Goal: Use online tool/utility: Utilize a website feature to perform a specific function

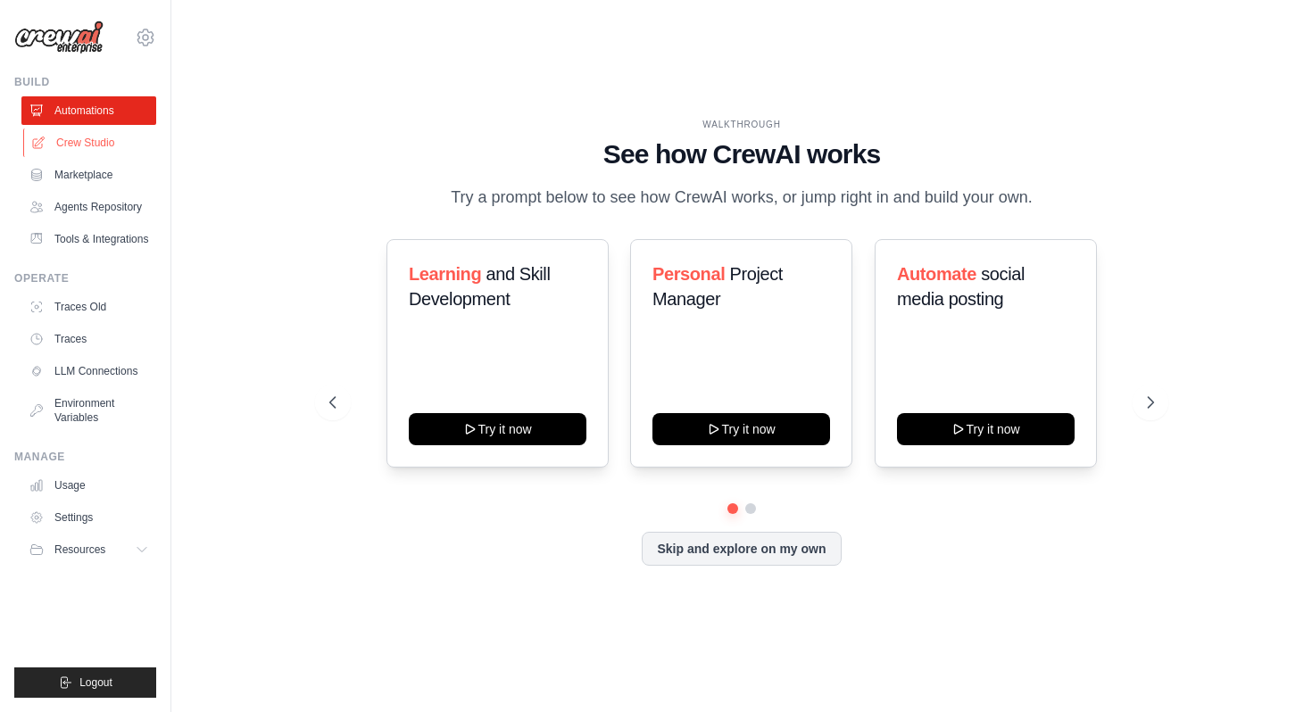
click at [106, 154] on link "Crew Studio" at bounding box center [90, 142] width 135 height 29
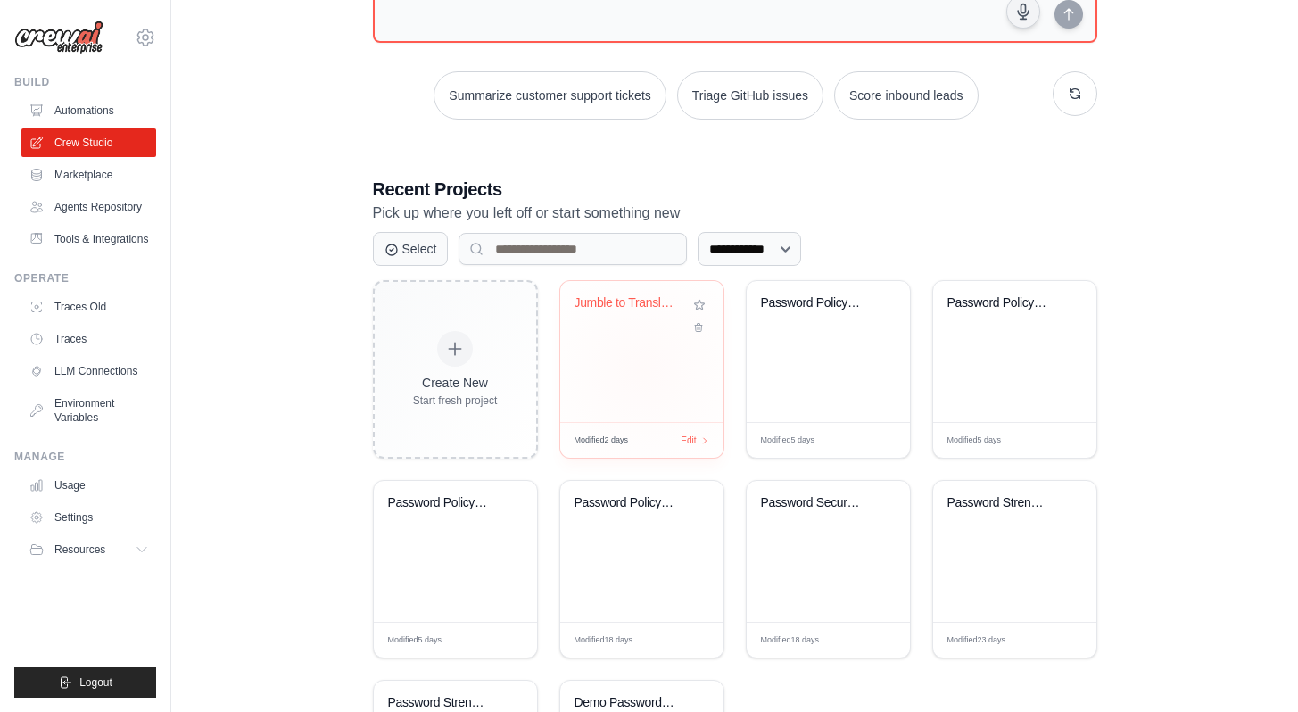
scroll to position [274, 0]
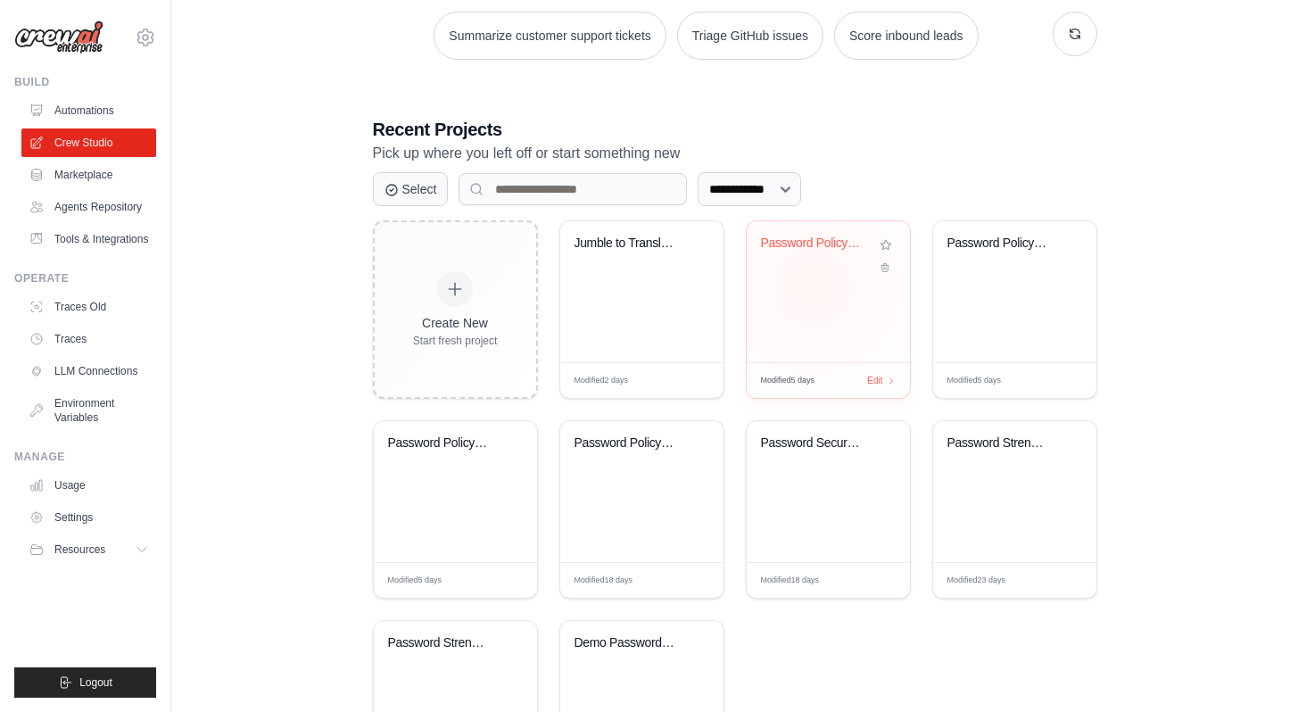
click at [813, 286] on div "Password Policy Security Analyzer" at bounding box center [828, 291] width 163 height 141
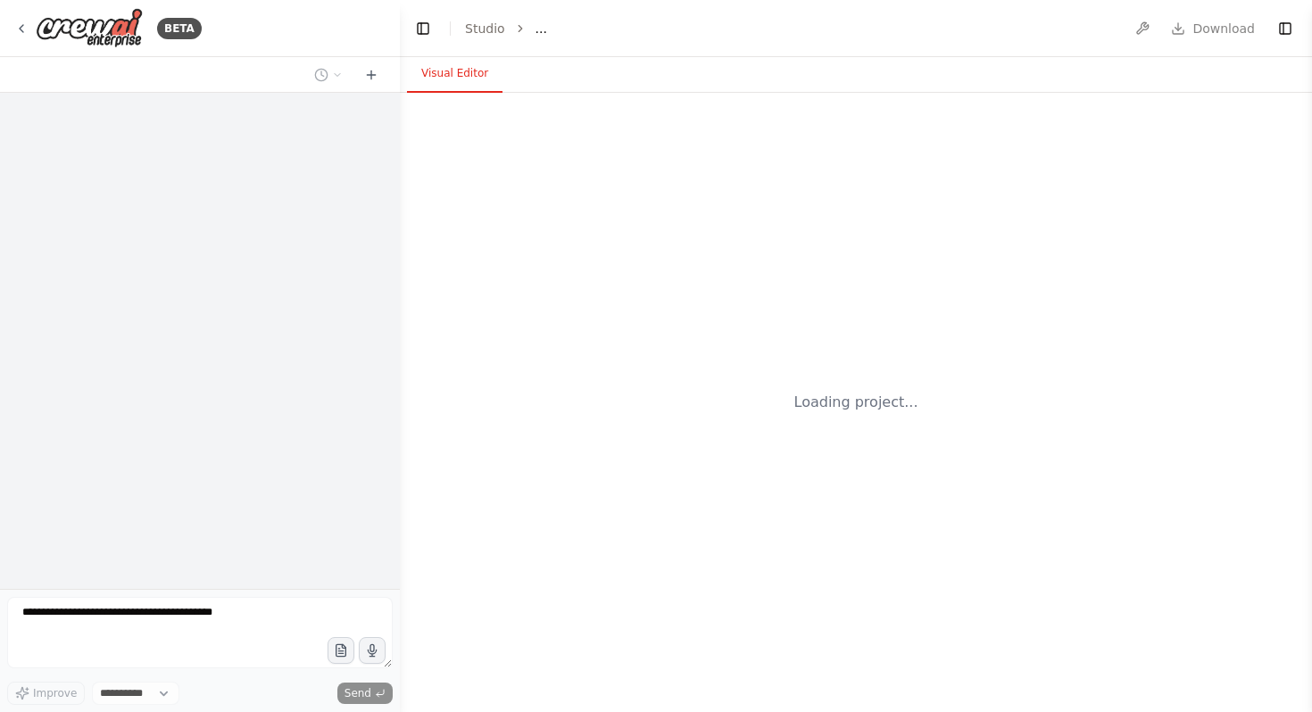
select select "****"
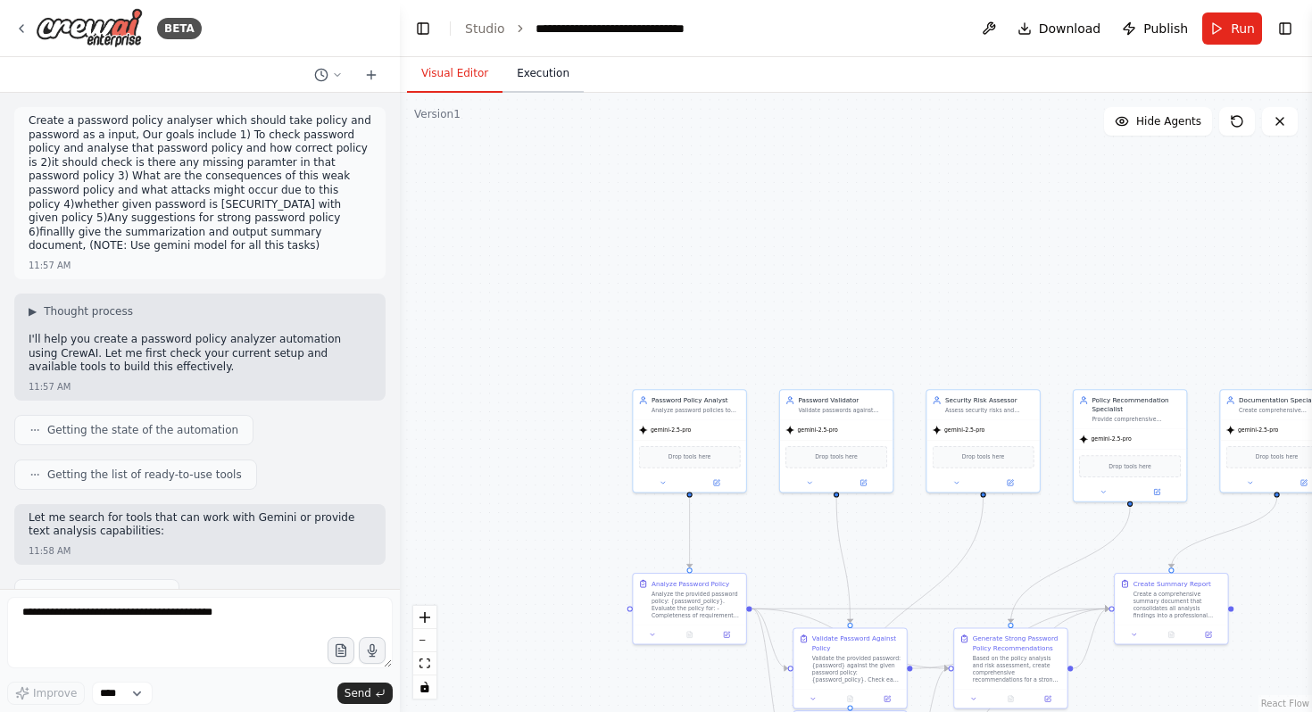
click at [560, 80] on button "Execution" at bounding box center [542, 73] width 81 height 37
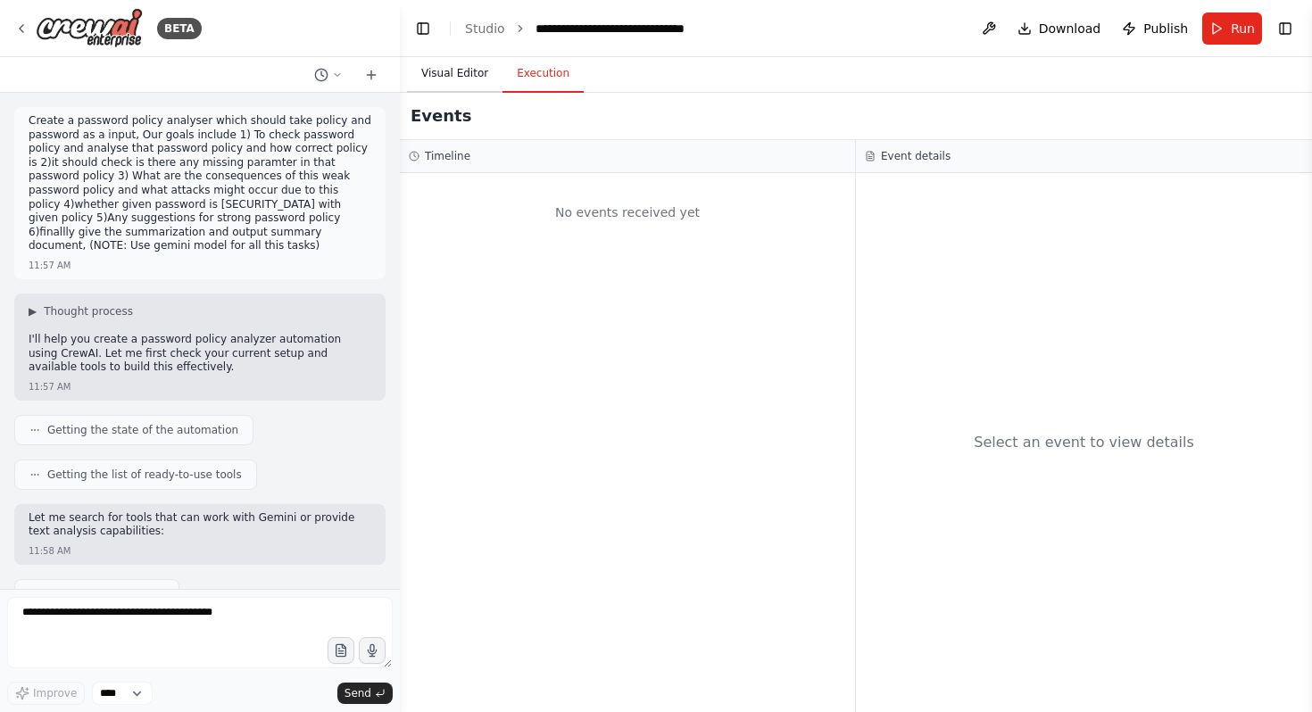
click at [435, 66] on button "Visual Editor" at bounding box center [454, 73] width 95 height 37
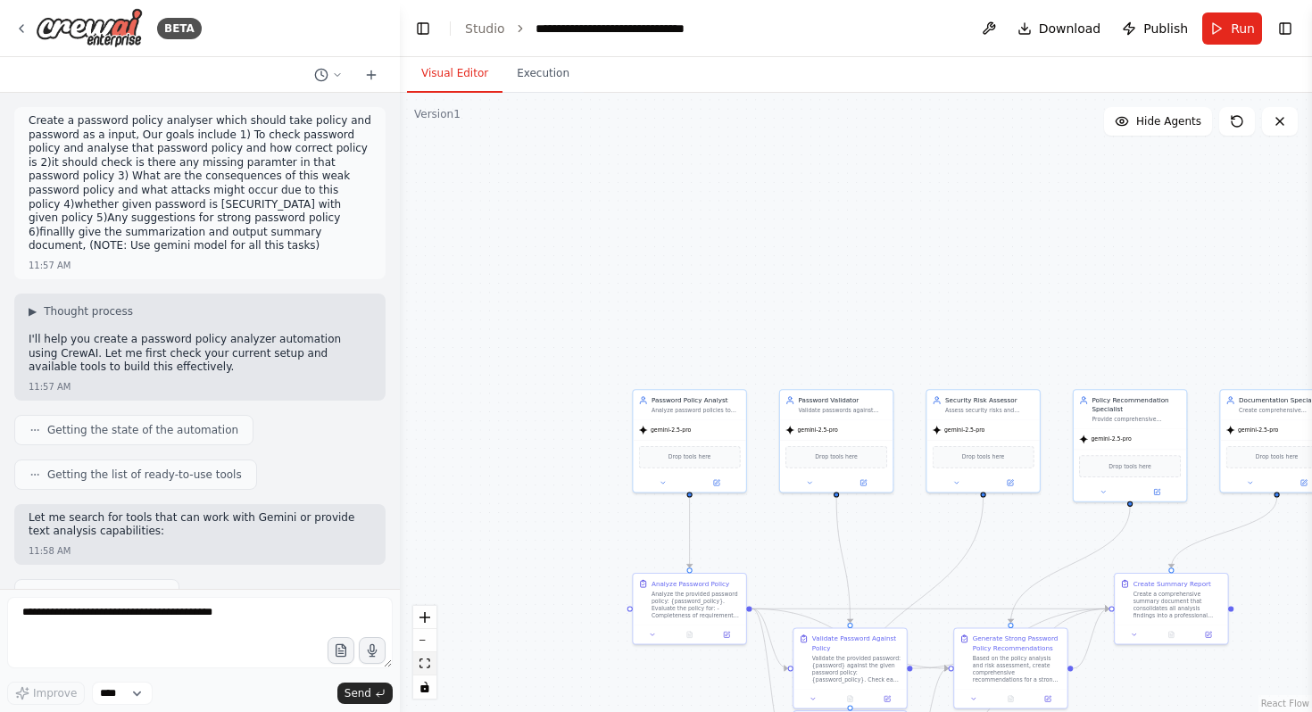
click at [426, 664] on icon "fit view" at bounding box center [424, 663] width 11 height 10
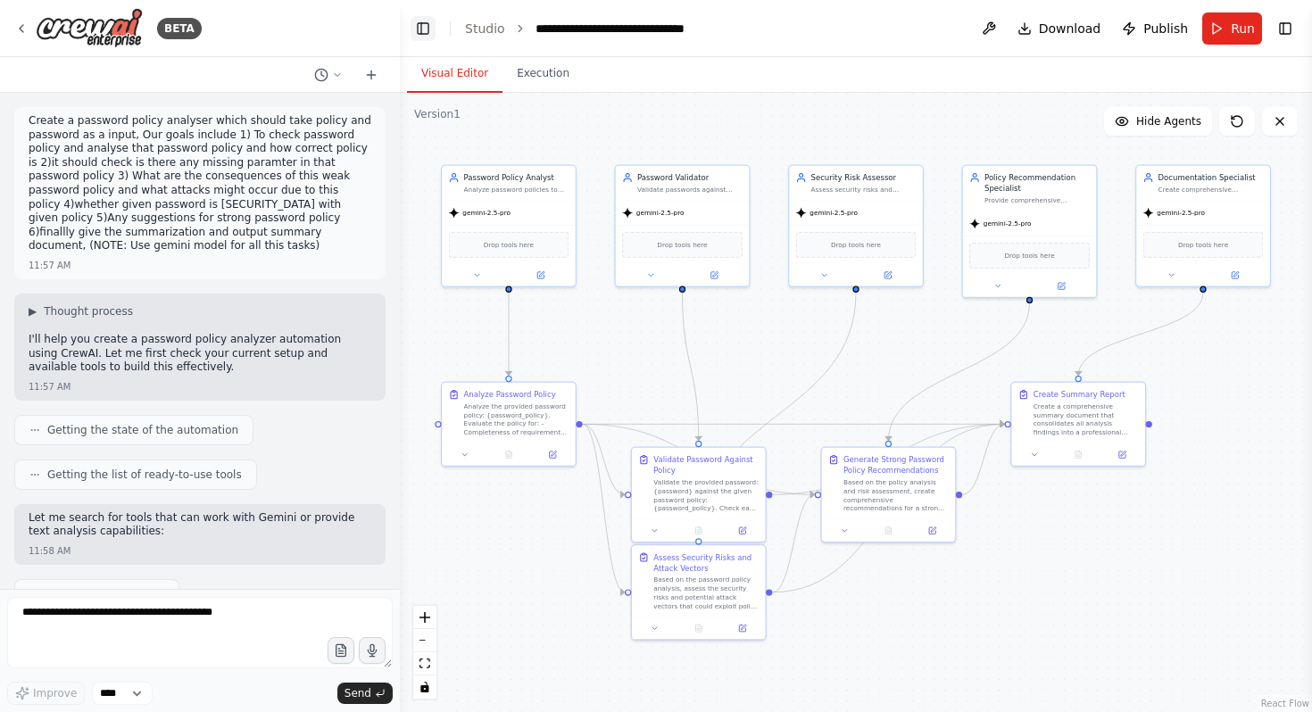
click at [423, 34] on button "Toggle Left Sidebar" at bounding box center [422, 28] width 25 height 25
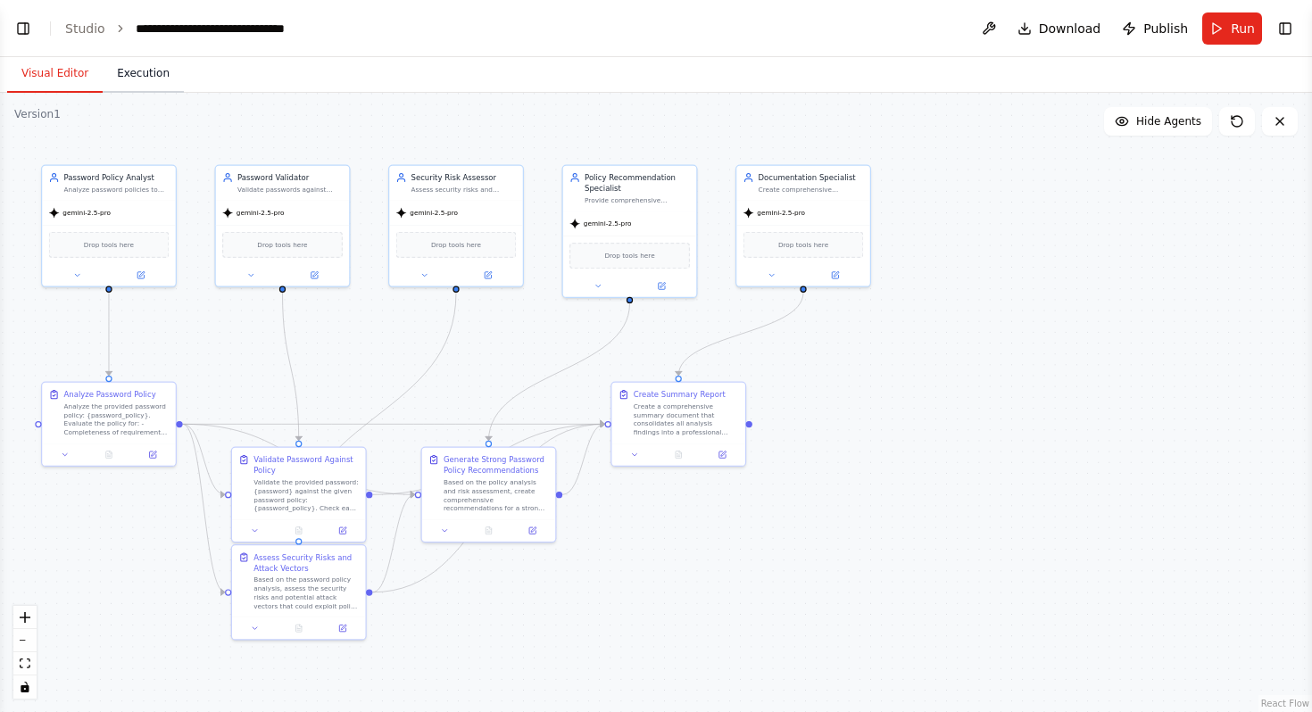
click at [136, 79] on button "Execution" at bounding box center [143, 73] width 81 height 37
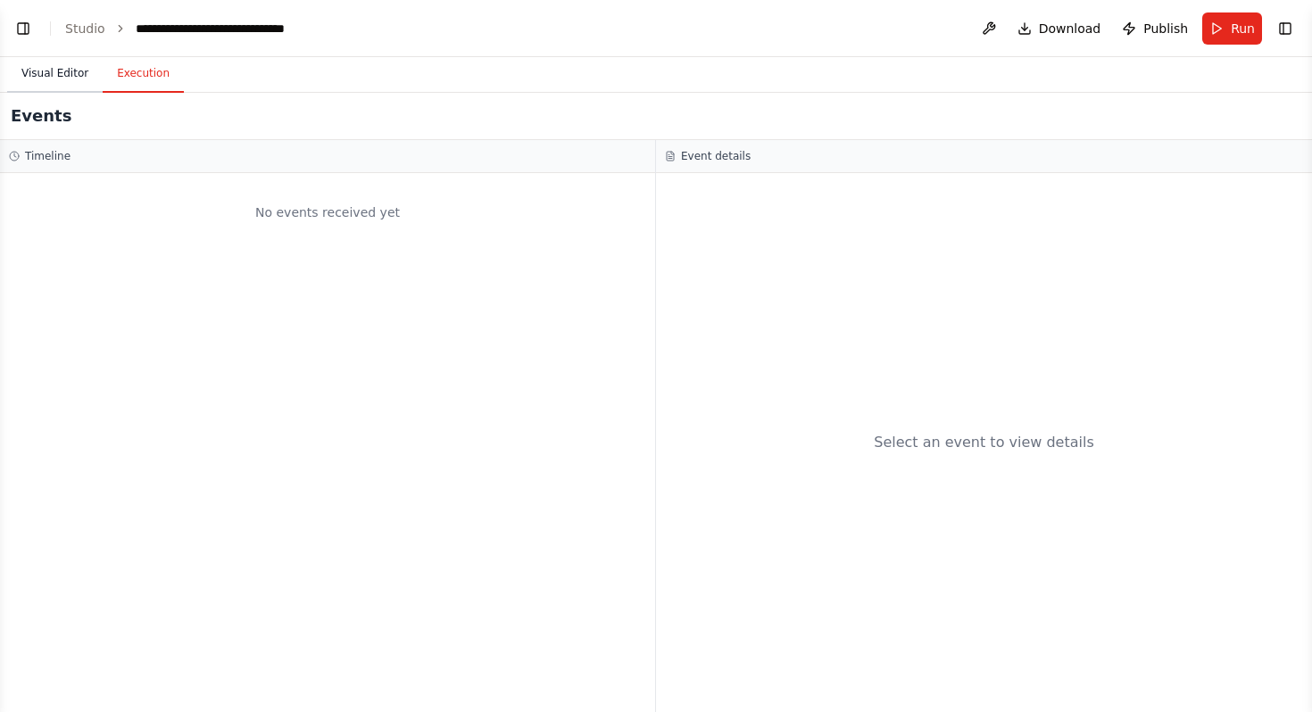
click at [66, 72] on button "Visual Editor" at bounding box center [54, 73] width 95 height 37
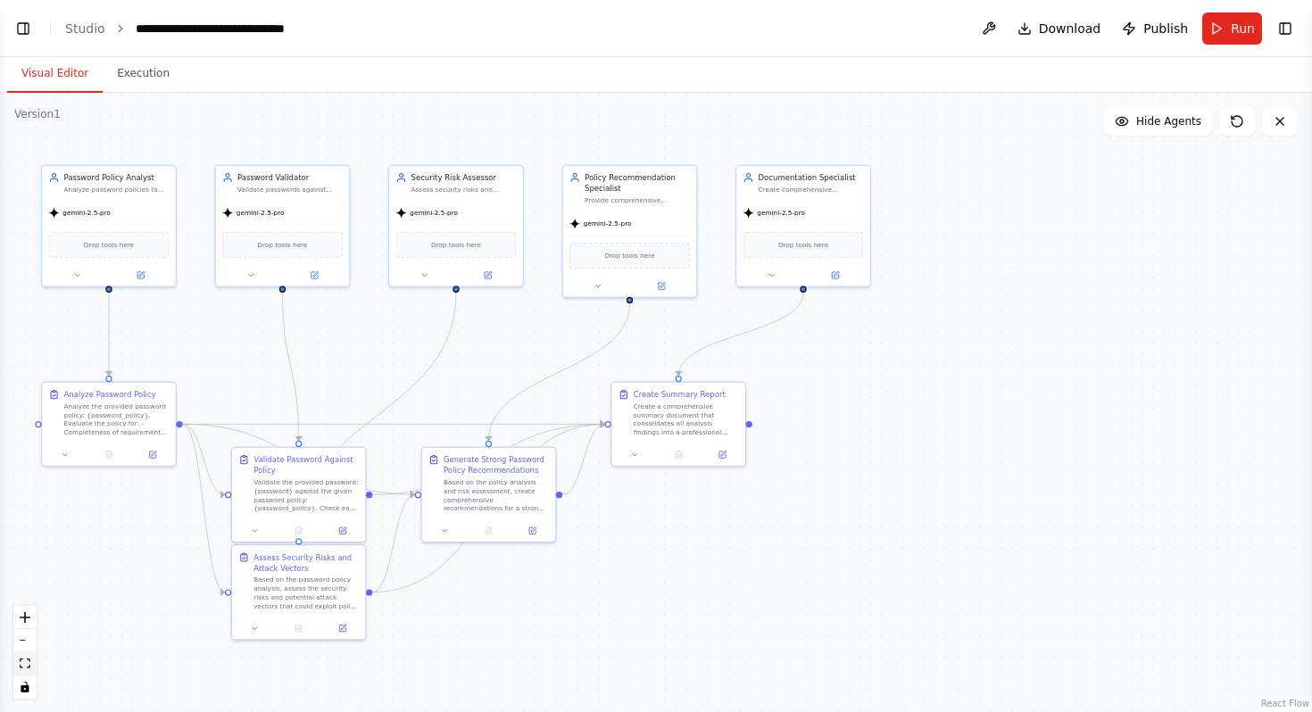
click at [27, 663] on icon "fit view" at bounding box center [25, 663] width 11 height 10
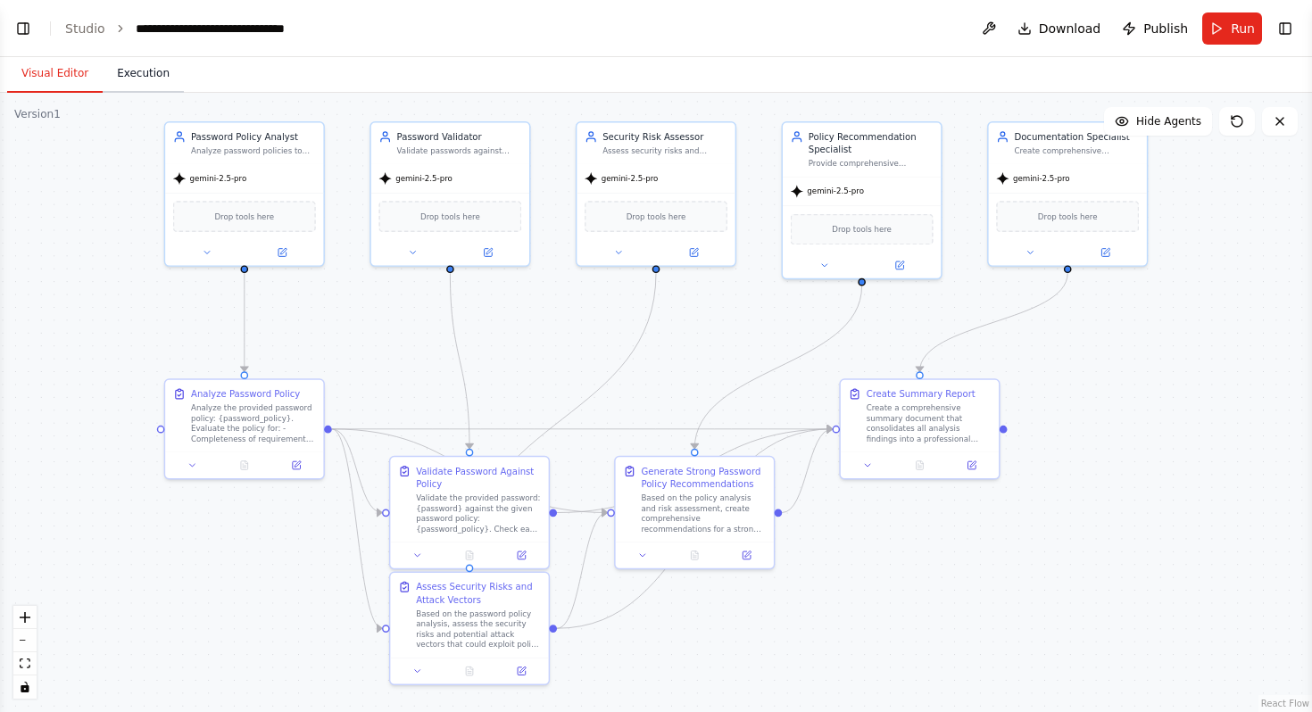
click at [138, 83] on button "Execution" at bounding box center [143, 73] width 81 height 37
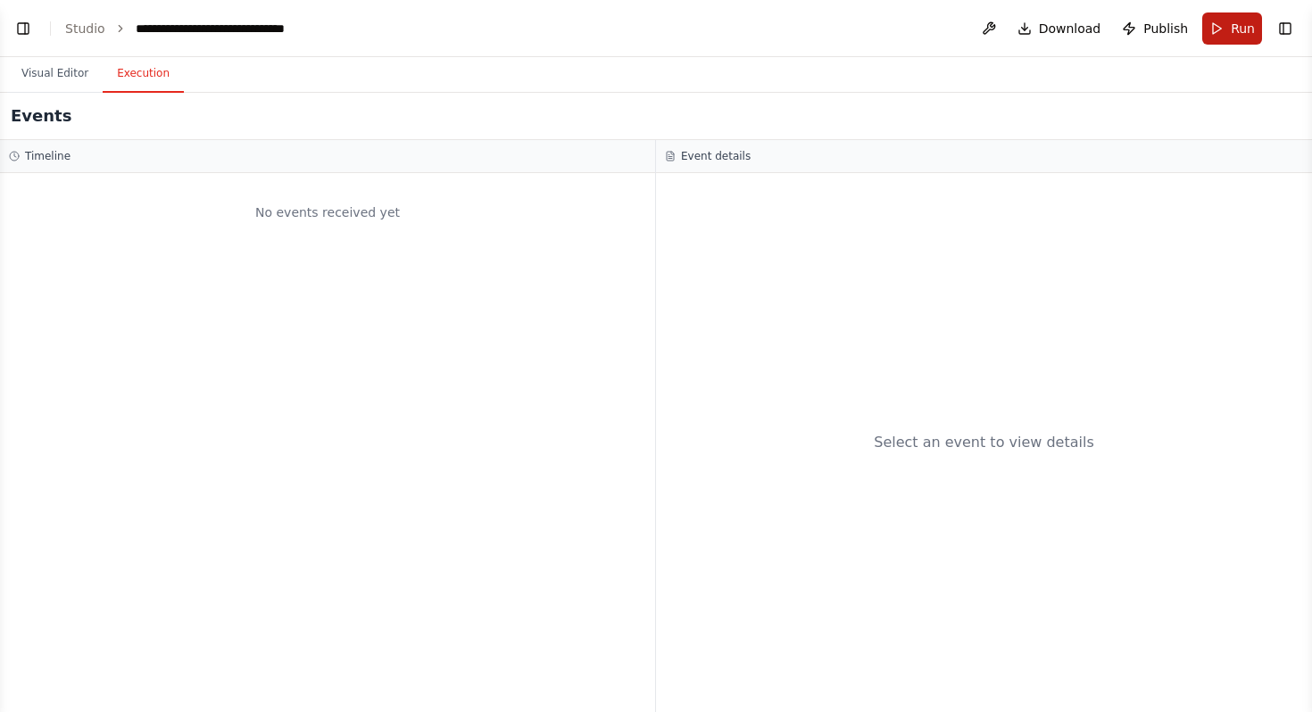
click at [1231, 26] on span "Run" at bounding box center [1242, 29] width 24 height 18
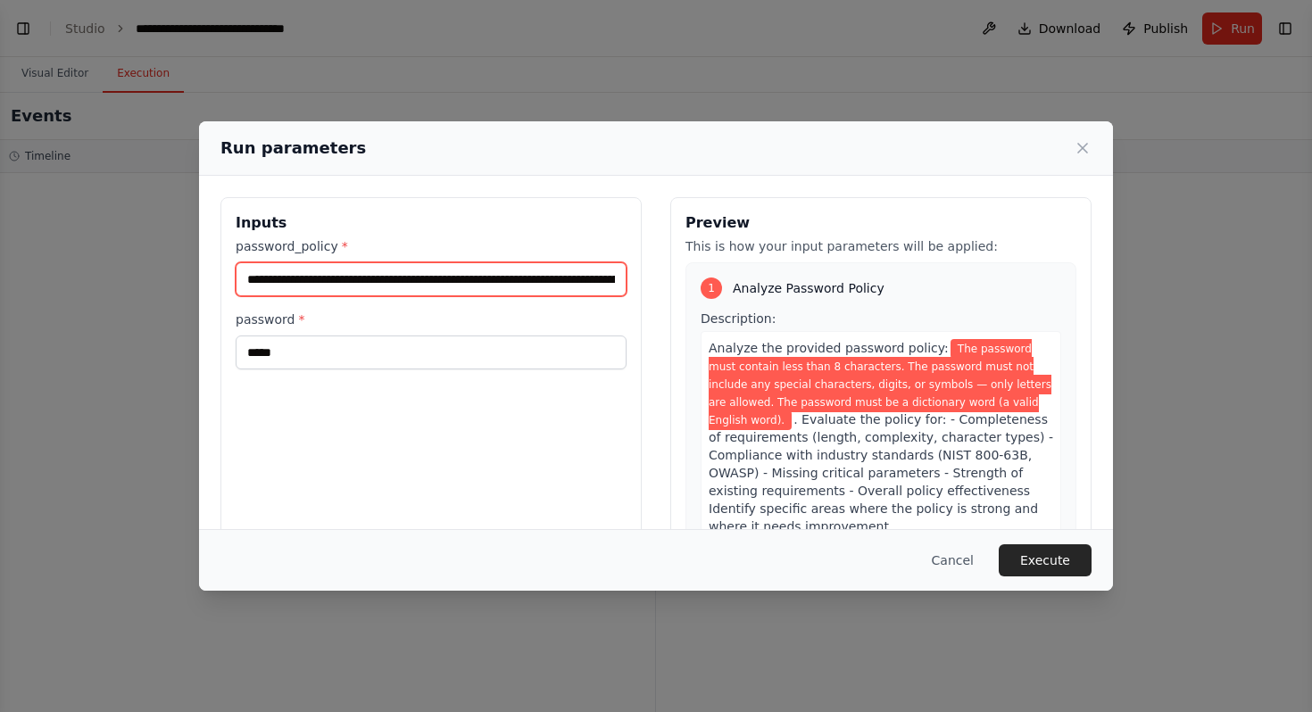
click at [432, 280] on input "**********" at bounding box center [431, 279] width 391 height 34
click at [393, 274] on input "**********" at bounding box center [428, 279] width 385 height 34
click at [516, 287] on input "**********" at bounding box center [428, 279] width 385 height 34
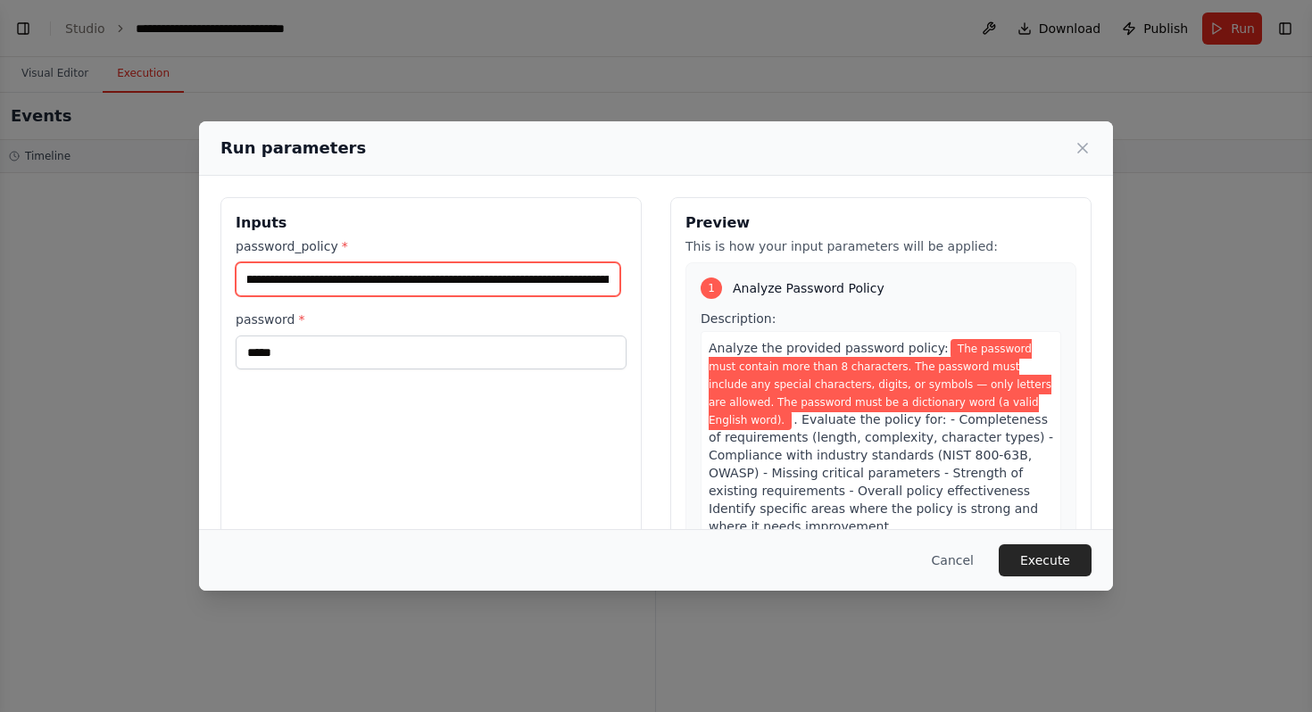
click at [513, 276] on input "**********" at bounding box center [428, 279] width 385 height 34
click at [395, 278] on input "**********" at bounding box center [428, 279] width 385 height 34
click at [499, 281] on input "**********" at bounding box center [428, 279] width 385 height 34
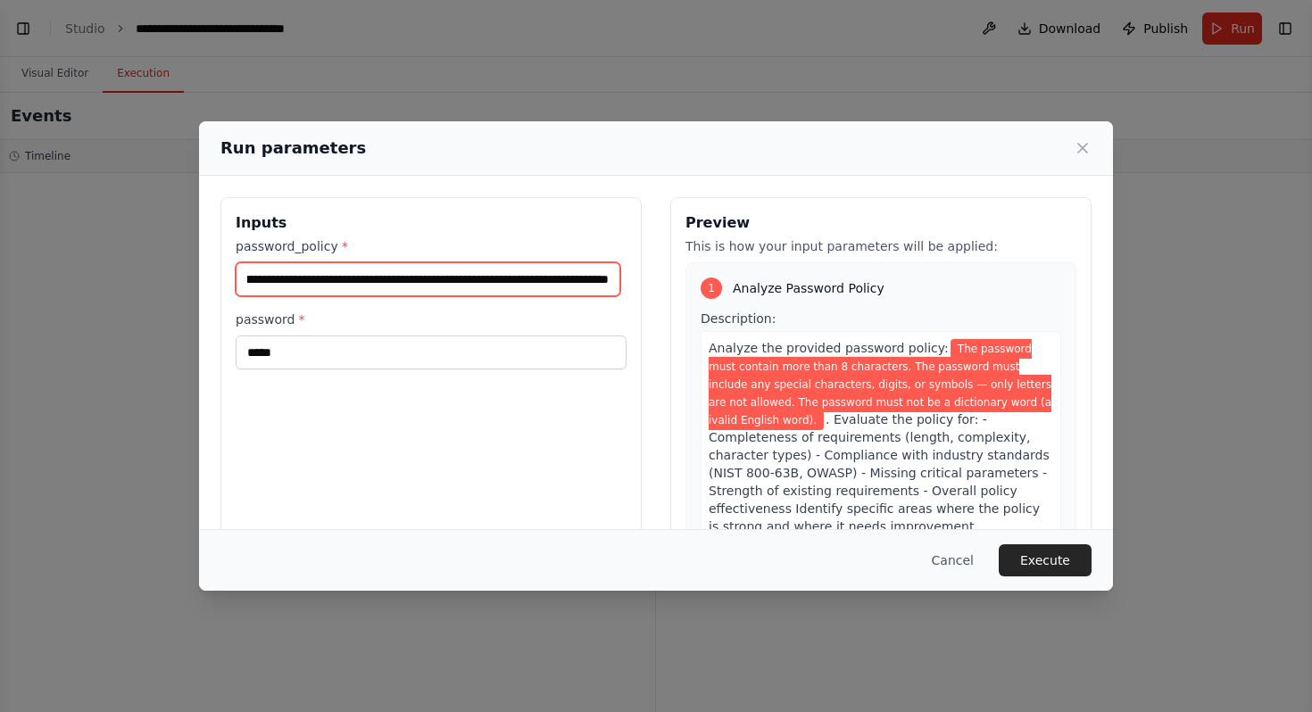
type input "**********"
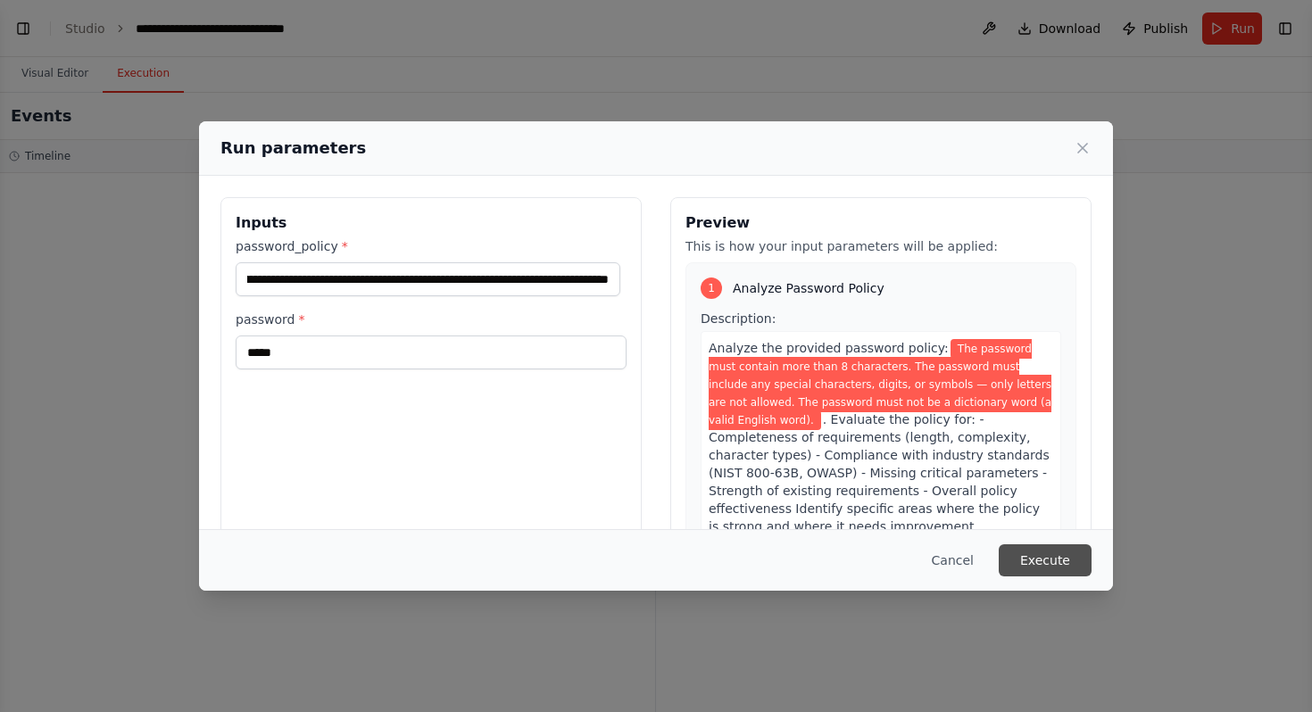
click at [1070, 567] on button "Execute" at bounding box center [1044, 560] width 93 height 32
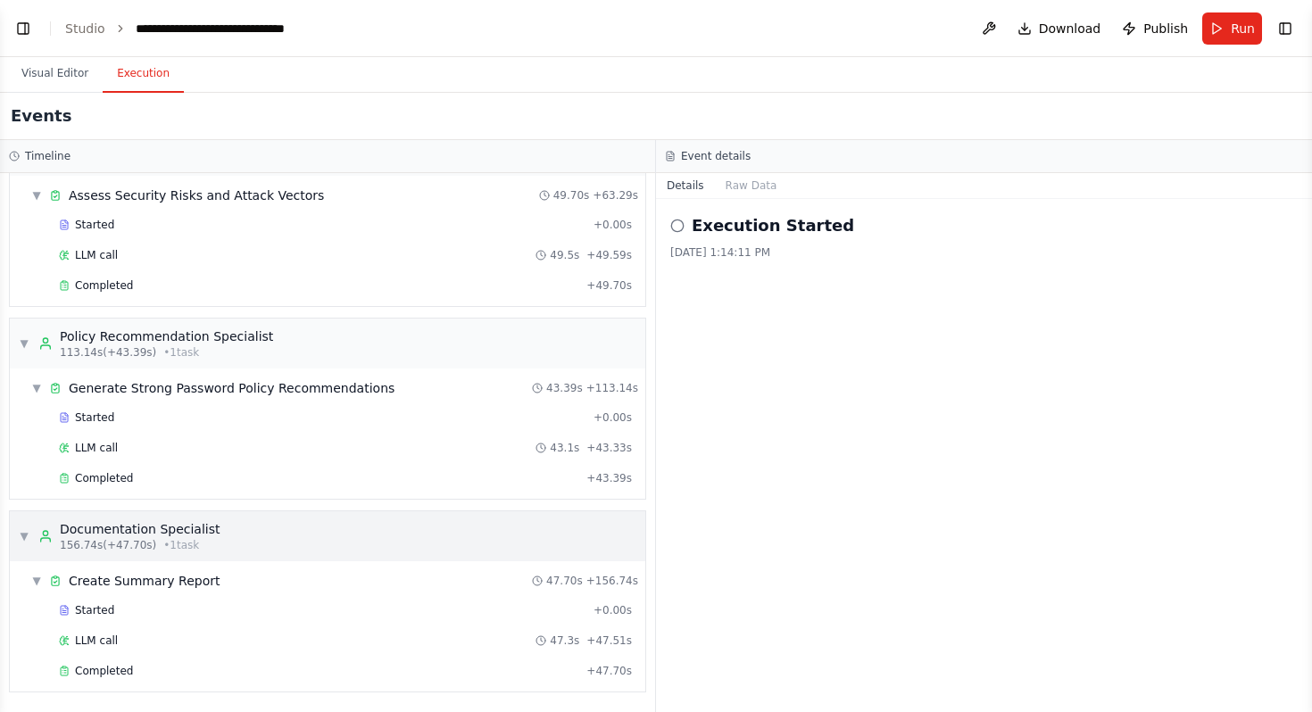
scroll to position [0, 0]
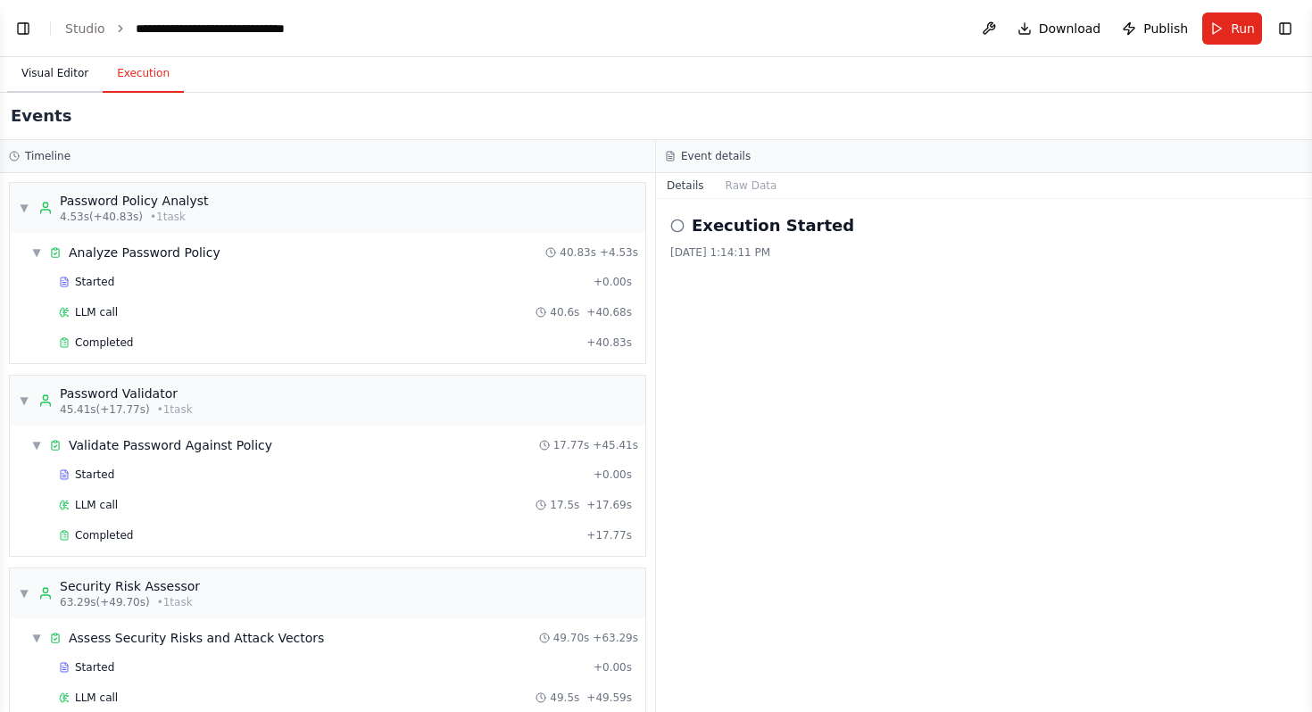
click at [64, 80] on button "Visual Editor" at bounding box center [54, 73] width 95 height 37
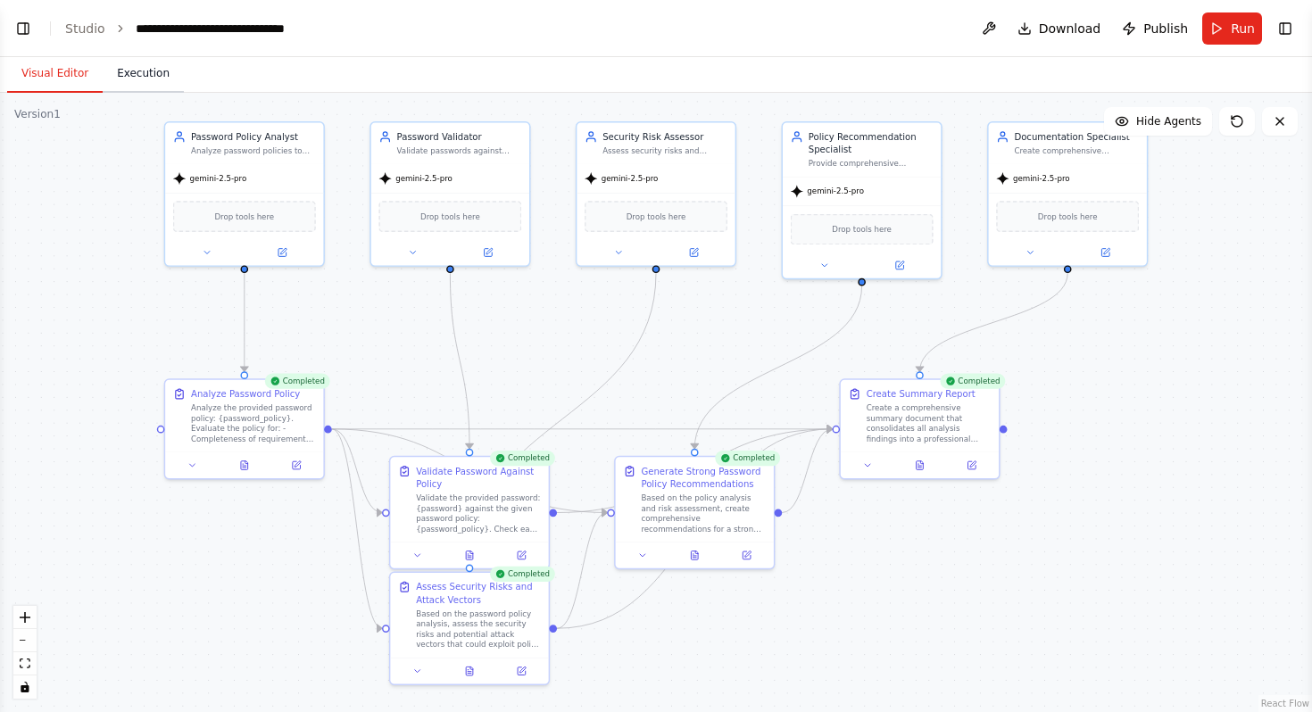
click at [128, 76] on button "Execution" at bounding box center [143, 73] width 81 height 37
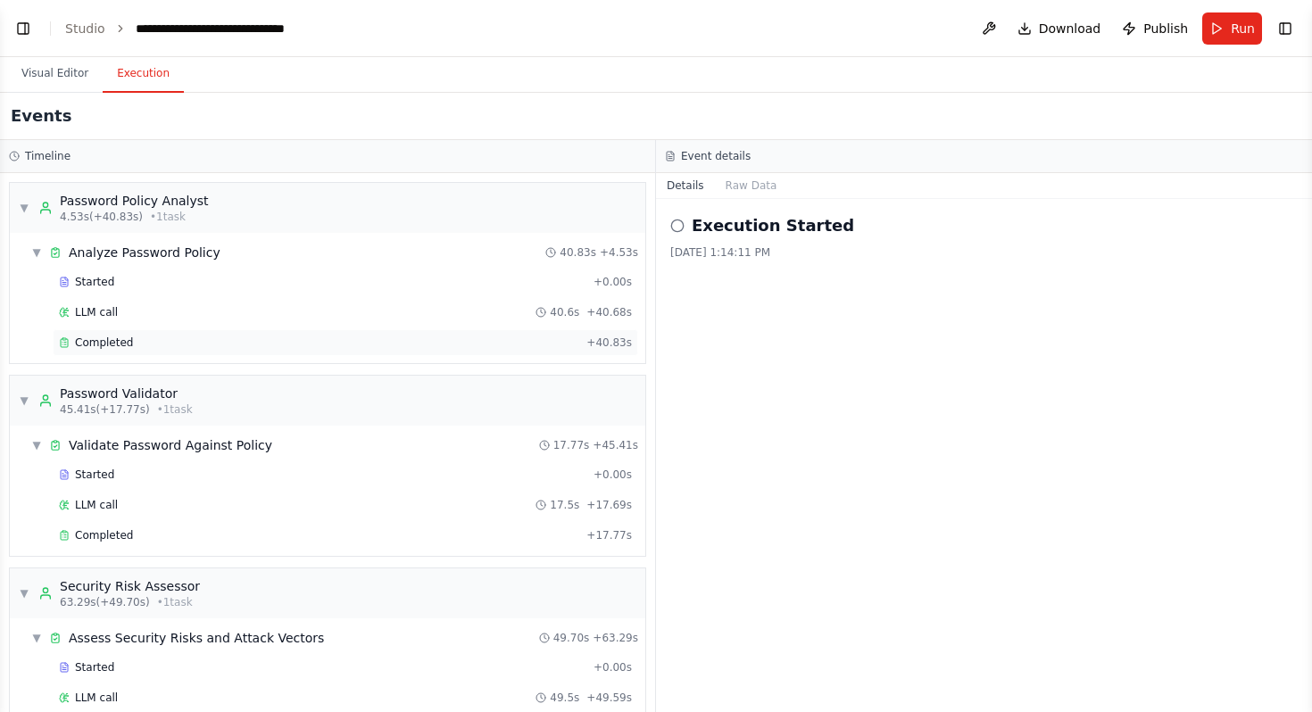
click at [166, 335] on div "Completed" at bounding box center [319, 342] width 520 height 14
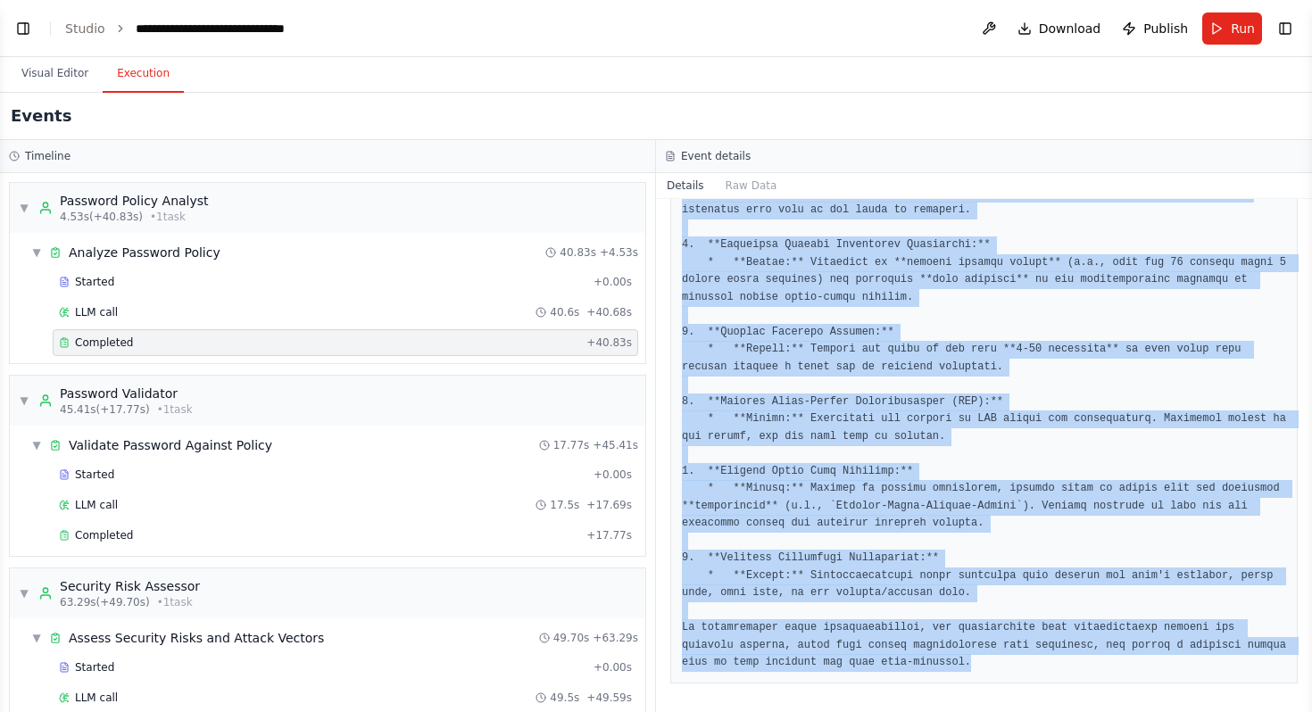
scroll to position [3236, 0]
drag, startPoint x: 683, startPoint y: 262, endPoint x: 1031, endPoint y: 711, distance: 568.4
click at [1031, 711] on div "Completed 9/24/2025, 1:14:56 PM Description Analyze the provided password polic…" at bounding box center [984, 455] width 656 height 513
copy pre "**PASSWORD POLICY ANALYSIS REPORT** **To:** Management & IT Security Stakeholde…"
click at [305, 535] on div "Completed" at bounding box center [319, 535] width 520 height 14
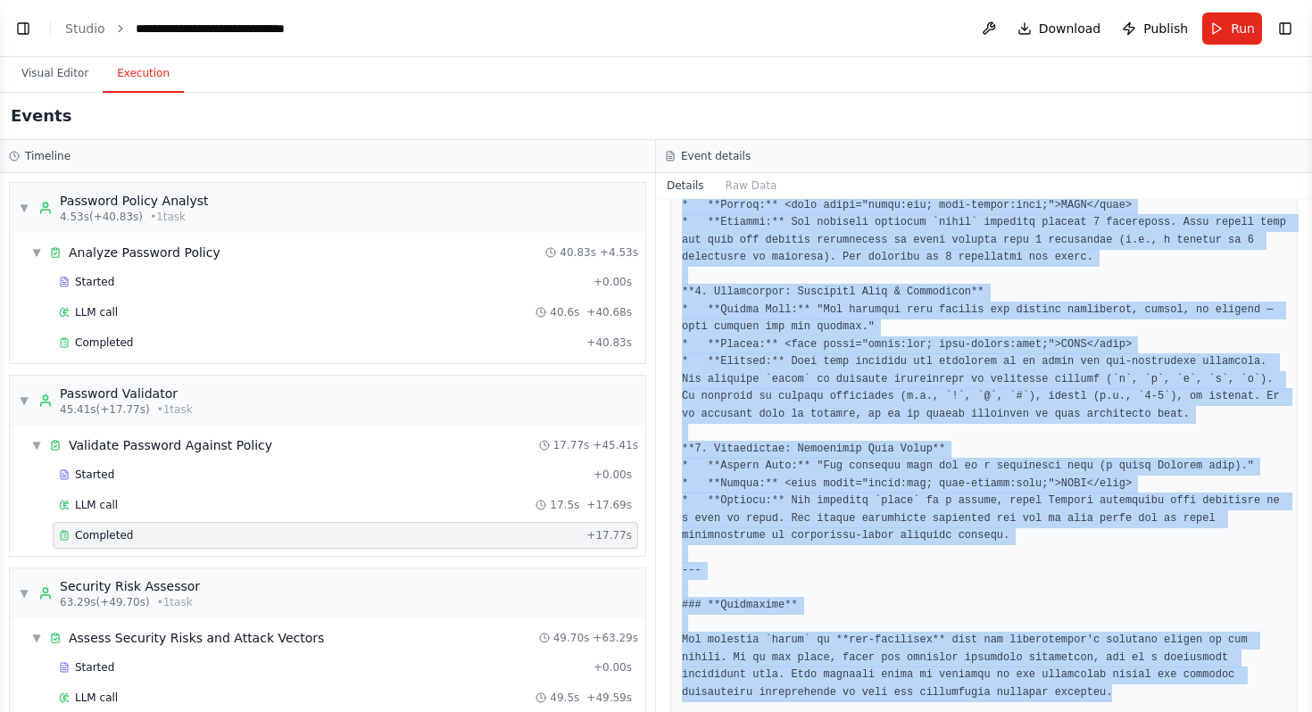
scroll to position [714, 0]
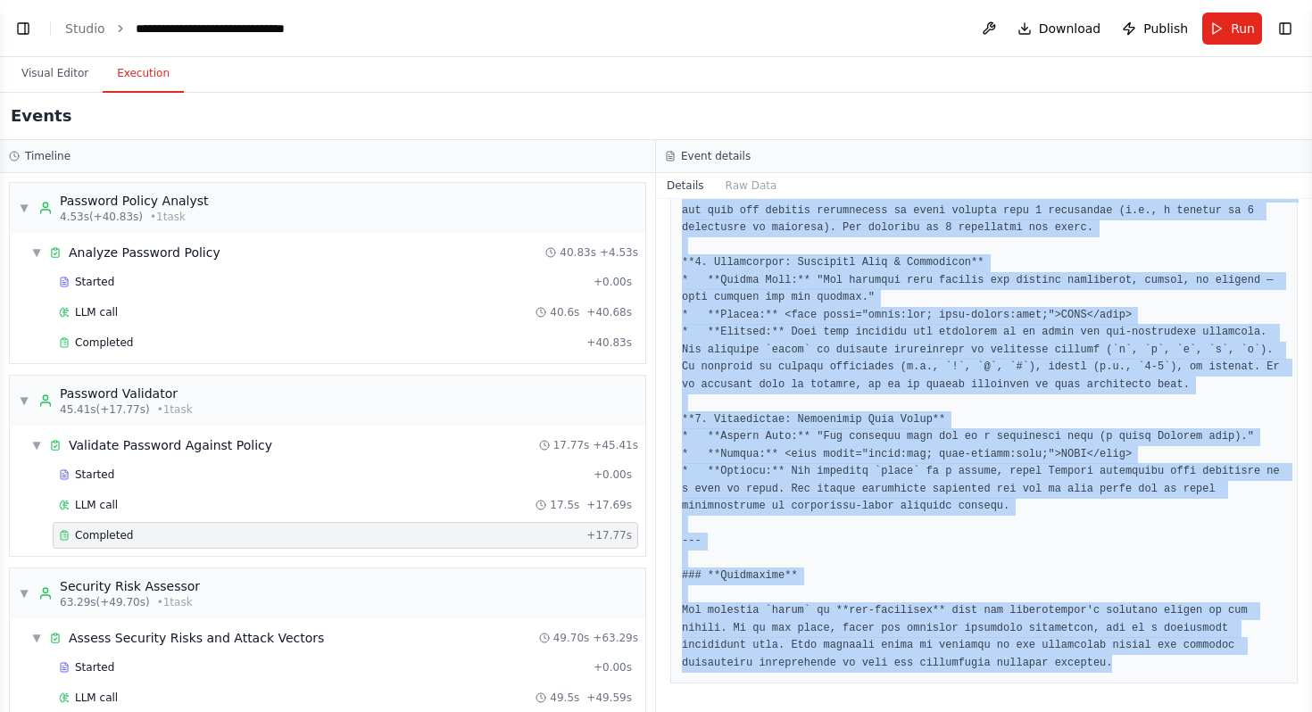
drag, startPoint x: 683, startPoint y: 229, endPoint x: 1012, endPoint y: 708, distance: 580.6
click at [1012, 708] on div "Completed 9/24/2025, 1:15:14 PM Description Validate the provided password: {pa…" at bounding box center [984, 455] width 656 height 513
copy pre "**PASSWORD VALIDATION REPORT** **Date:** 2025-09-24 **Password Analyzed:** `man…"
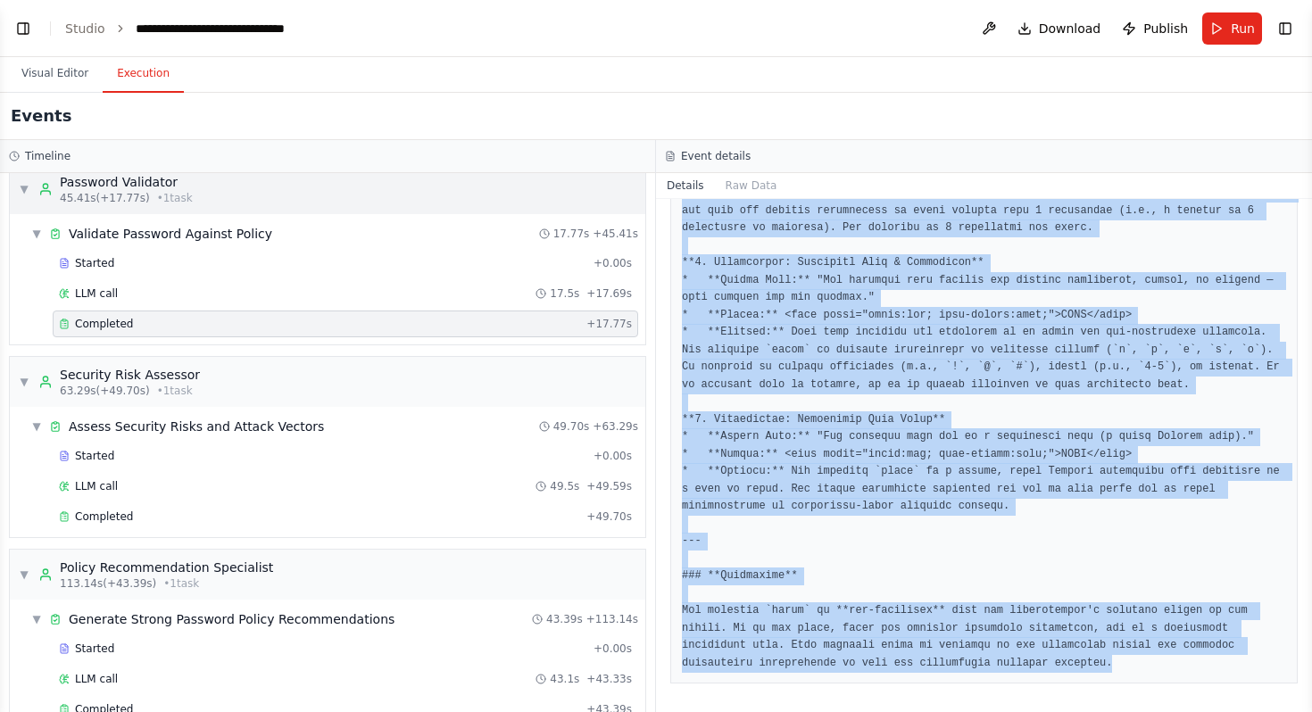
scroll to position [266, 0]
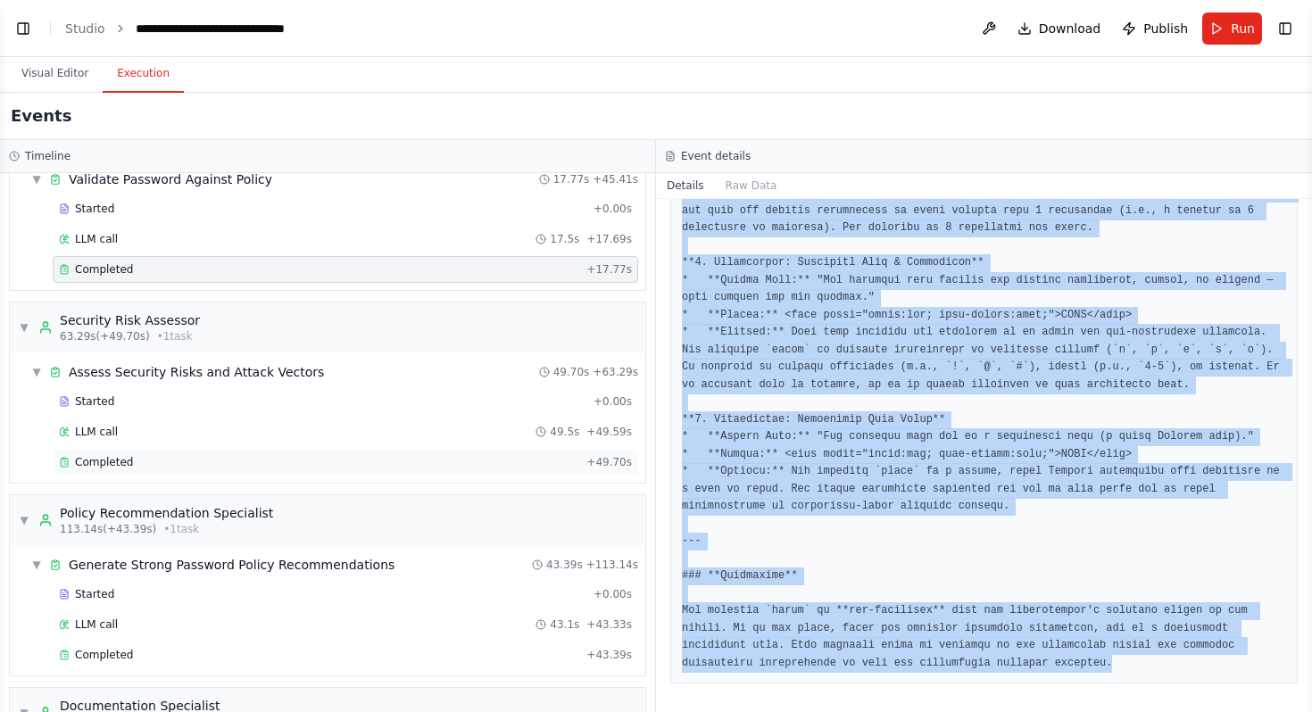
click at [189, 470] on div "Completed + 49.70s" at bounding box center [345, 462] width 585 height 27
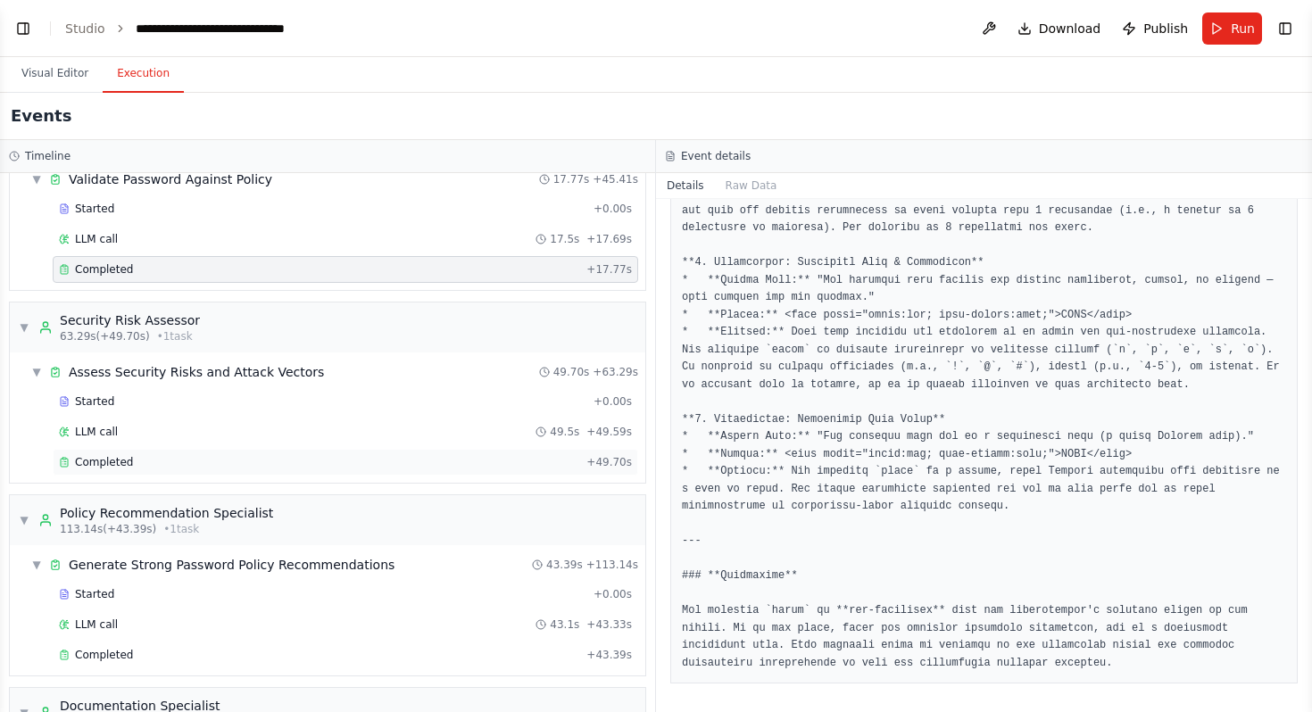
scroll to position [731, 0]
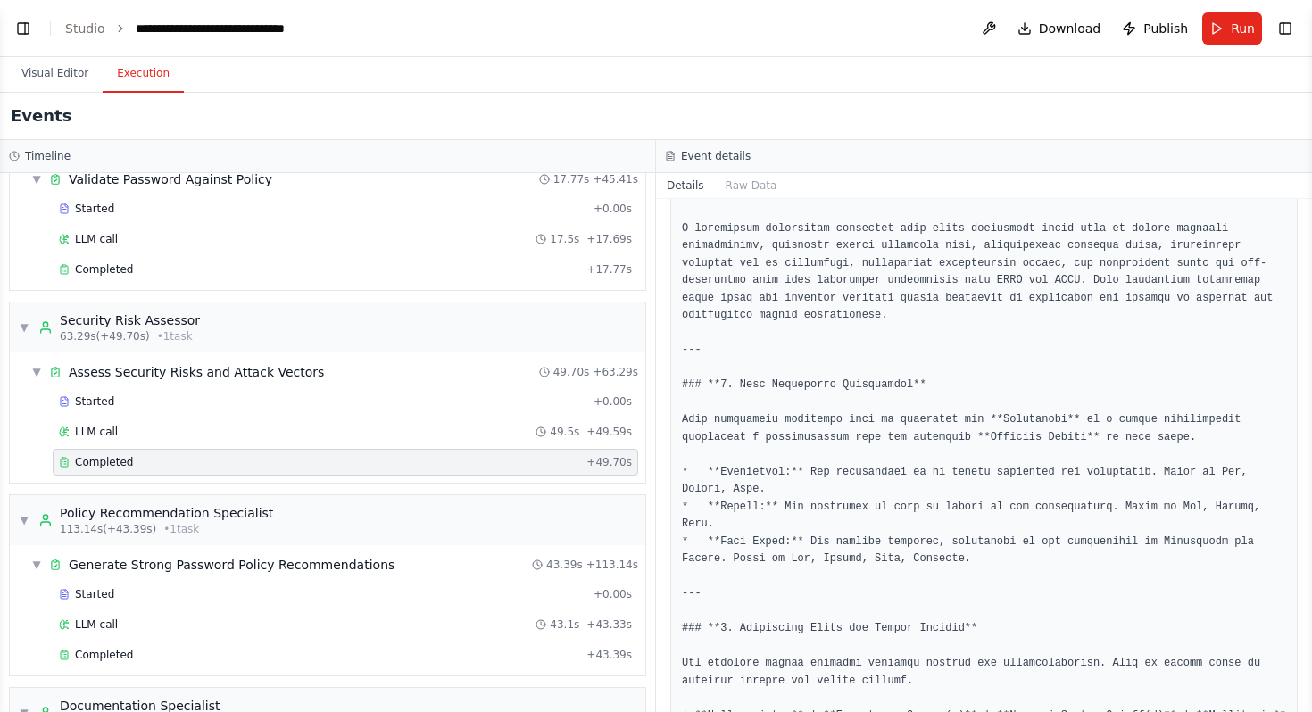
click at [519, 472] on div "Completed + 49.70s" at bounding box center [345, 462] width 585 height 27
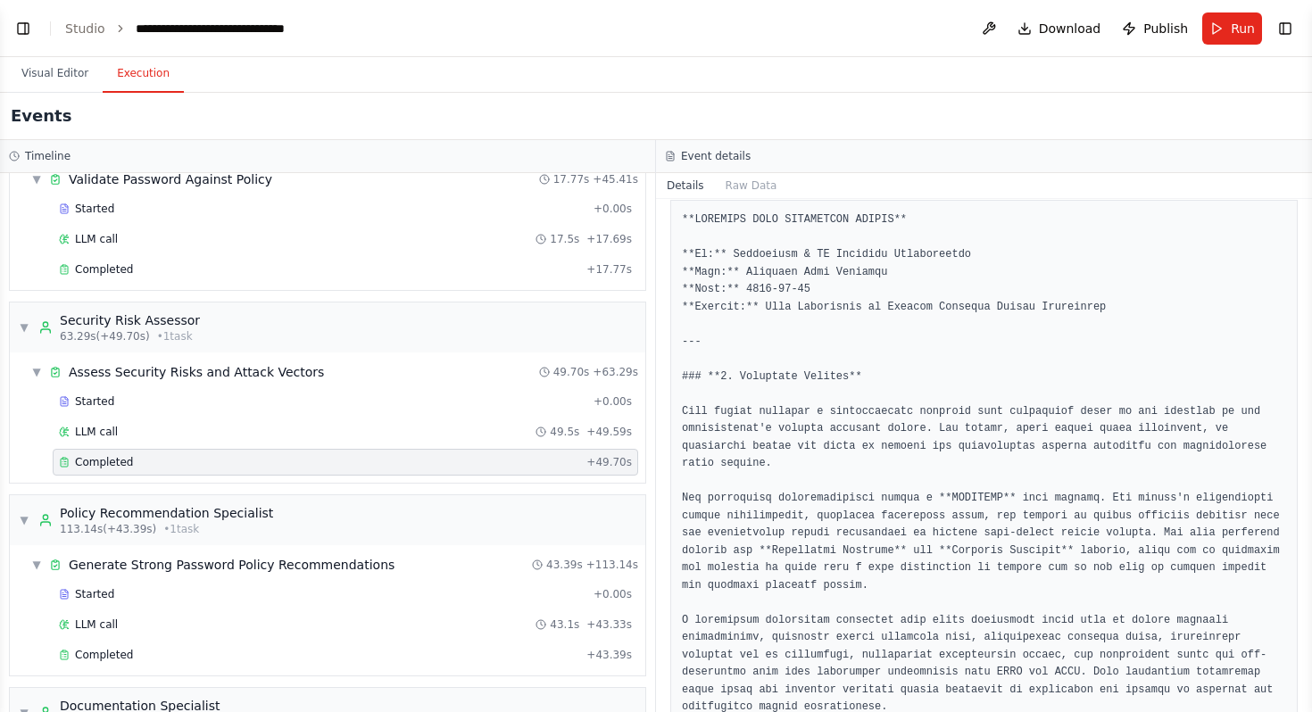
scroll to position [349, 0]
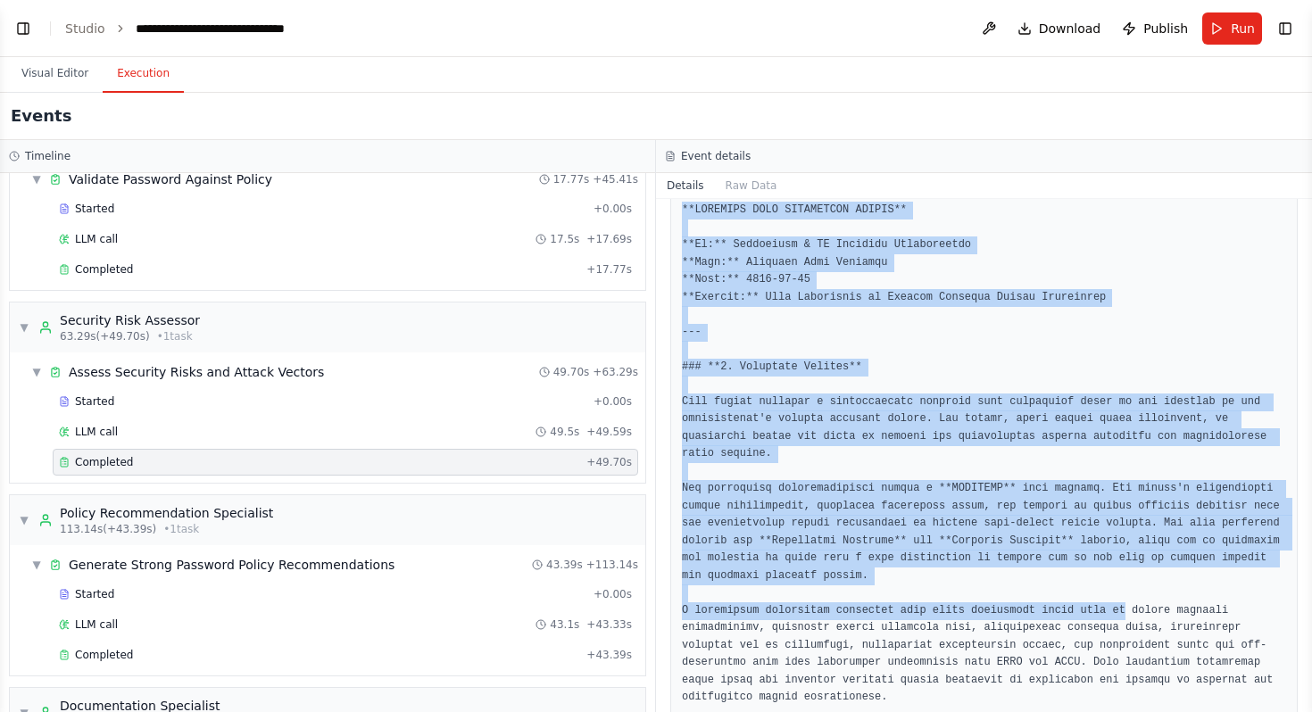
drag, startPoint x: 682, startPoint y: 208, endPoint x: 1122, endPoint y: 602, distance: 590.8
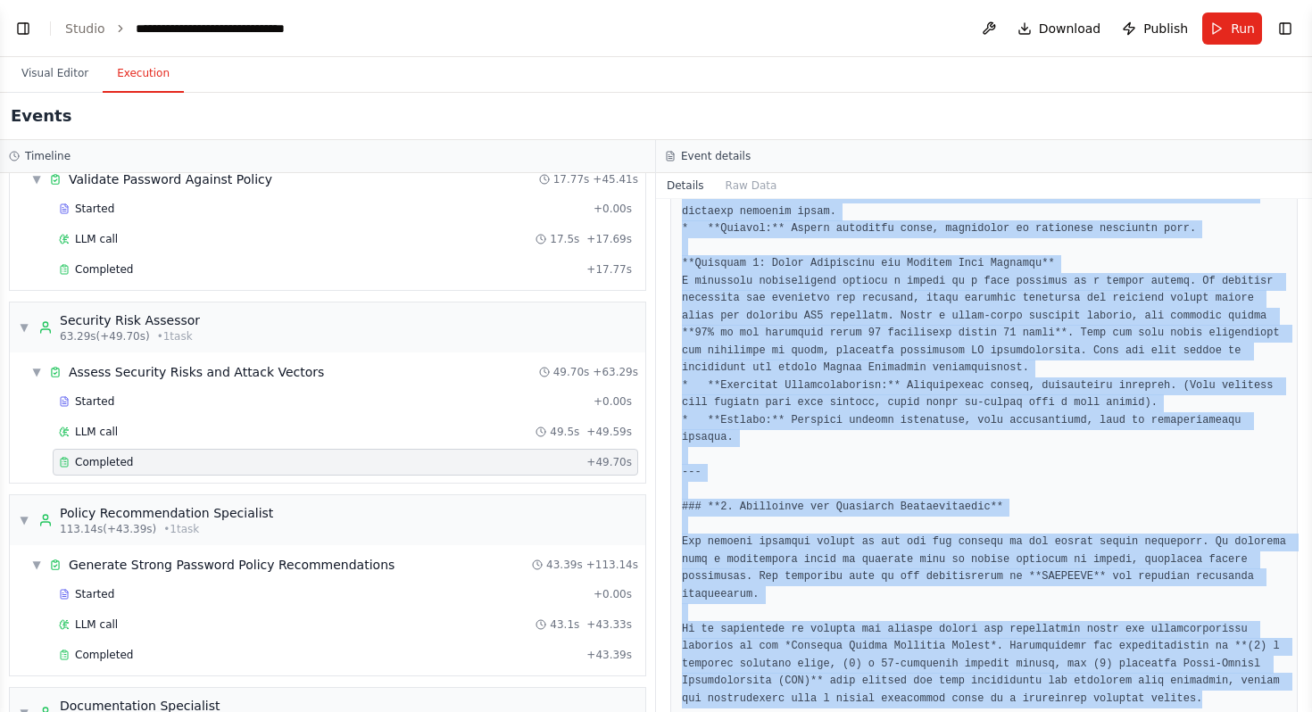
scroll to position [3393, 0]
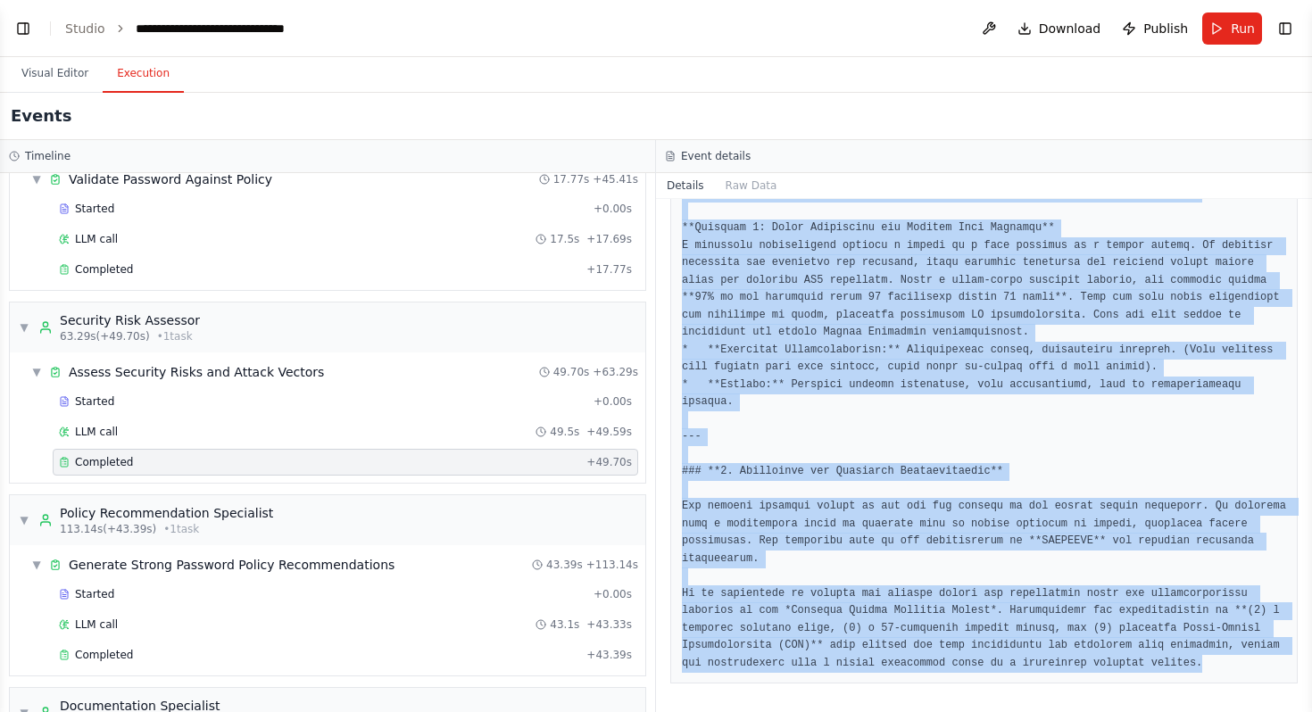
drag, startPoint x: 683, startPoint y: 211, endPoint x: 926, endPoint y: 708, distance: 552.7
click at [927, 709] on div "Completed 9/24/2025, 1:16:04 PM Description Based on the password policy analys…" at bounding box center [984, 455] width 656 height 513
copy pre "**SECURITY RISK ASSESSMENT REPORT** **To:** Management & IT Security Stakeholde…"
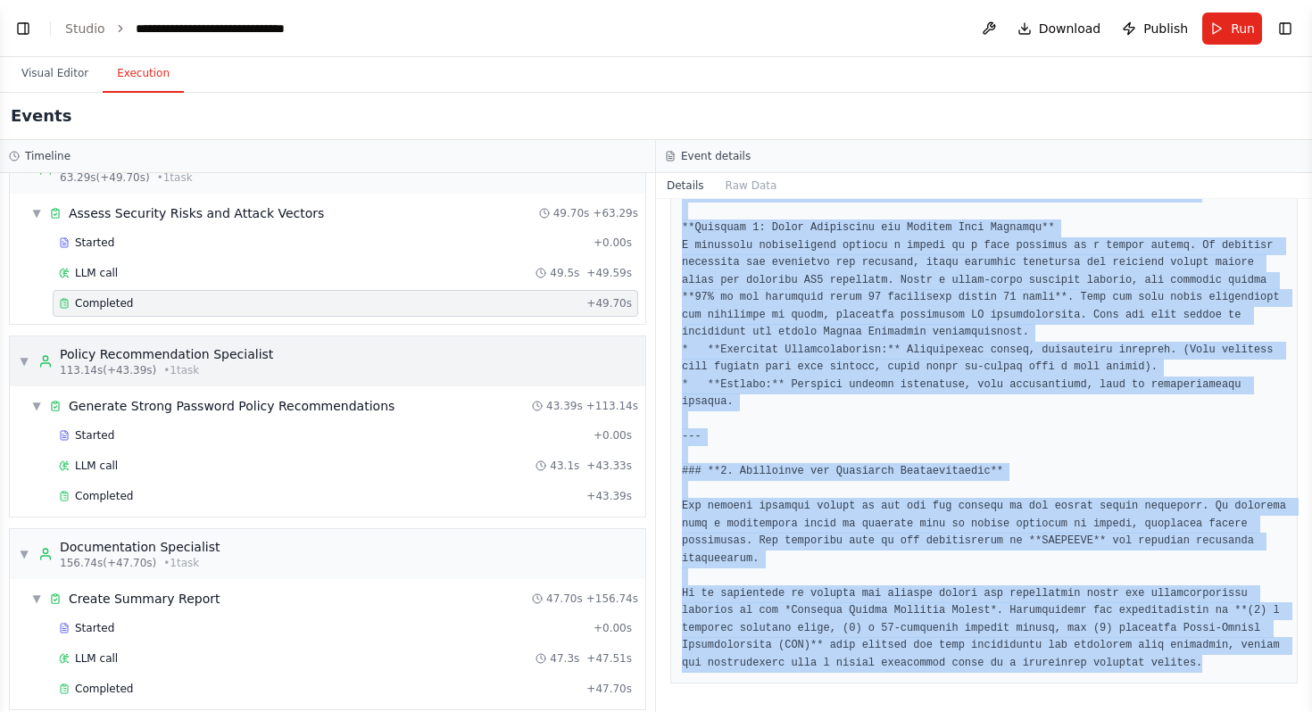
scroll to position [428, 0]
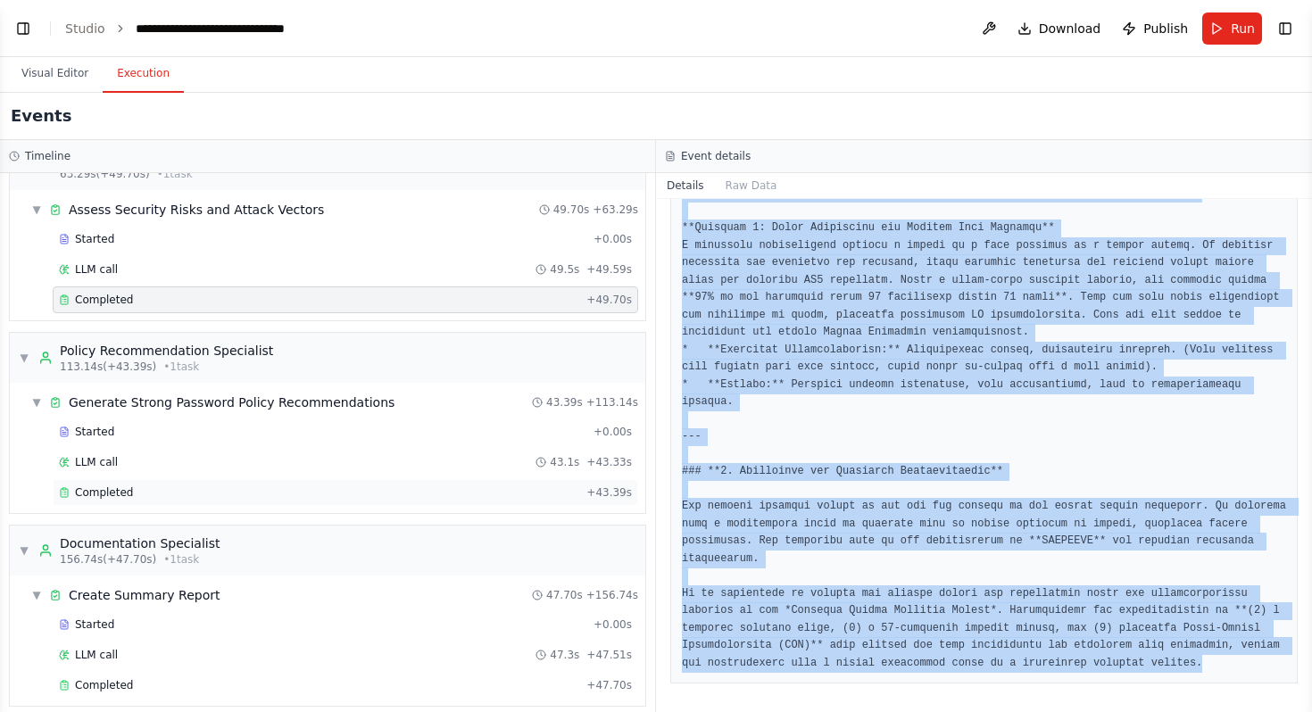
click at [157, 494] on div "Completed" at bounding box center [319, 492] width 520 height 14
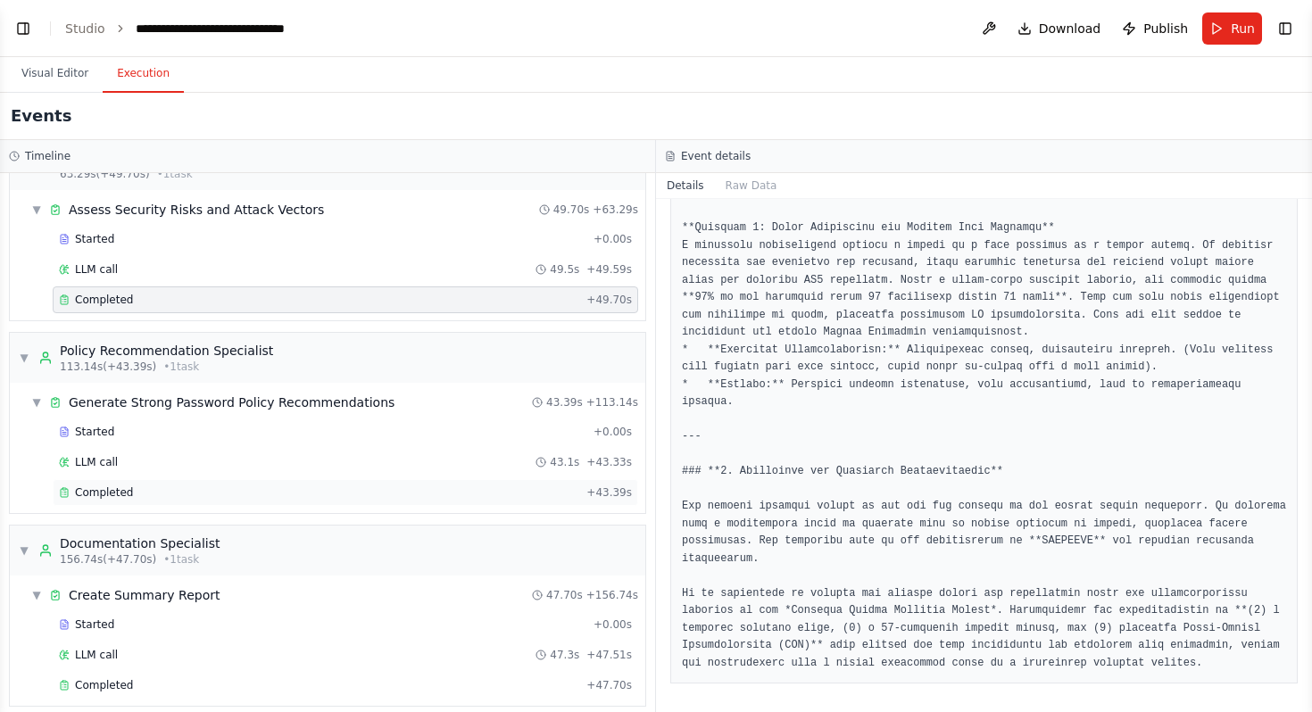
scroll to position [3010, 0]
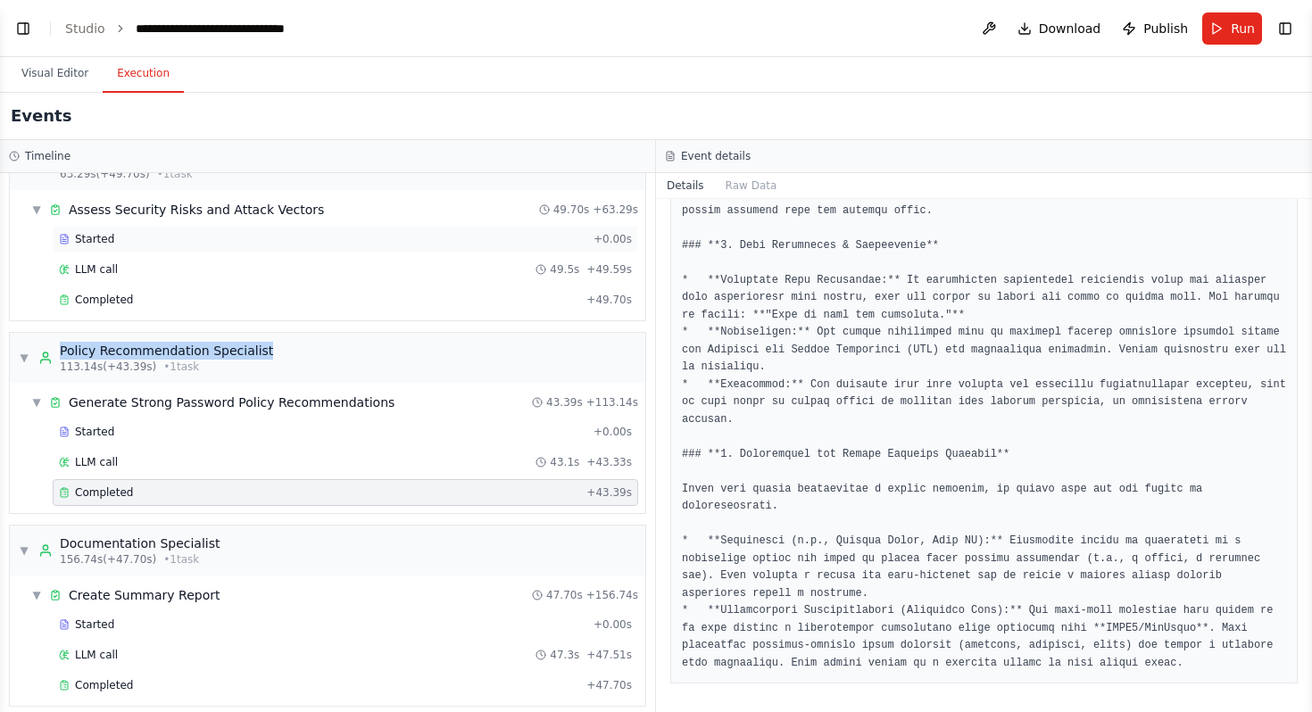
drag, startPoint x: 62, startPoint y: 349, endPoint x: 265, endPoint y: 353, distance: 202.6
click at [266, 353] on div "▼ Policy Recommendation Specialist 113.14s (+43.39s) • 1 task" at bounding box center [327, 358] width 635 height 50
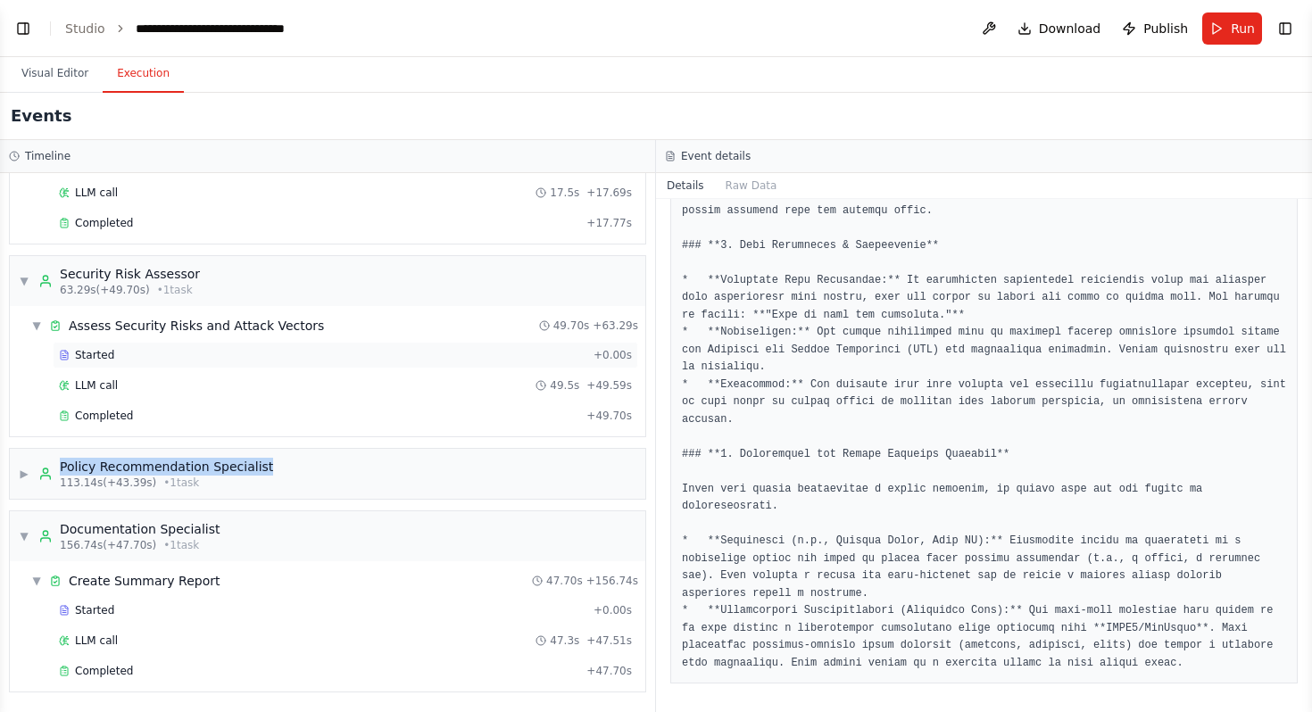
copy div "Policy Recommendation Specialist"
click at [24, 473] on span "▶" at bounding box center [24, 474] width 11 height 14
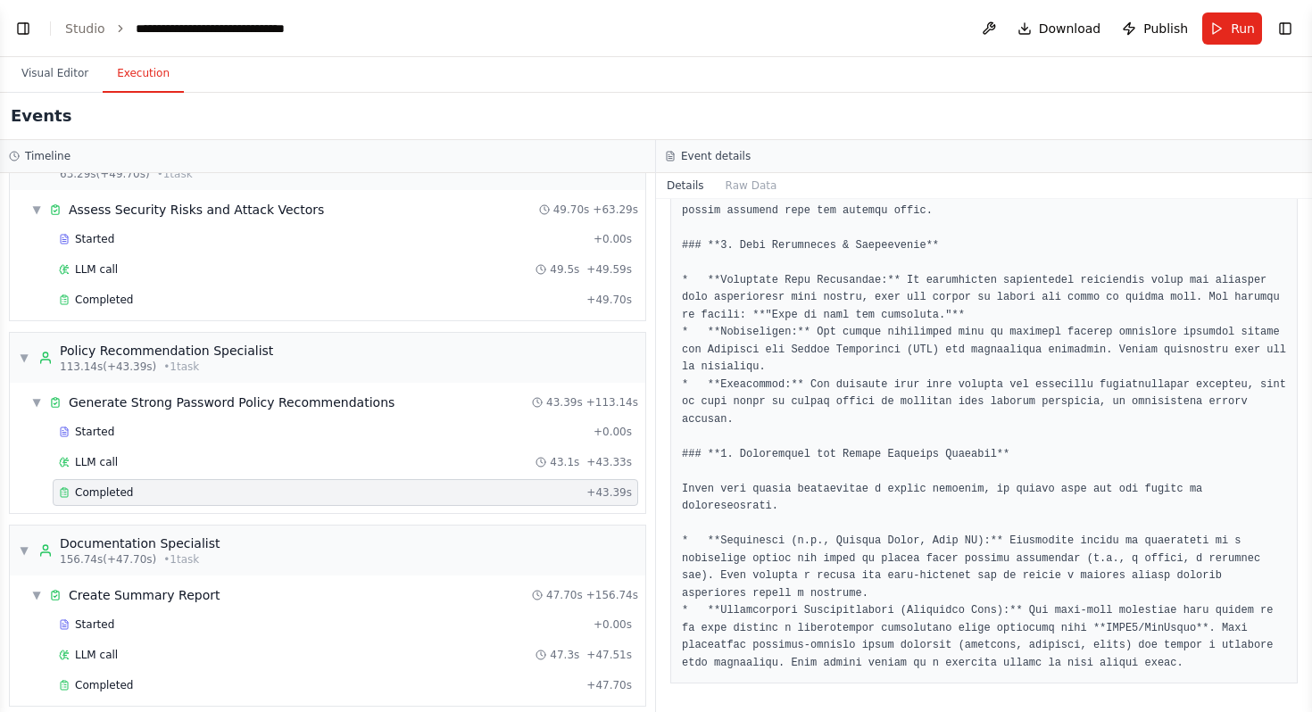
click at [293, 489] on div "Completed" at bounding box center [319, 492] width 520 height 14
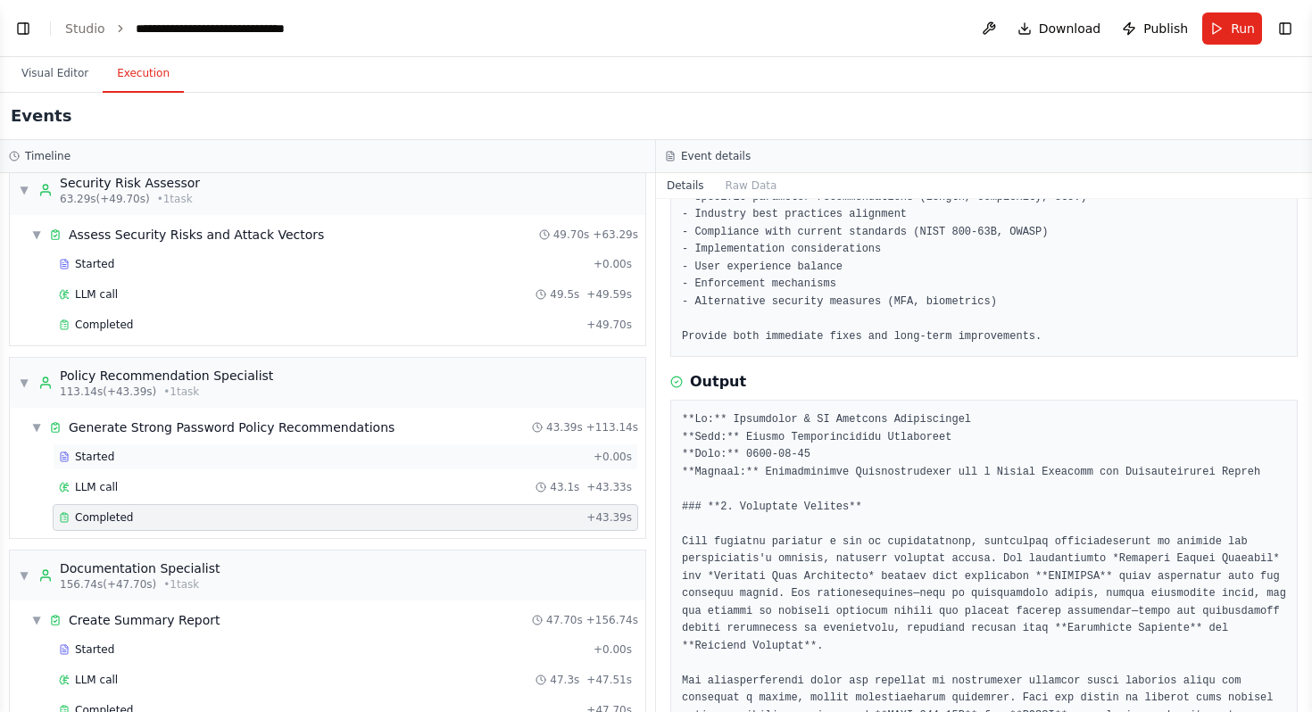
scroll to position [443, 0]
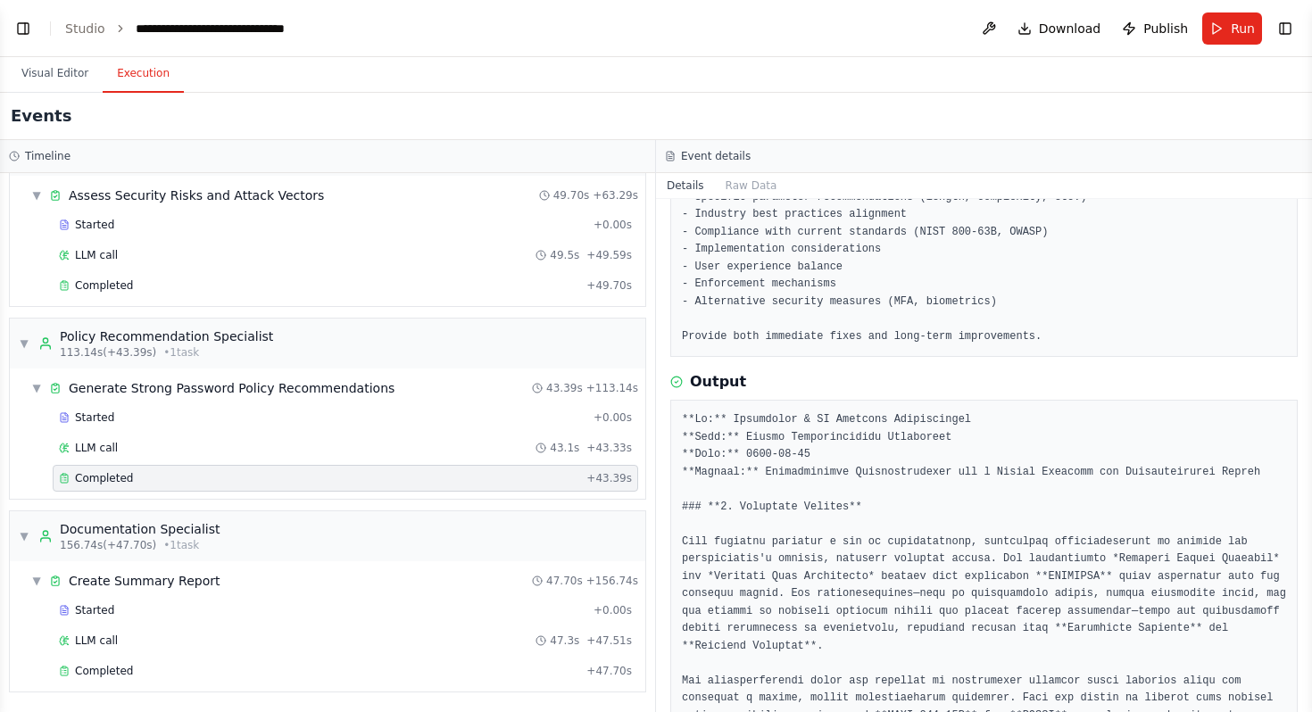
click at [466, 482] on div "Completed" at bounding box center [319, 478] width 520 height 14
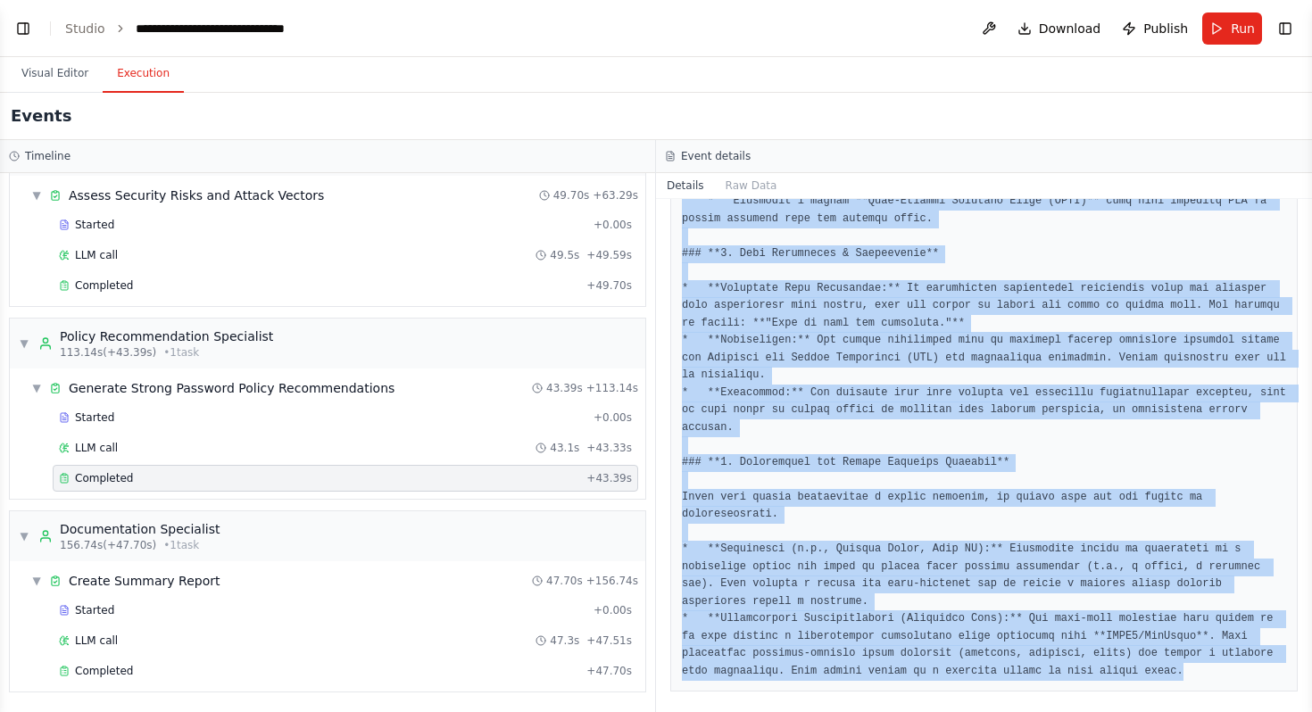
scroll to position [3010, 0]
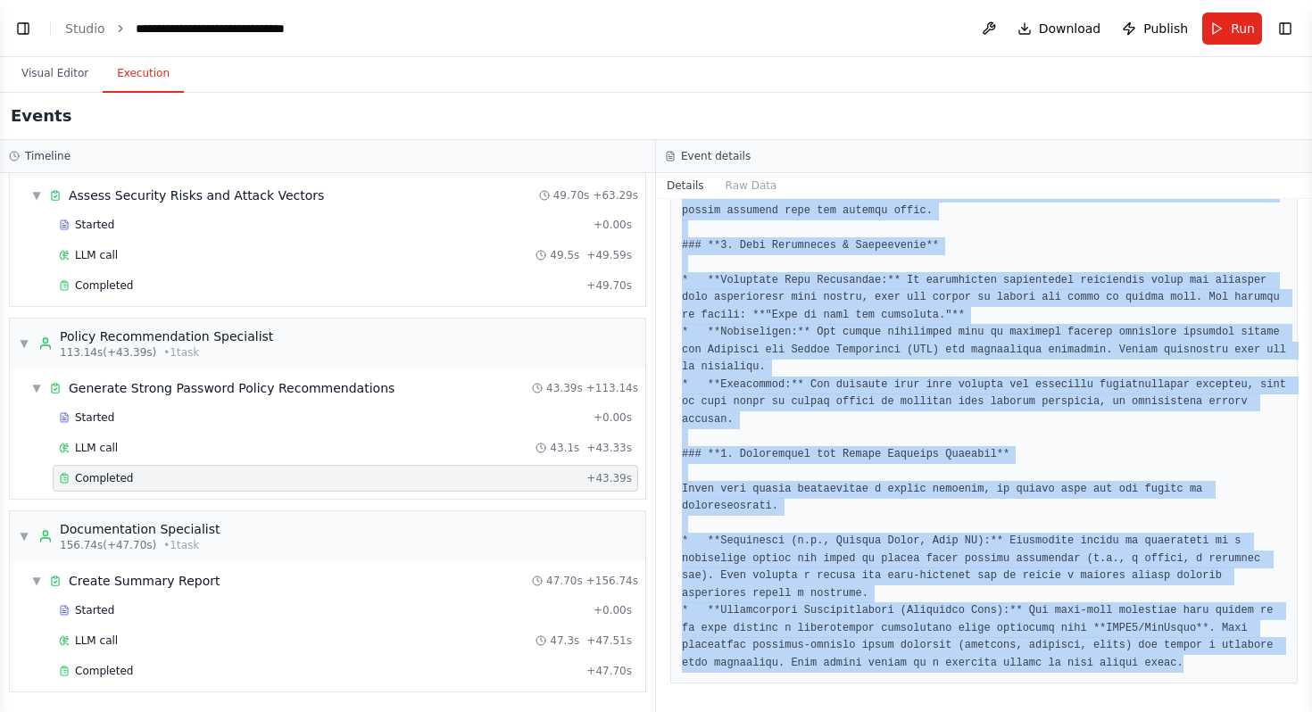
drag, startPoint x: 683, startPoint y: 418, endPoint x: 925, endPoint y: 711, distance: 380.9
click at [925, 711] on div "Completed 9/24/2025, 1:16:47 PM Description Based on the policy analysis and ri…" at bounding box center [984, 455] width 656 height 513
copy pre "**To:** Management & IT Security Stakeholders **From:** Policy Recommendation S…"
click at [210, 675] on div "Completed" at bounding box center [319, 671] width 520 height 14
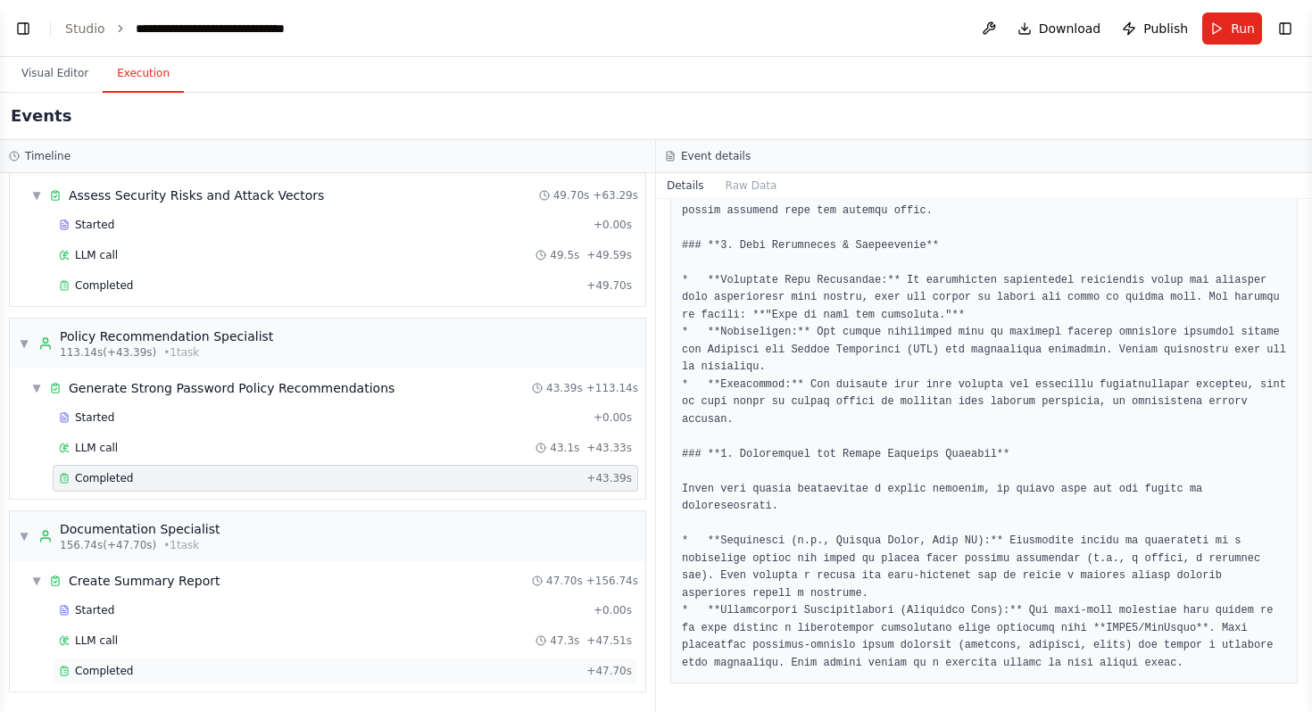
scroll to position [3045, 0]
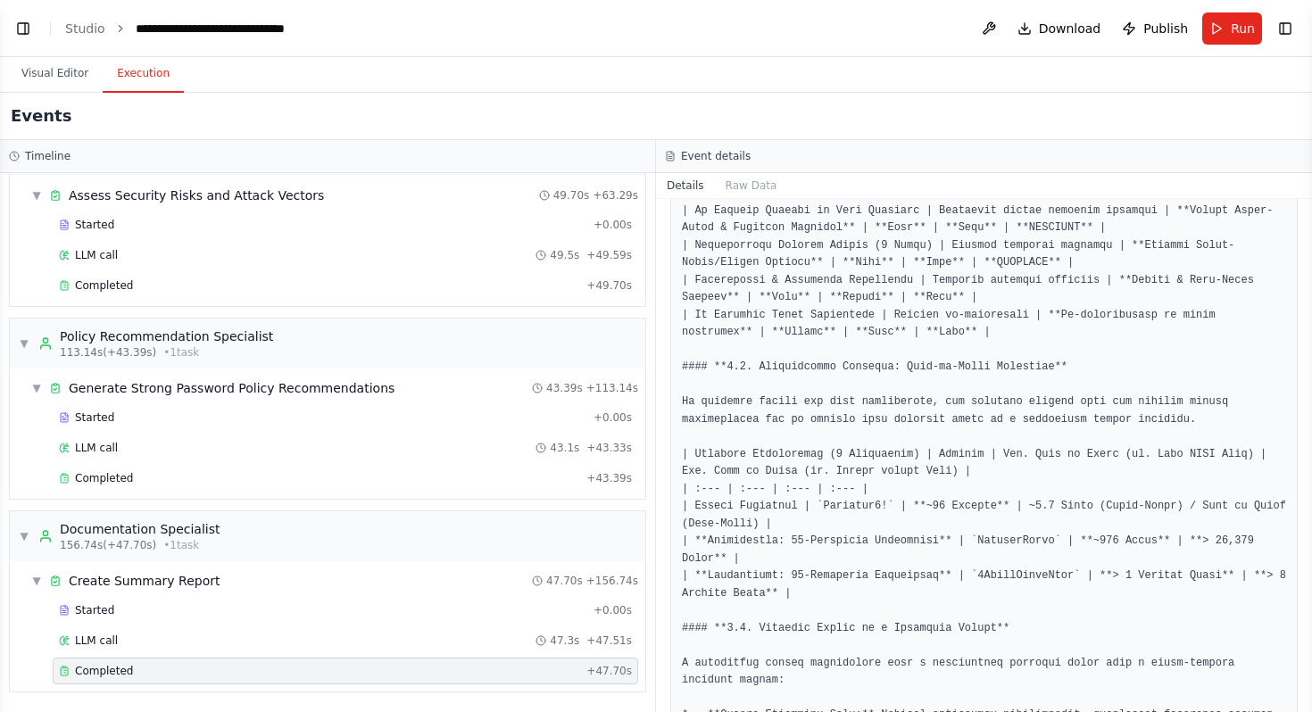
click at [434, 676] on div "Completed" at bounding box center [319, 671] width 520 height 14
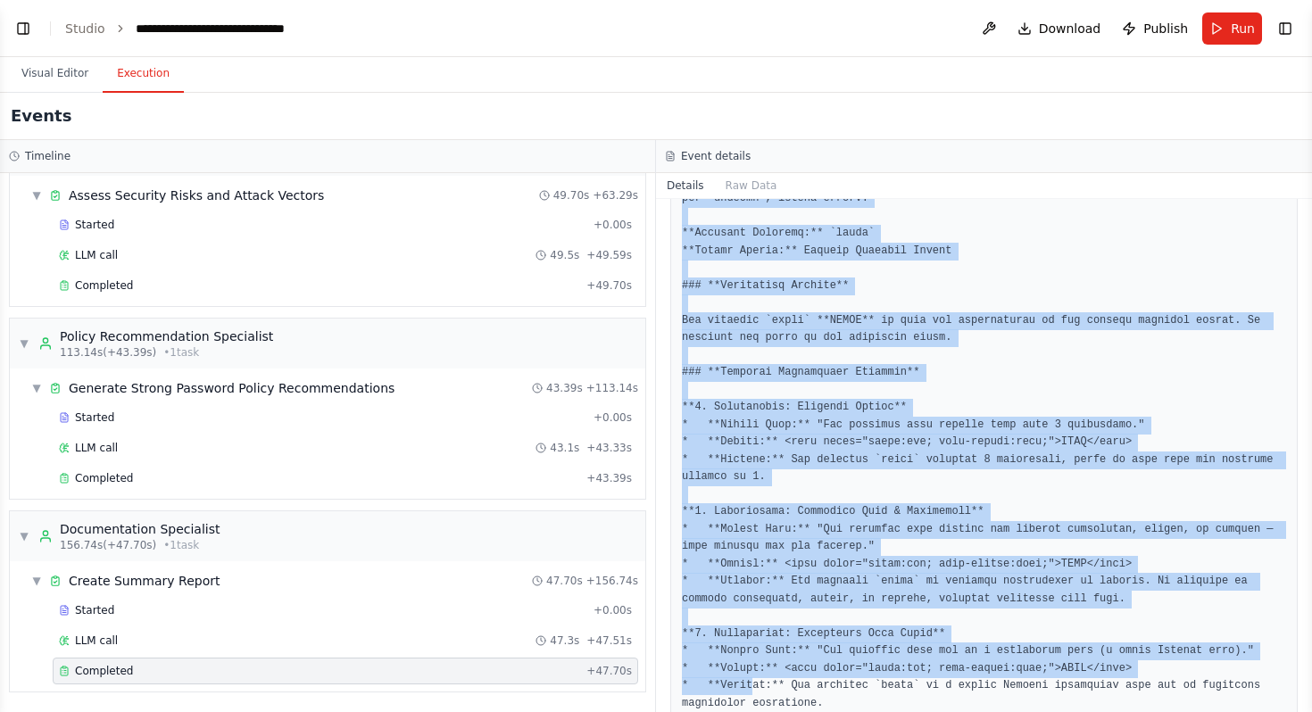
scroll to position [5394, 0]
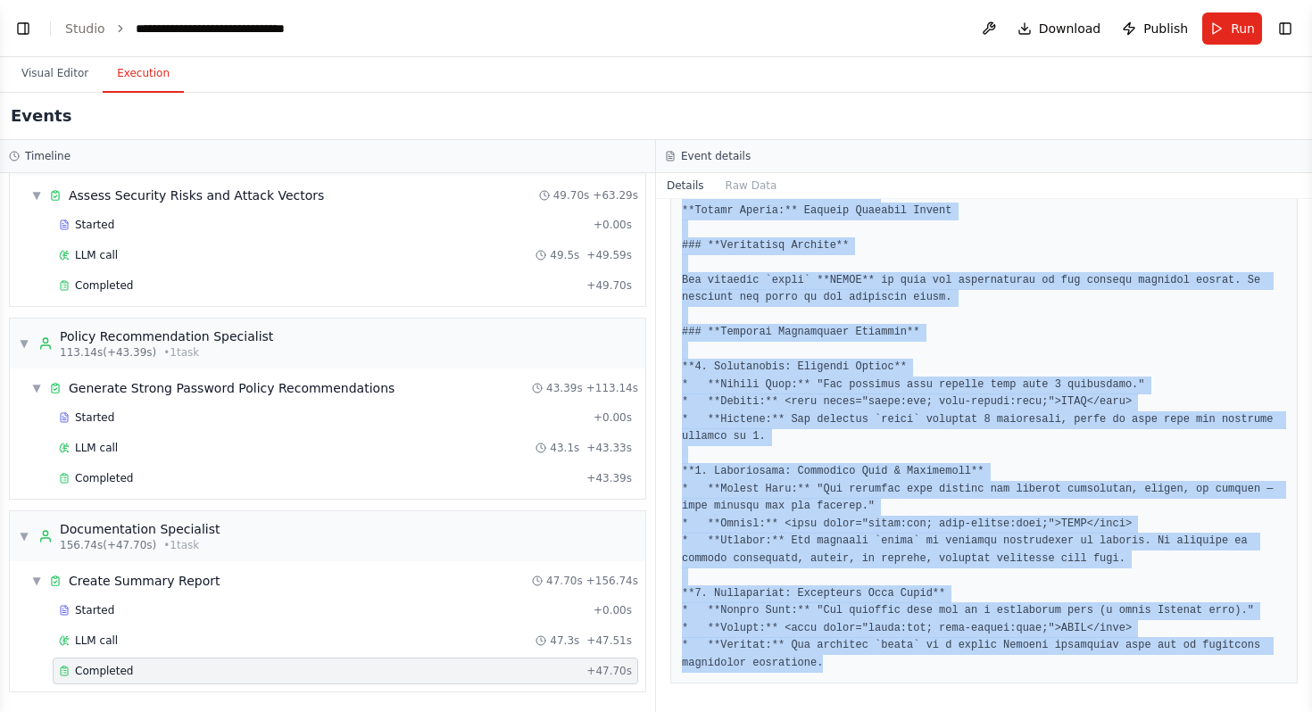
drag, startPoint x: 682, startPoint y: 628, endPoint x: 746, endPoint y: 703, distance: 98.7
click at [746, 704] on div "Completed 9/24/2025, 1:17:35 PM Description Create a comprehensive summary docu…" at bounding box center [984, 455] width 656 height 513
copy pre "# Comprehensive Password Policy & Security Assessment Report **To:** Management…"
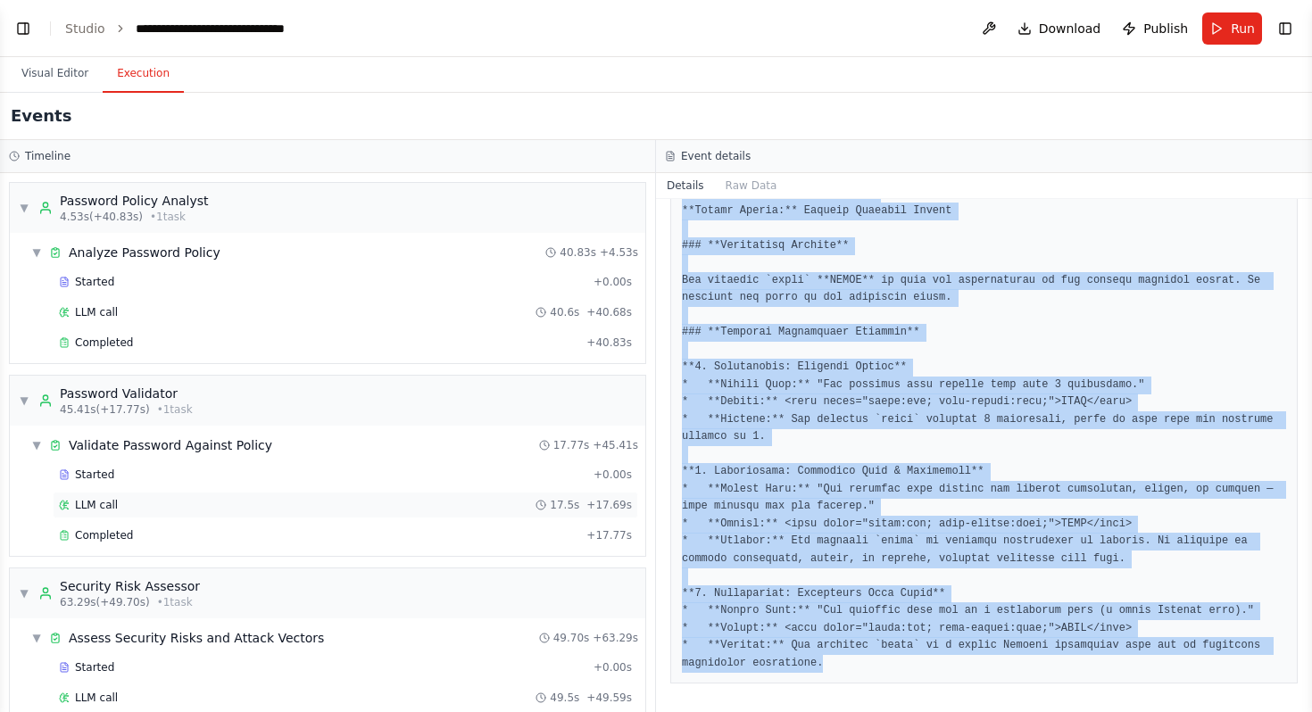
scroll to position [443, 0]
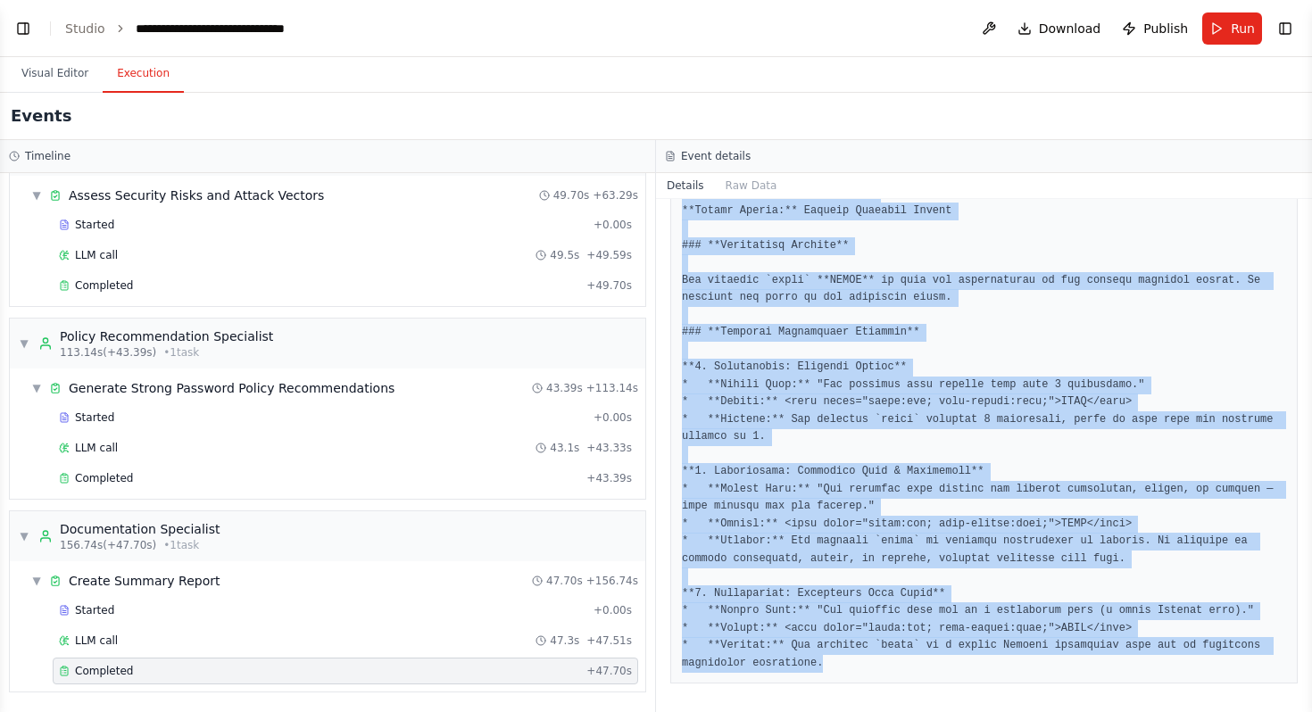
click at [199, 673] on div "Completed" at bounding box center [319, 671] width 520 height 14
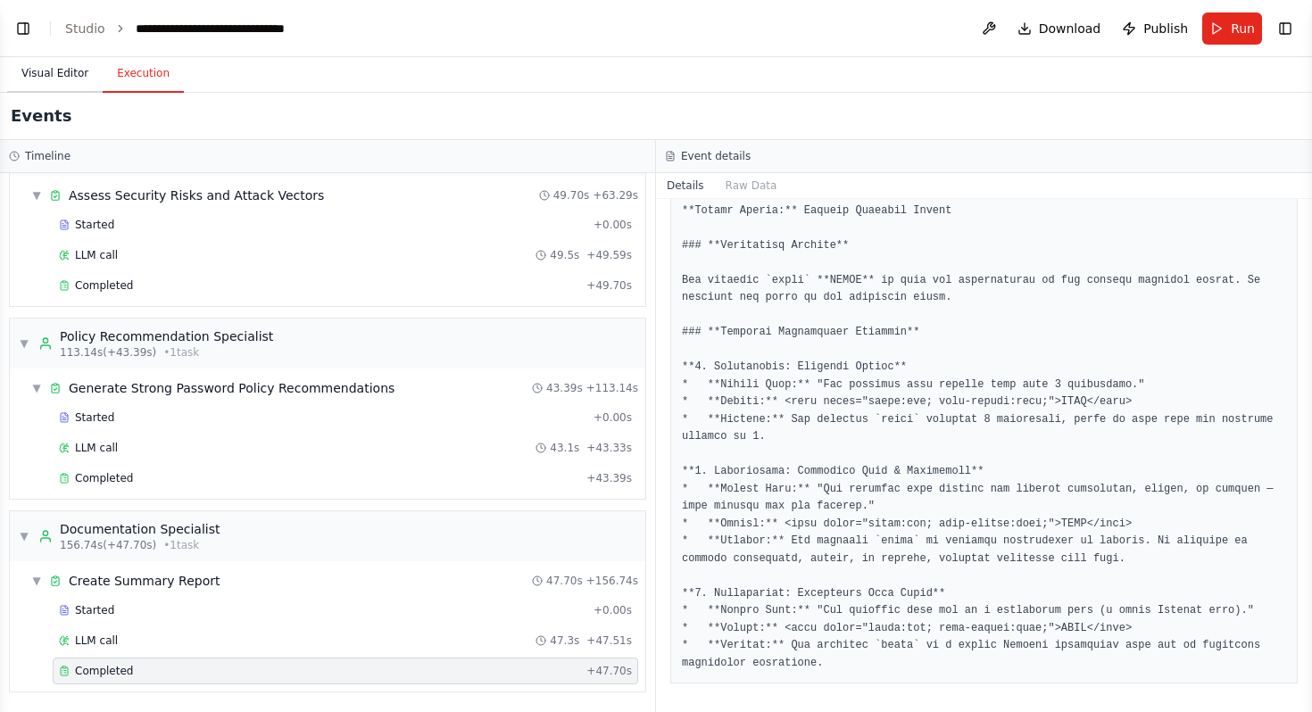
click at [73, 62] on button "Visual Editor" at bounding box center [54, 73] width 95 height 37
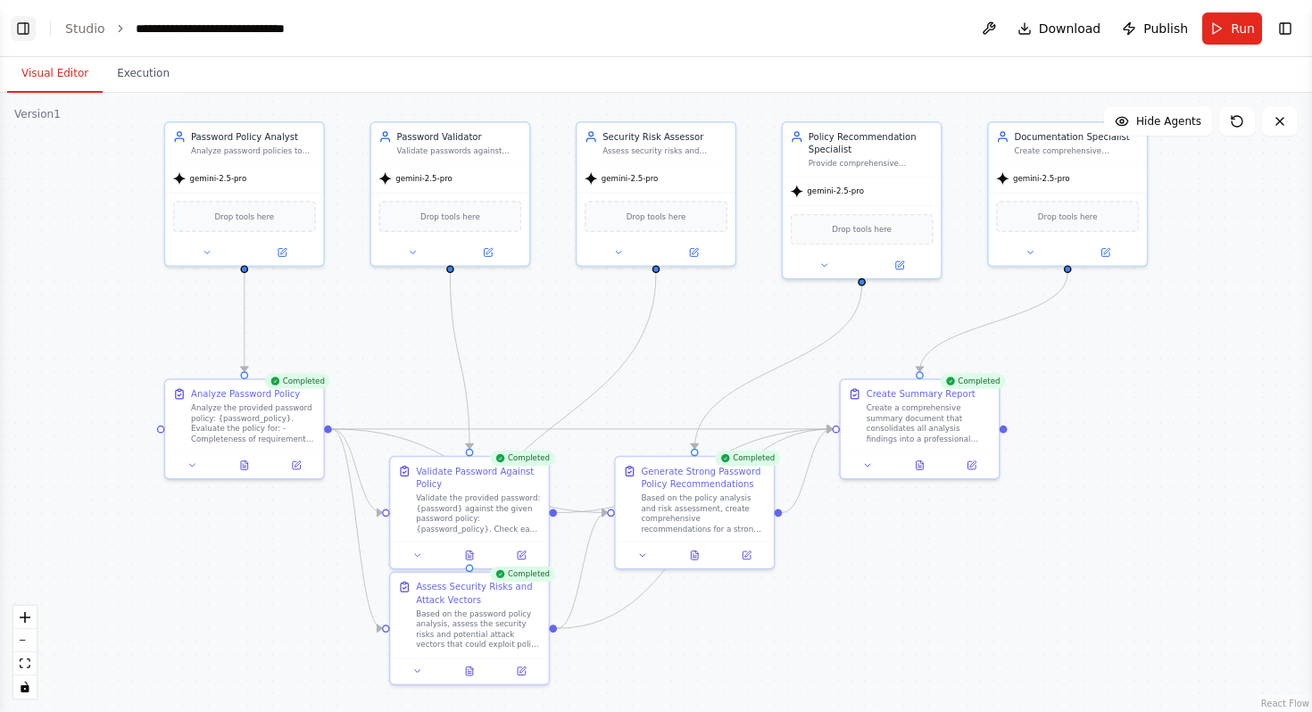
click at [20, 28] on button "Toggle Left Sidebar" at bounding box center [23, 28] width 25 height 25
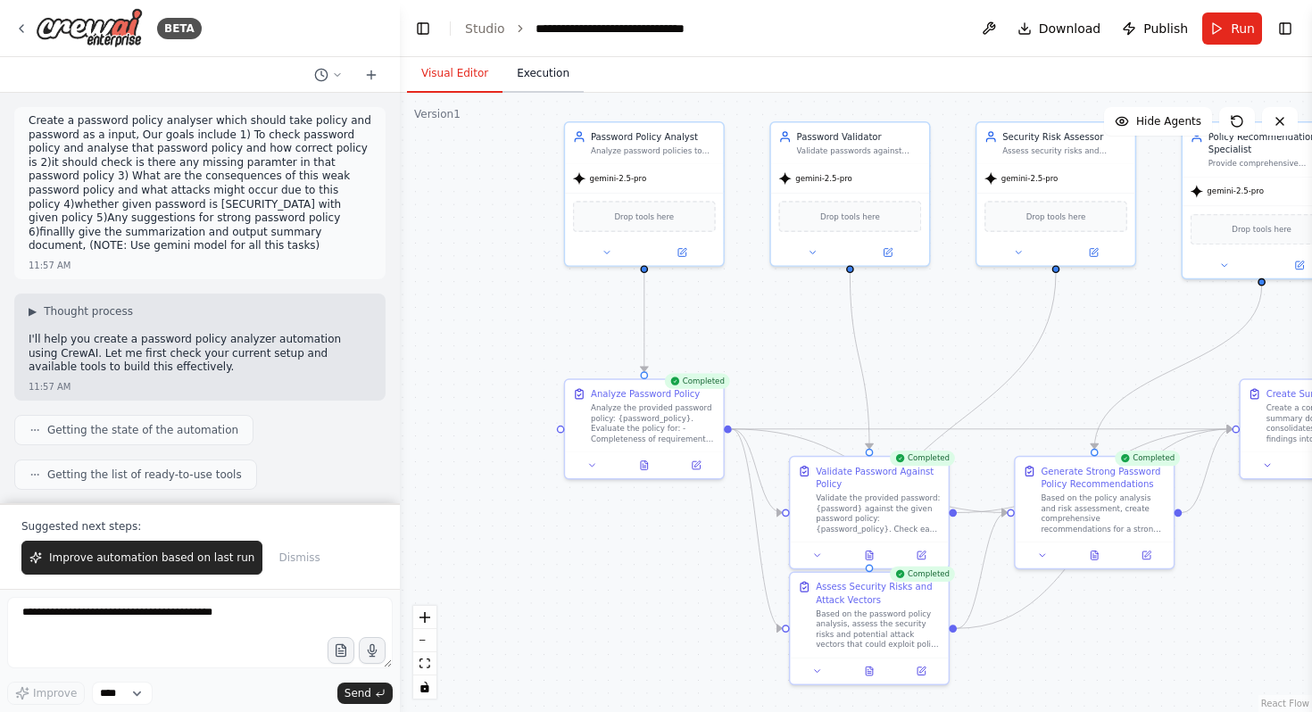
click at [548, 73] on button "Execution" at bounding box center [542, 73] width 81 height 37
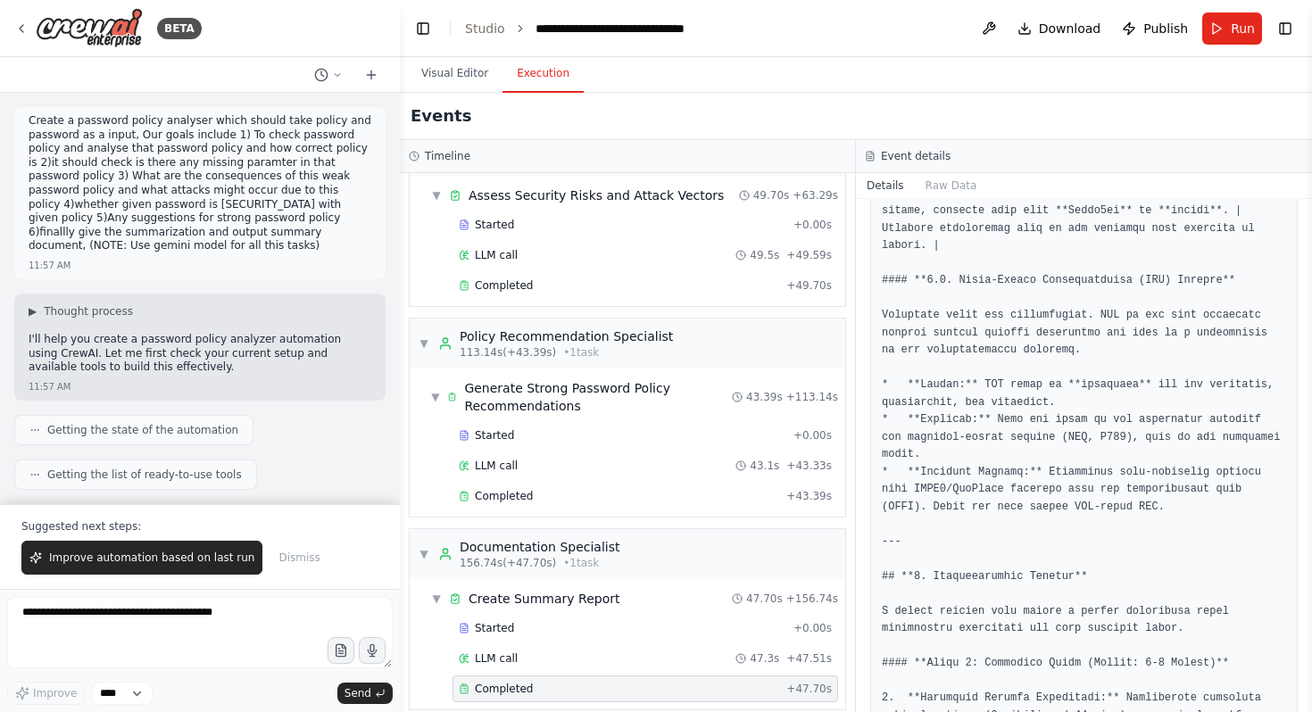
scroll to position [460, 0]
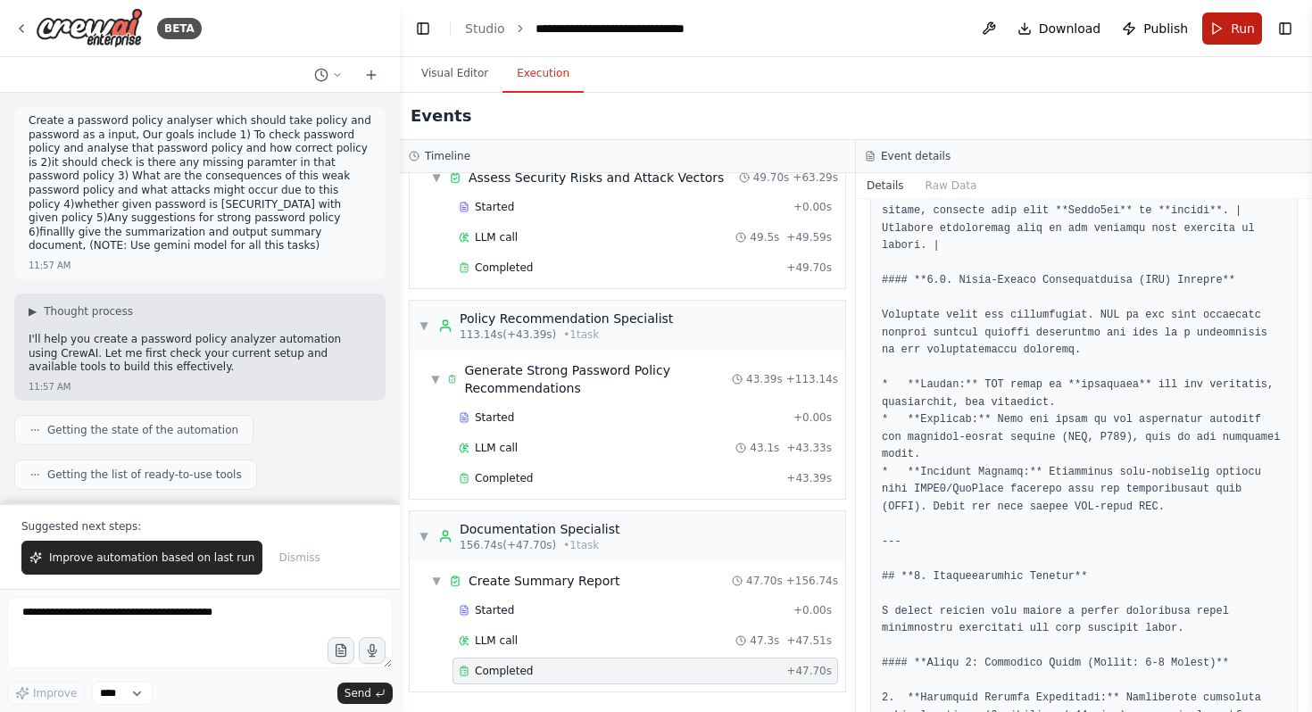
click at [1229, 32] on button "Run" at bounding box center [1232, 28] width 60 height 32
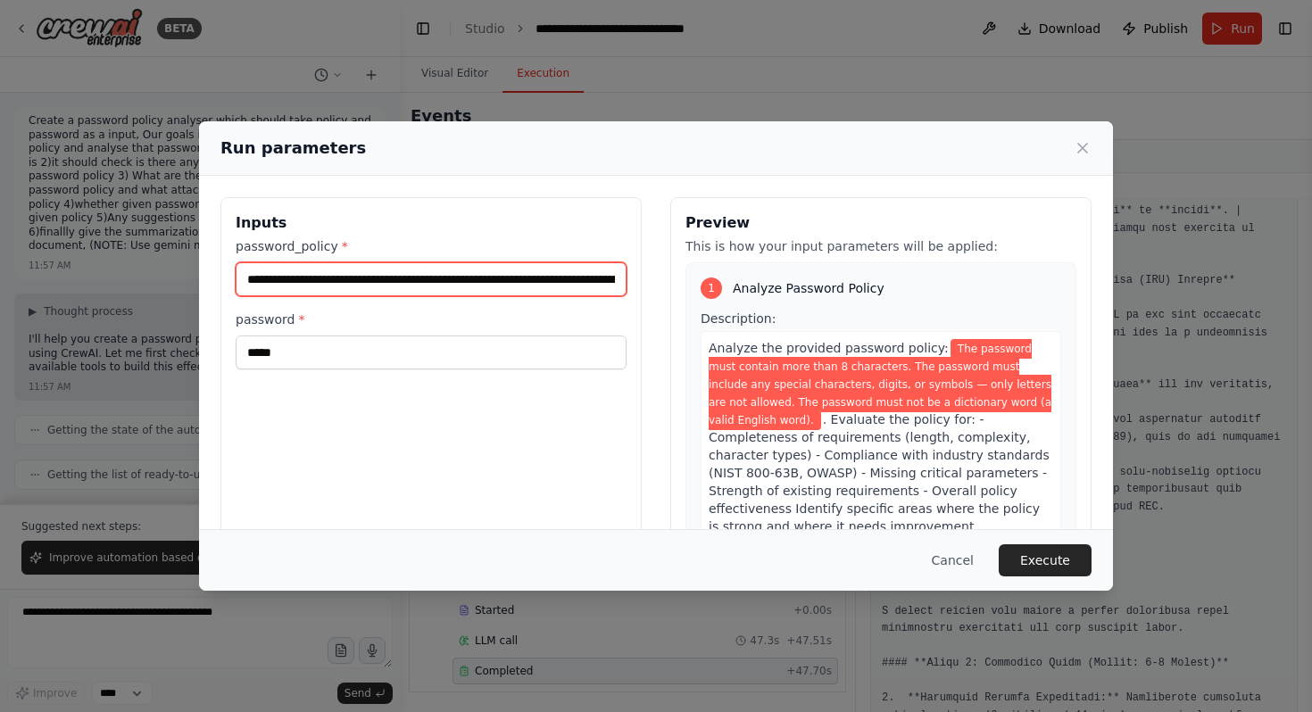
click at [361, 282] on input "**********" at bounding box center [431, 279] width 391 height 34
click at [435, 277] on input "**********" at bounding box center [431, 279] width 391 height 34
click at [384, 280] on input "**********" at bounding box center [428, 279] width 385 height 34
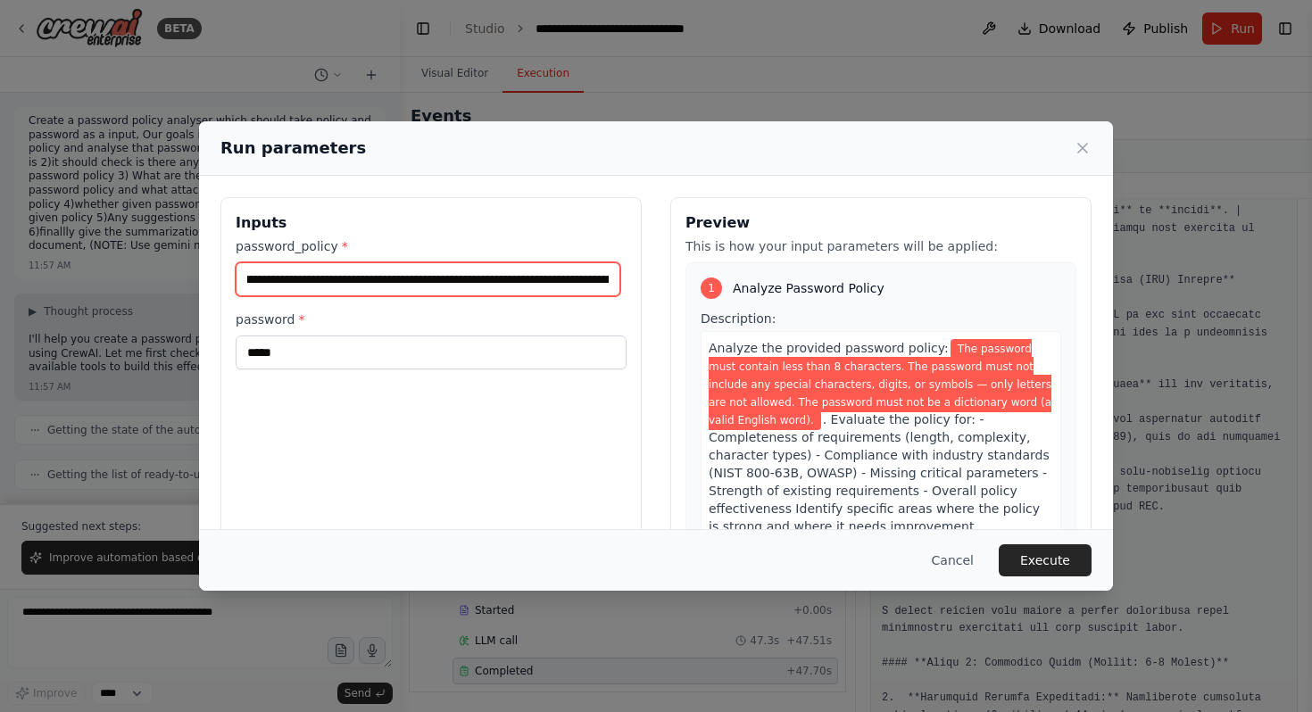
click at [493, 282] on input "**********" at bounding box center [428, 279] width 385 height 34
click at [498, 277] on input "**********" at bounding box center [428, 279] width 385 height 34
type input "**********"
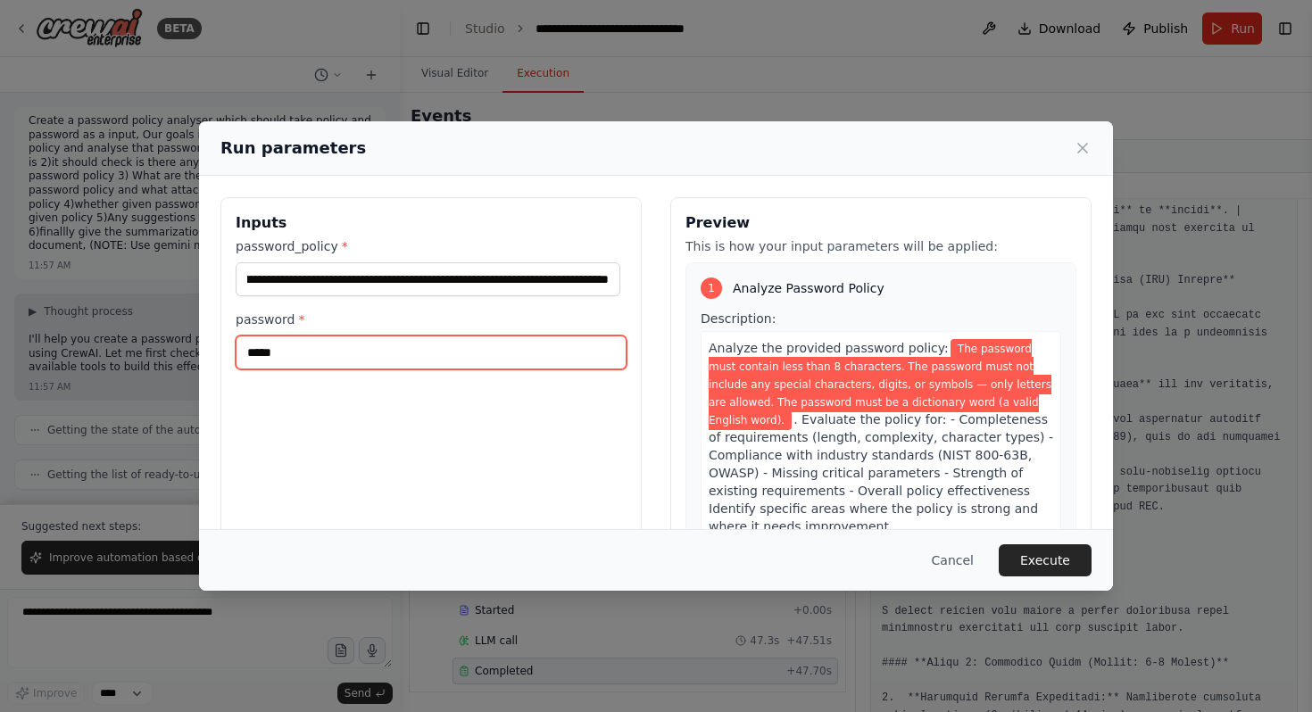
click at [409, 360] on input "*****" at bounding box center [431, 352] width 391 height 34
type input "*"
type input "*********"
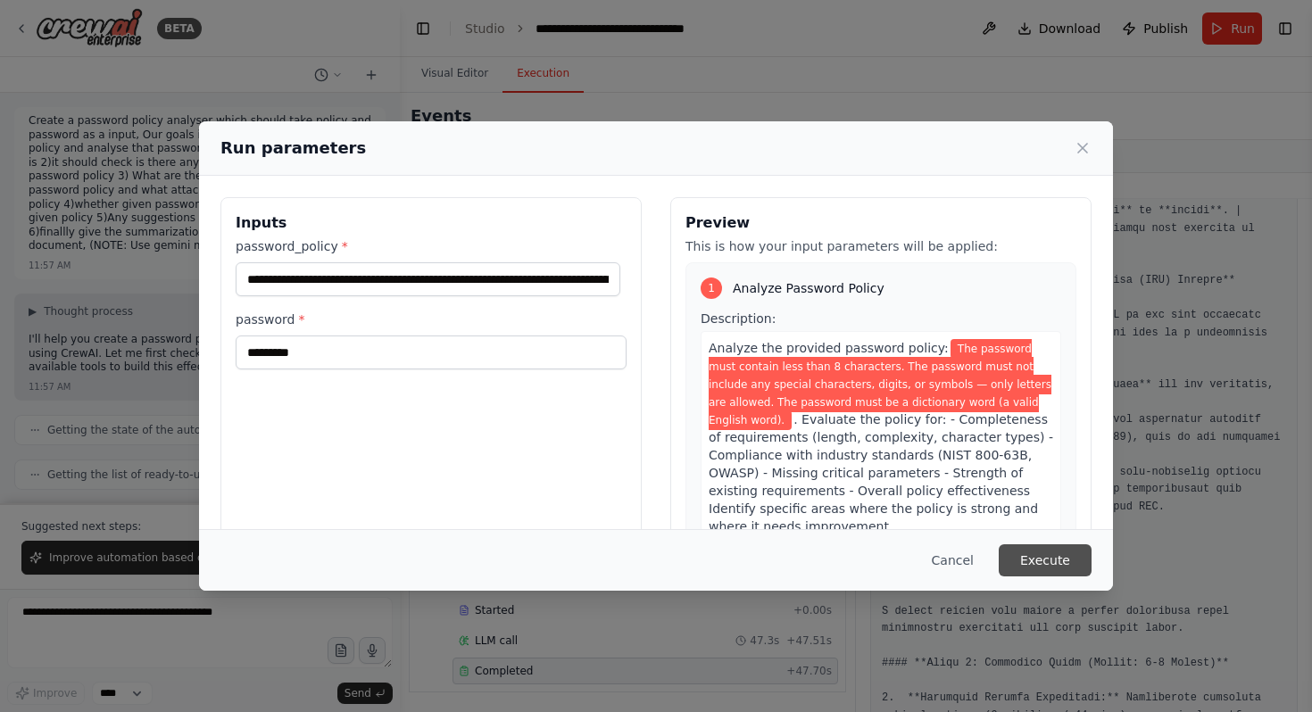
click at [1031, 562] on button "Execute" at bounding box center [1044, 560] width 93 height 32
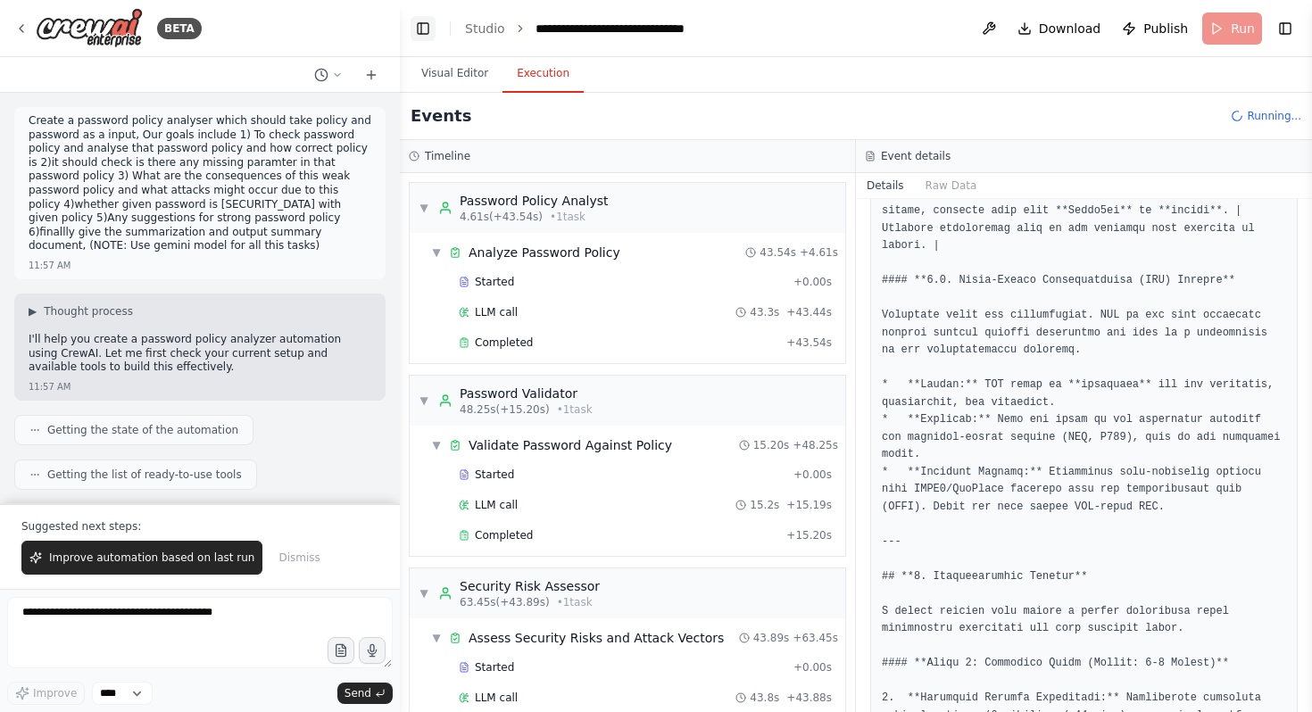
click at [428, 21] on button "Toggle Left Sidebar" at bounding box center [422, 28] width 25 height 25
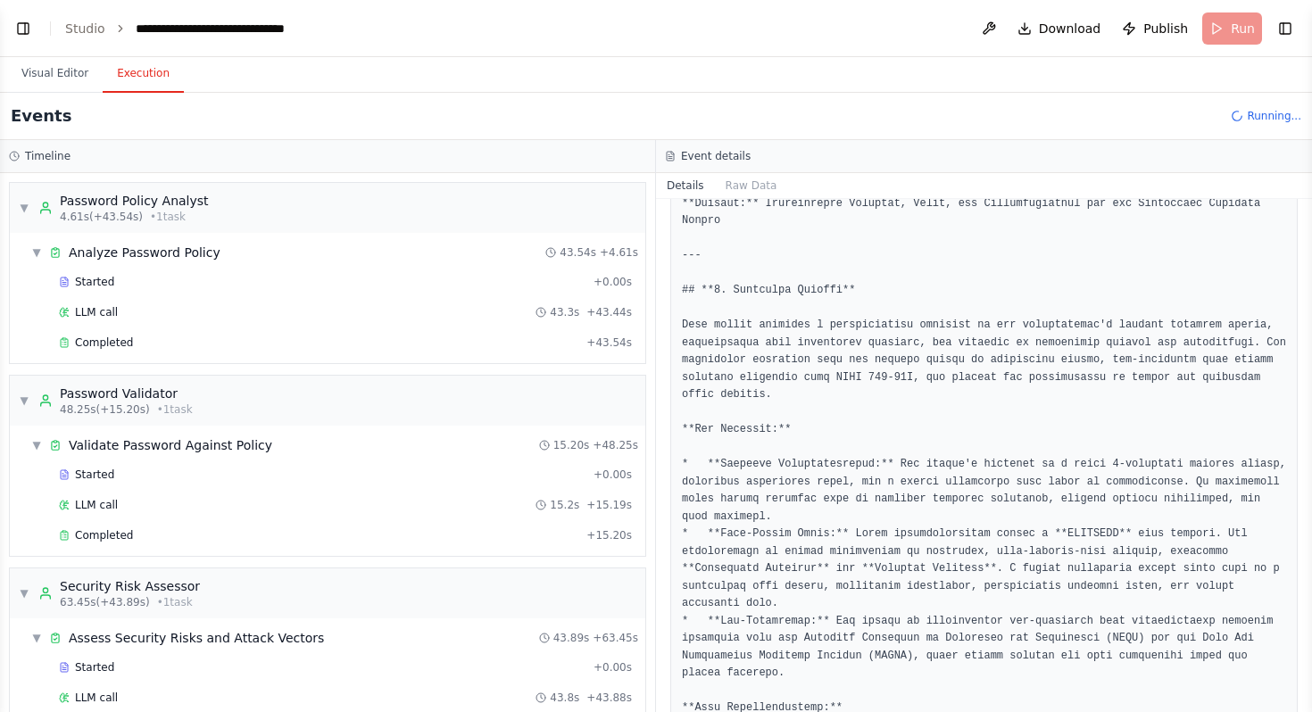
scroll to position [188, 0]
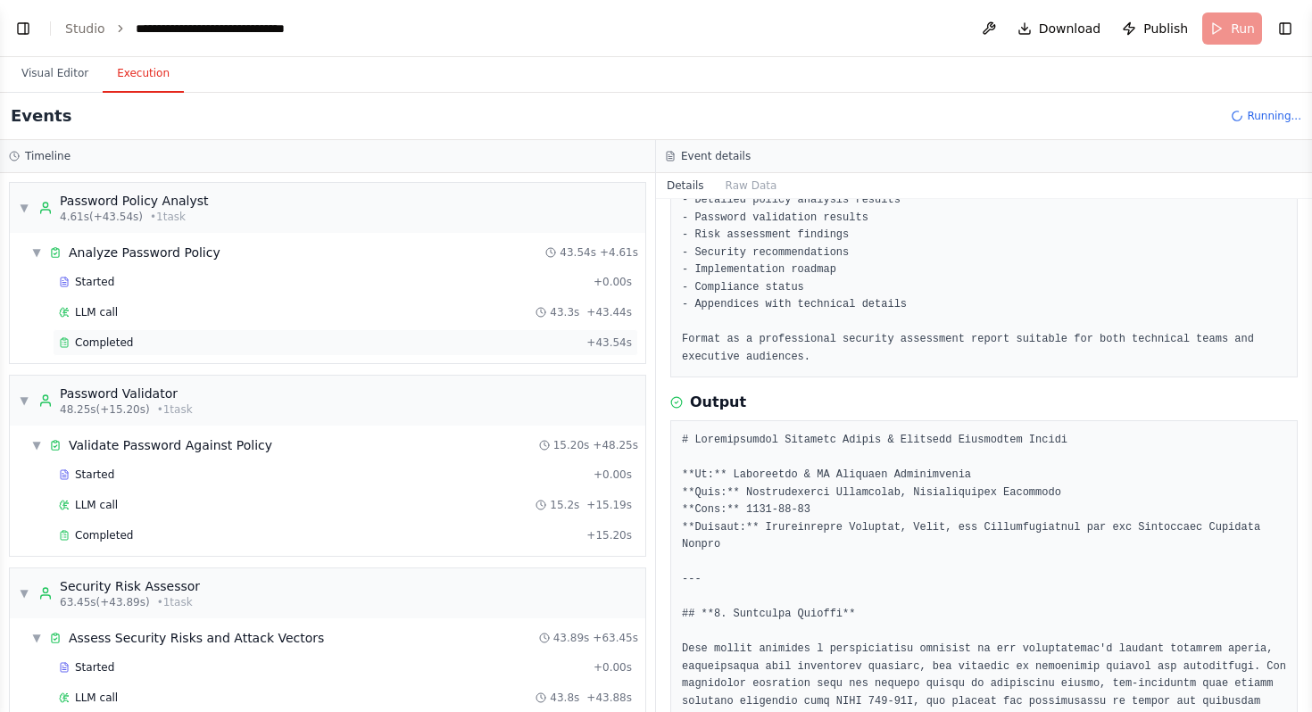
click at [305, 355] on div "Completed + 43.54s" at bounding box center [345, 342] width 585 height 27
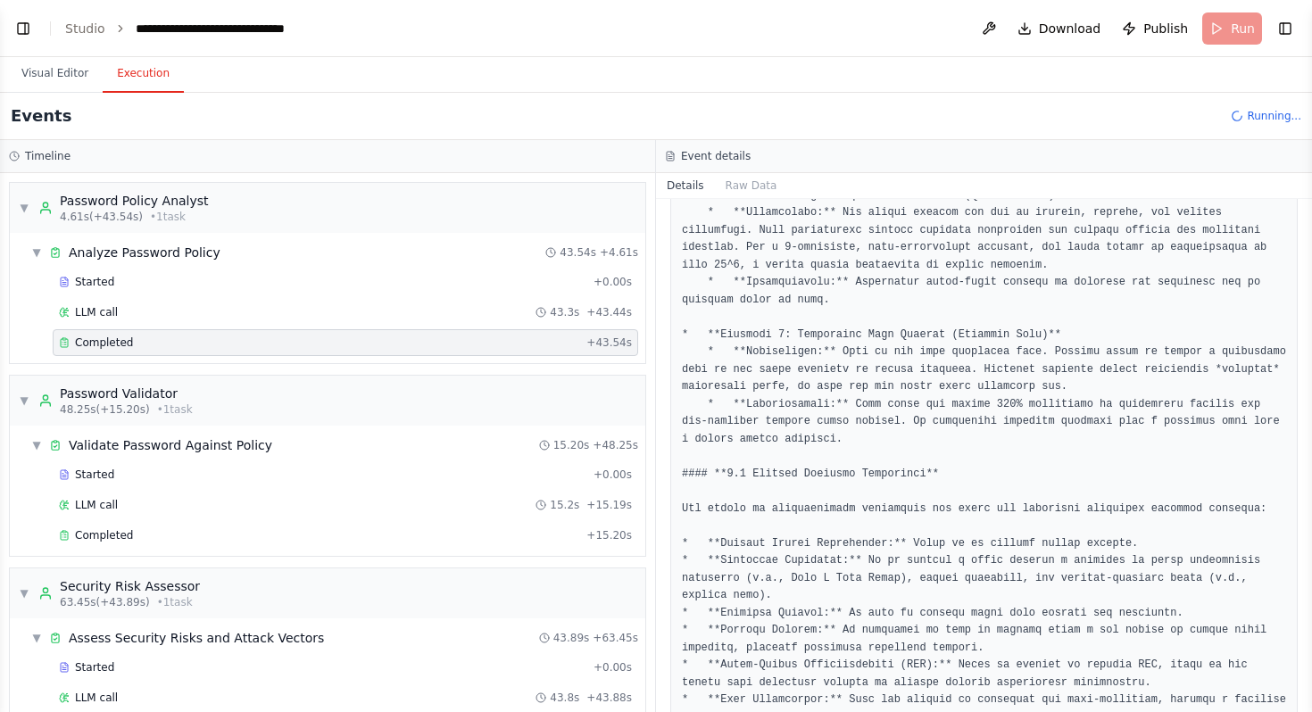
scroll to position [412, 0]
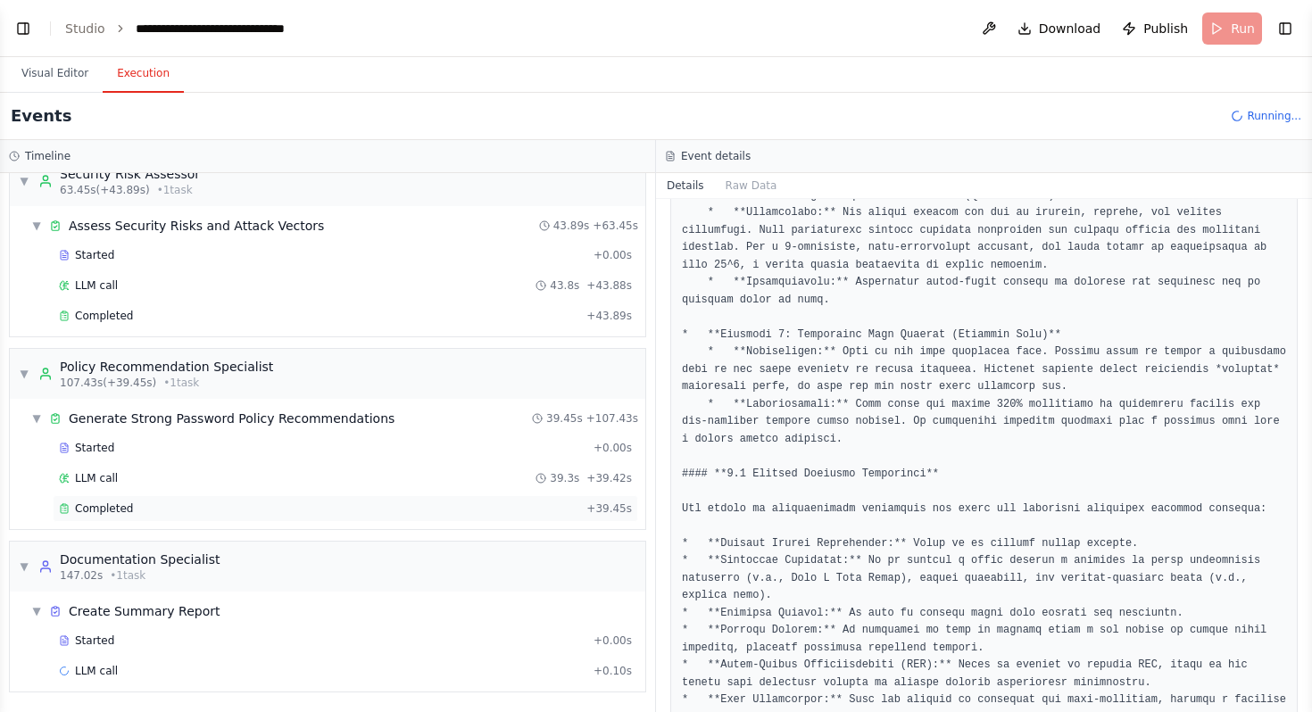
click at [186, 509] on div "Completed" at bounding box center [319, 508] width 520 height 14
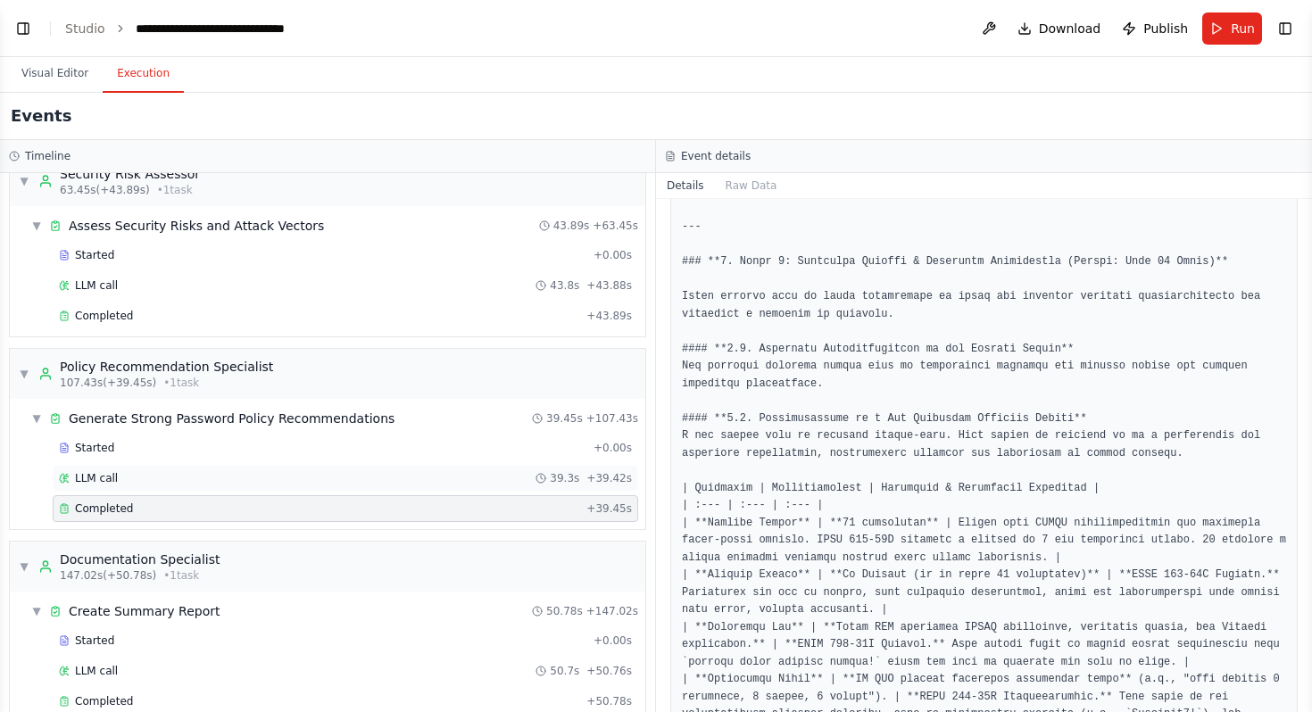
scroll to position [443, 0]
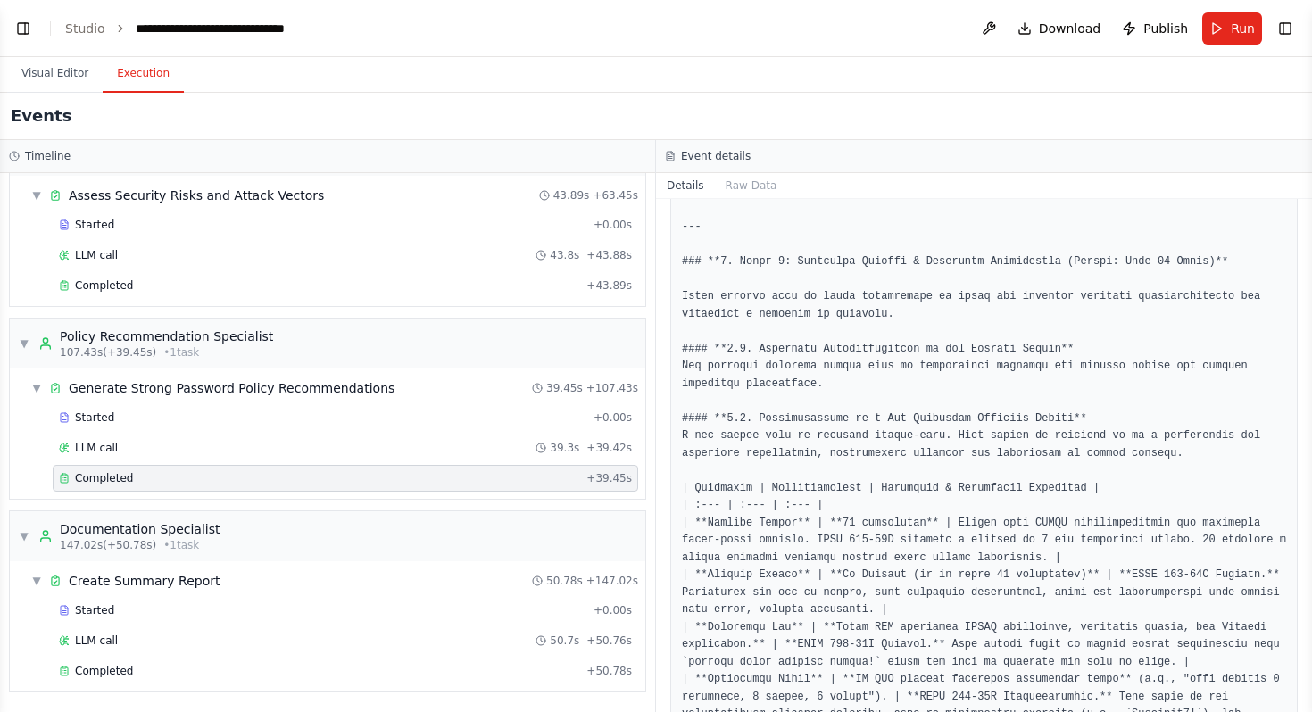
click at [333, 702] on div "▼ Password Policy Analyst 4.61s (+43.54s) • 1 task ▼ Analyze Password Policy 43…" at bounding box center [327, 442] width 655 height 539
click at [354, 666] on div "Completed" at bounding box center [319, 671] width 520 height 14
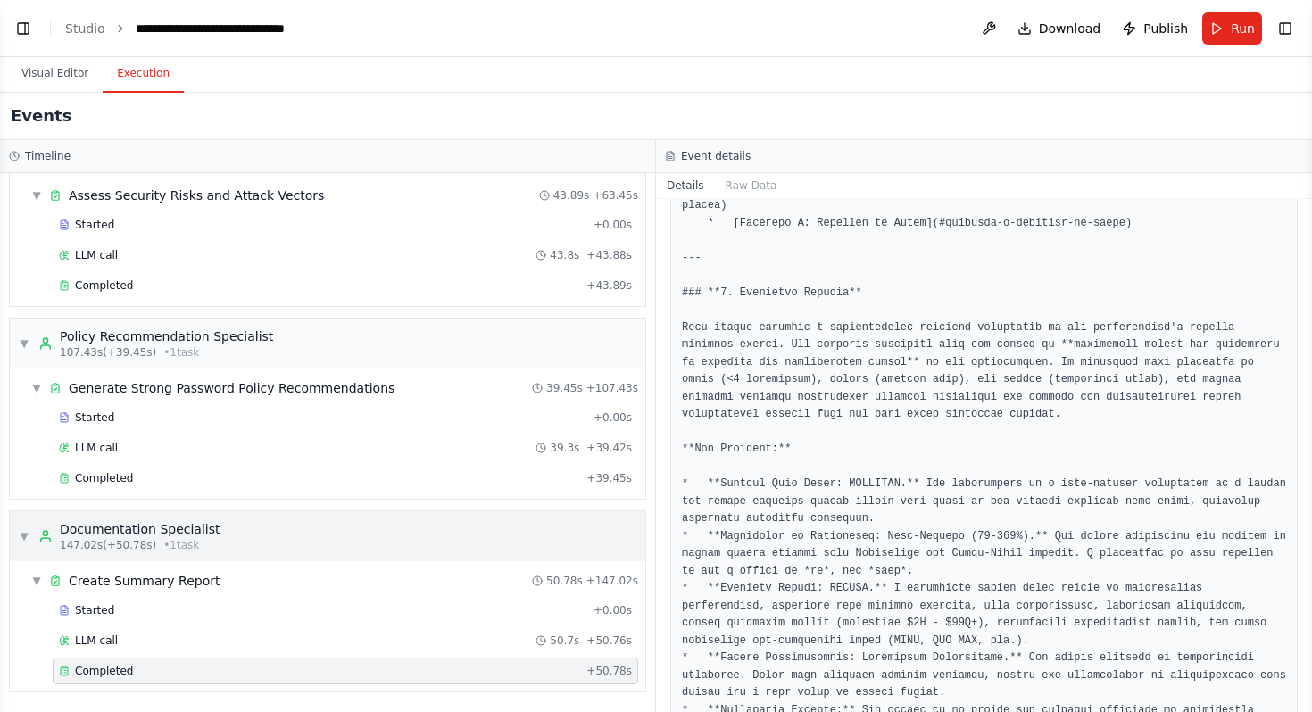
scroll to position [0, 0]
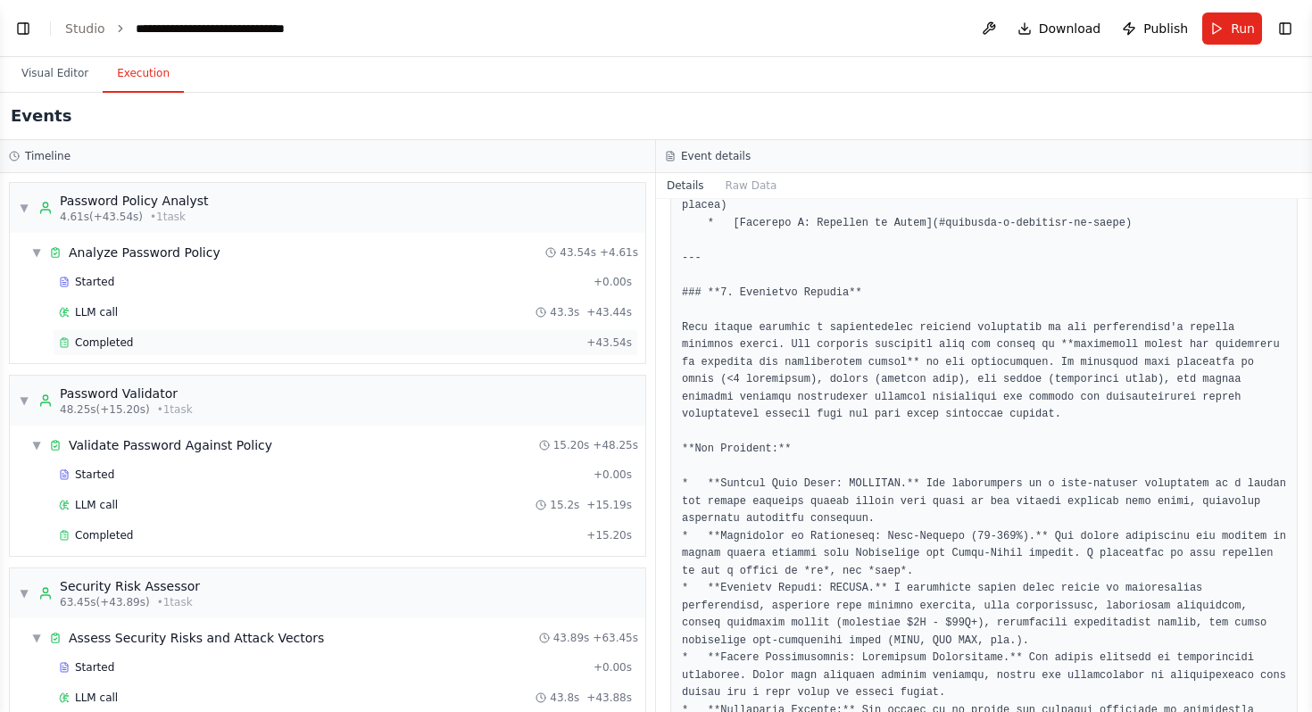
click at [326, 351] on div "Completed + 43.54s" at bounding box center [345, 342] width 585 height 27
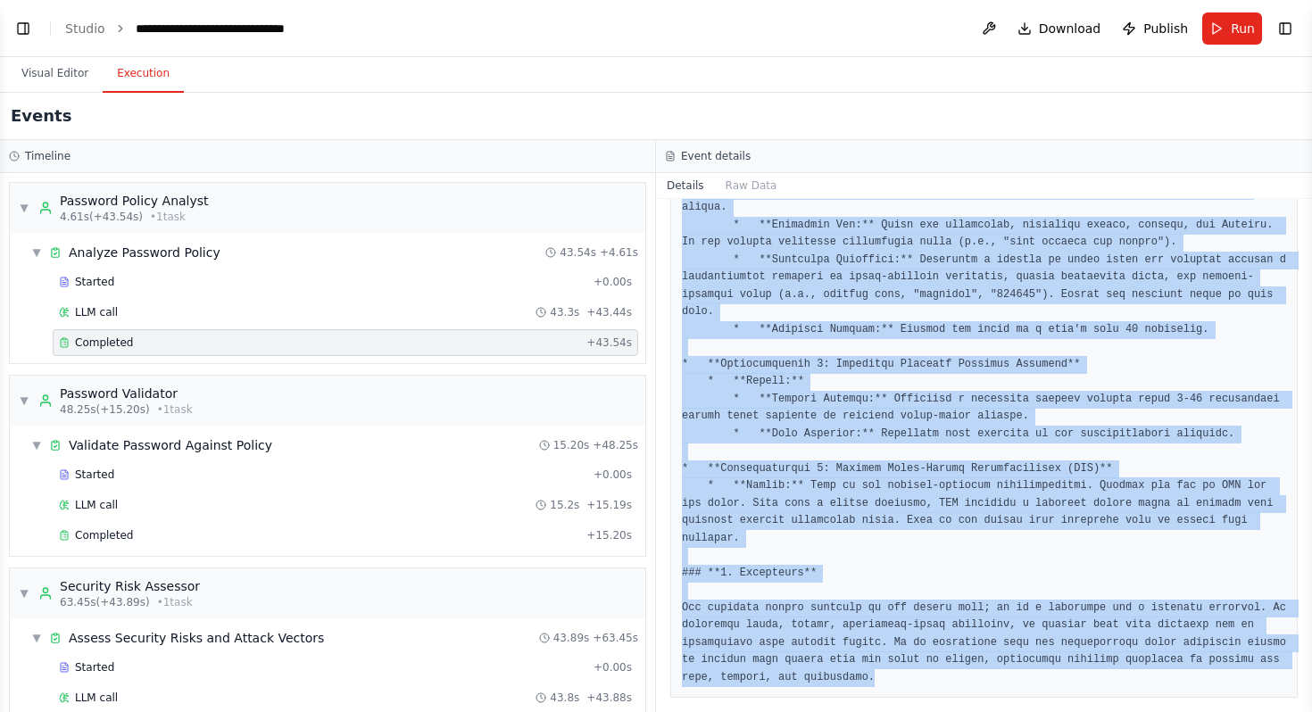
scroll to position [2784, 0]
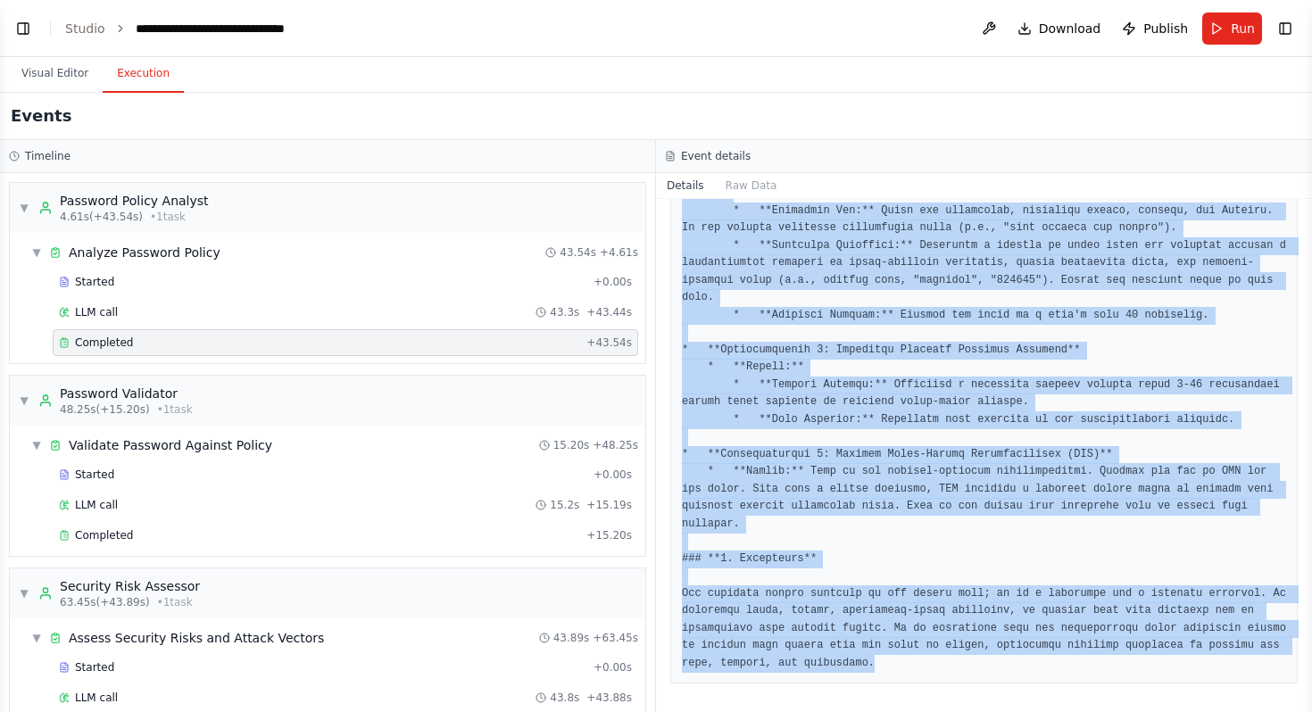
drag, startPoint x: 682, startPoint y: 543, endPoint x: 826, endPoint y: 711, distance: 221.4
click at [826, 711] on div "Completed 9/24/2025, 1:33:44 PM Description Analyze the provided password polic…" at bounding box center [984, 455] width 656 height 513
copy pre "### **Password Policy Analysis Report** **Analysis Date:** 2025-09-24 **Analyst…"
click at [197, 534] on div "Completed" at bounding box center [319, 535] width 520 height 14
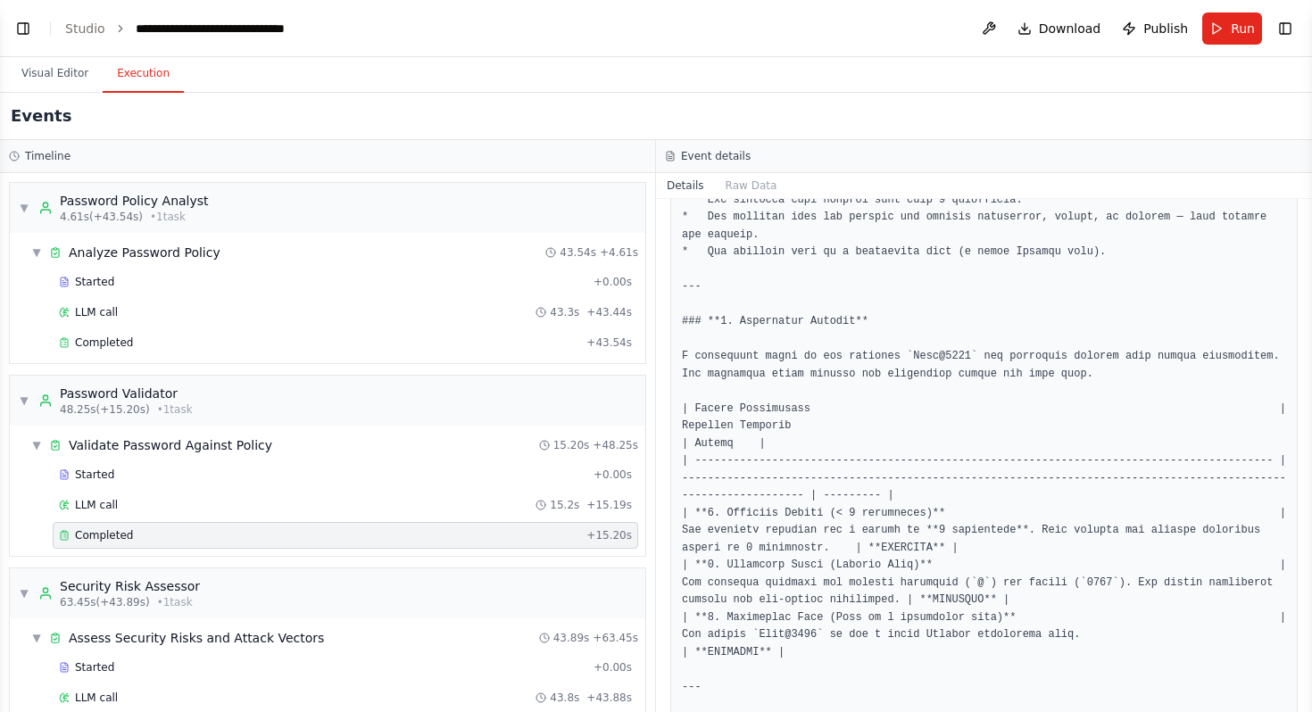
scroll to position [0, 0]
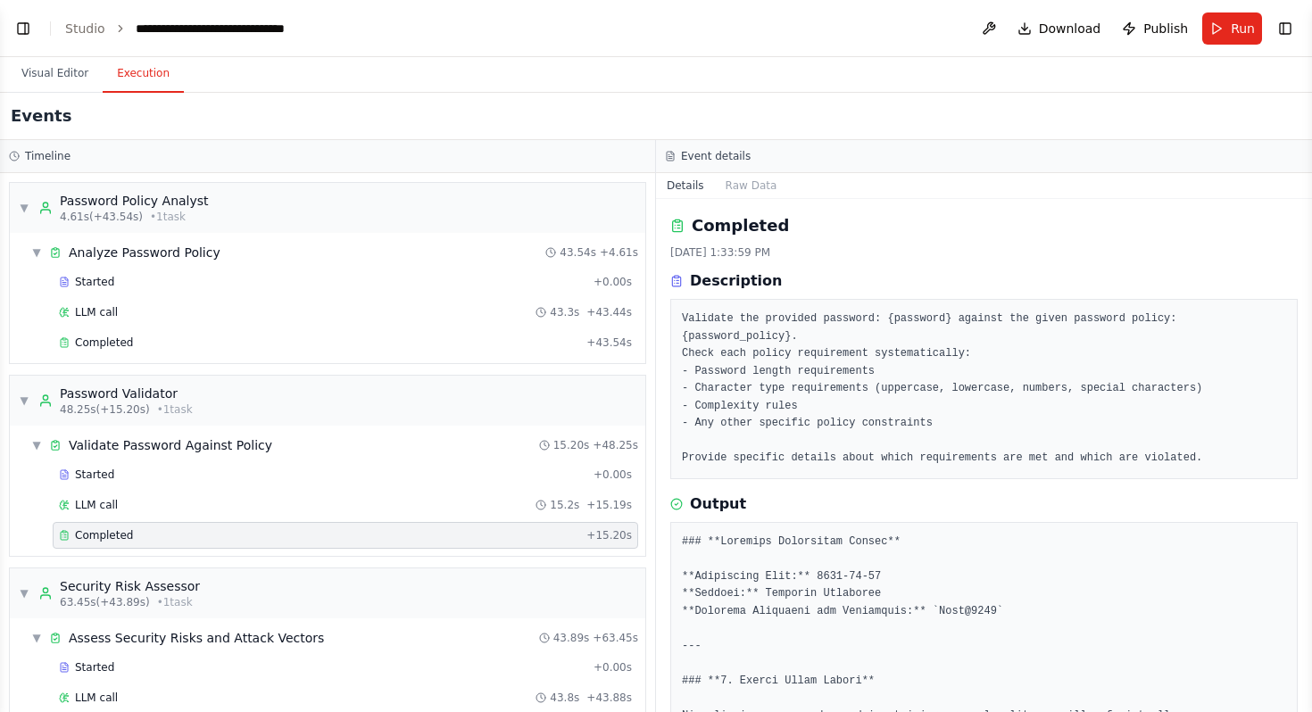
click at [160, 532] on div "Completed" at bounding box center [319, 535] width 520 height 14
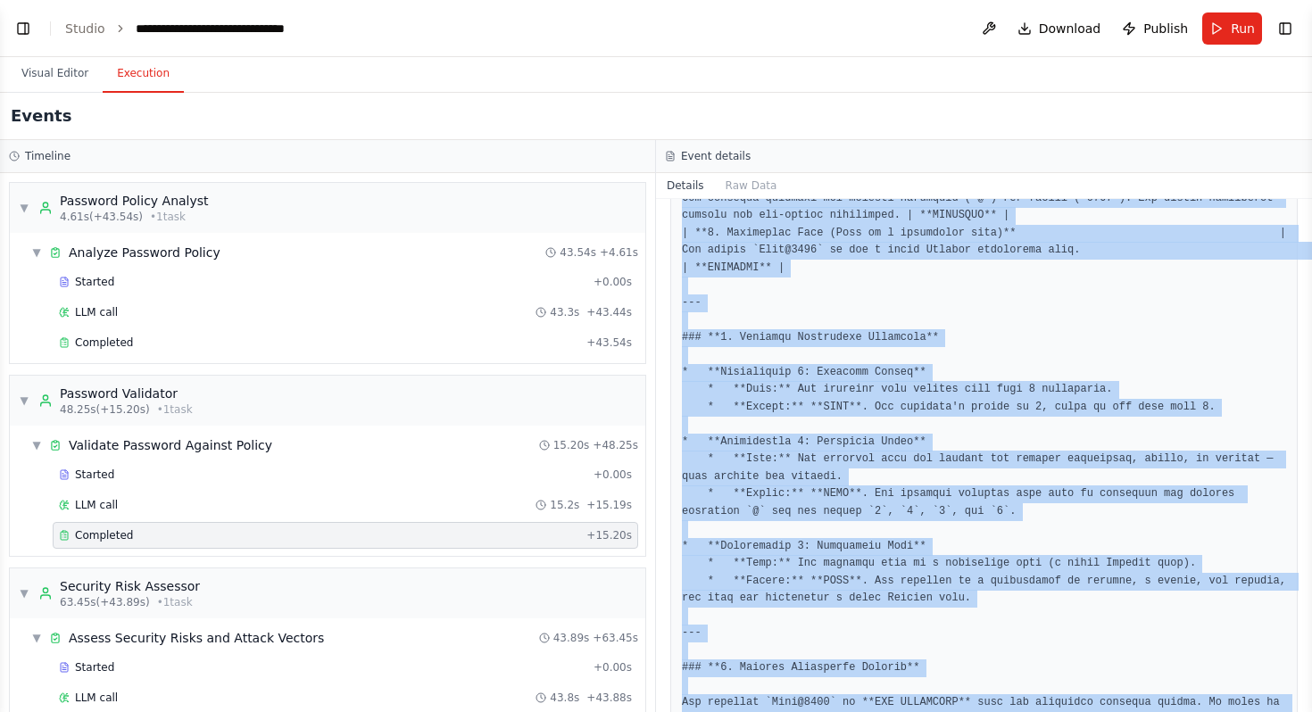
scroll to position [992, 0]
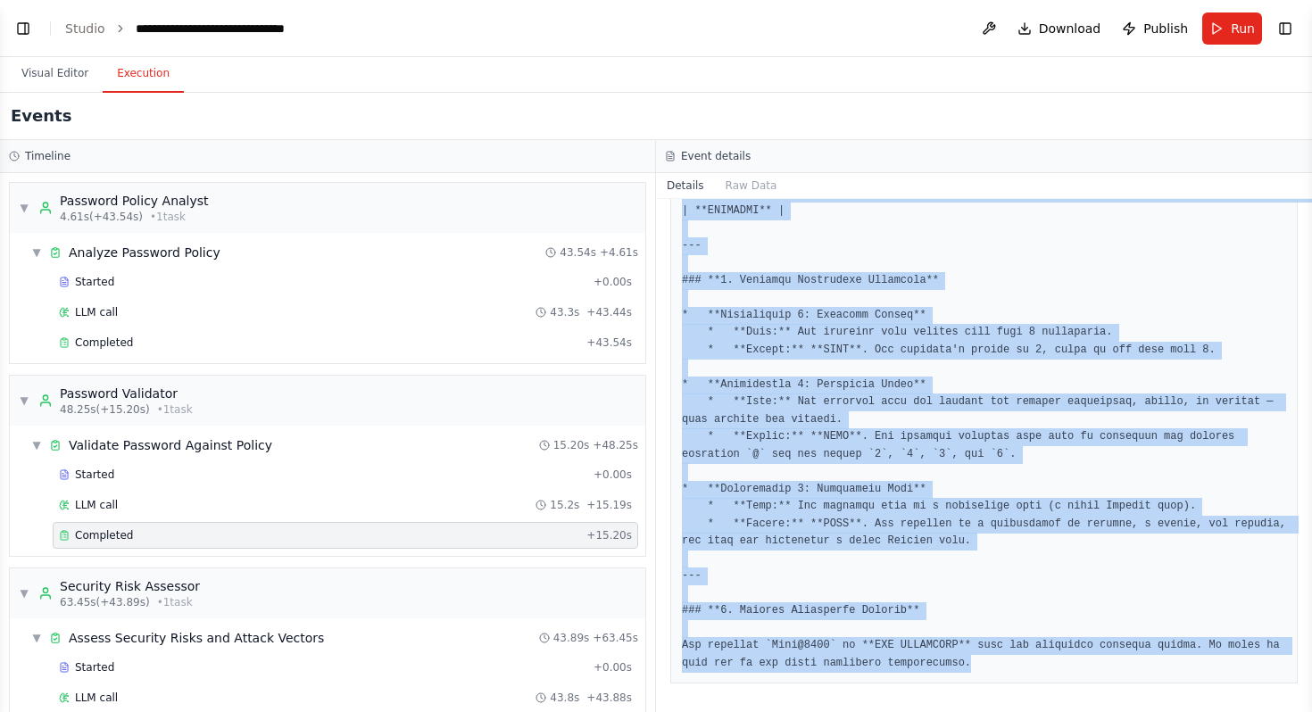
drag, startPoint x: 683, startPoint y: 543, endPoint x: 842, endPoint y: 689, distance: 216.0
click at [842, 691] on div "Completed 9/24/2025, 1:33:59 PM Description Validate the provided password: {pa…" at bounding box center [984, 455] width 656 height 513
copy pre "### **Password Validation Report** **Validation Date:** 2025-09-24 **Analyst:**…"
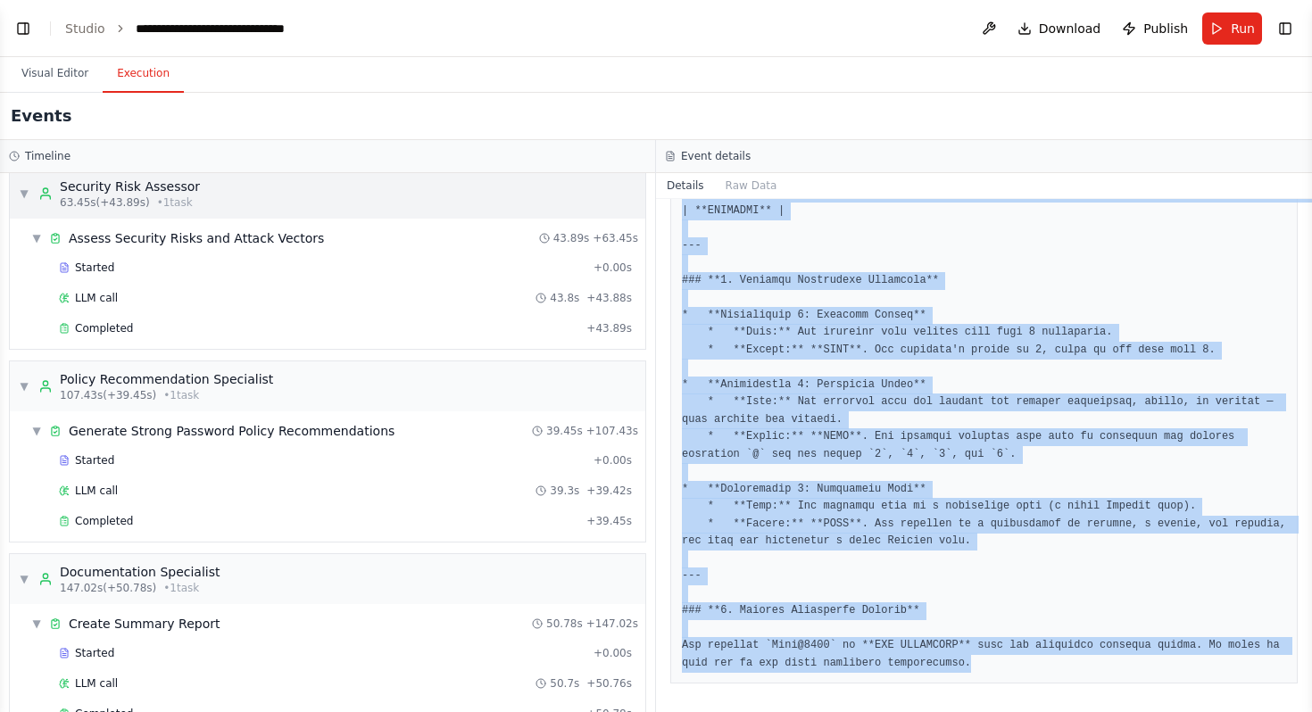
scroll to position [401, 0]
click at [298, 330] on div "Completed" at bounding box center [319, 327] width 520 height 14
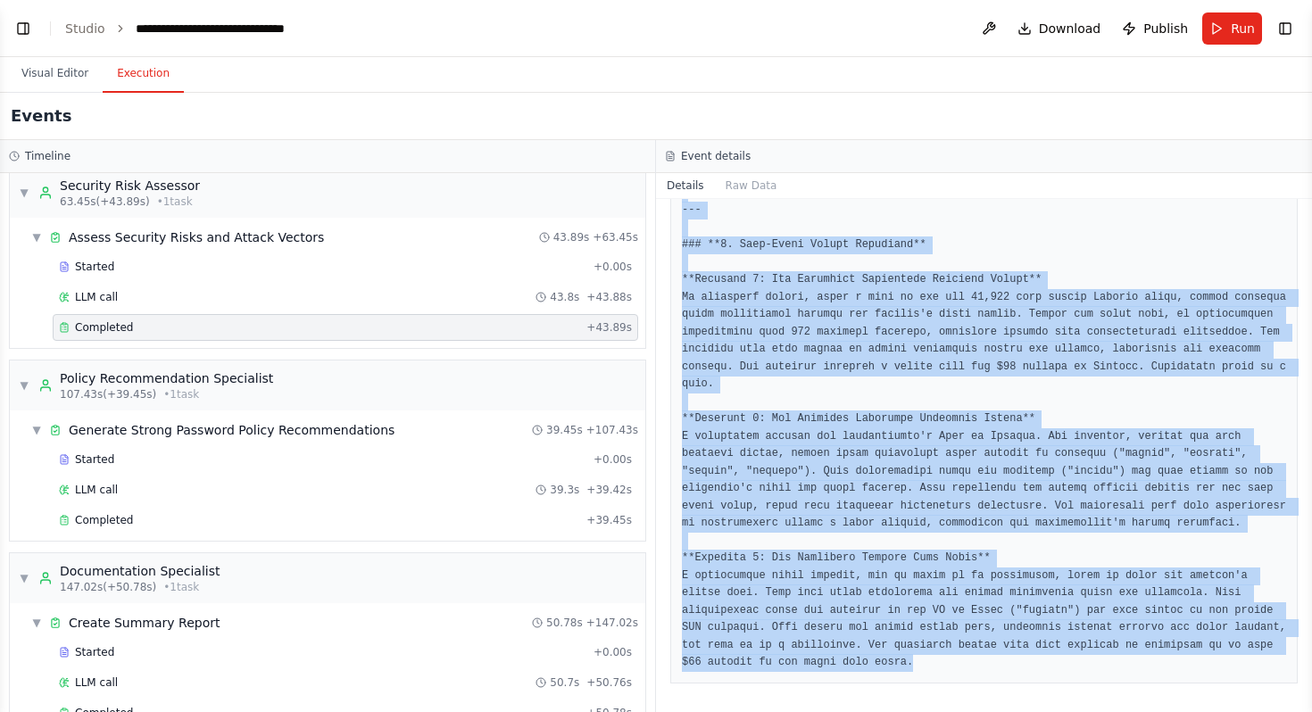
scroll to position [2853, 0]
drag, startPoint x: 681, startPoint y: 559, endPoint x: 815, endPoint y: 711, distance: 203.5
click at [815, 711] on div "Completed 9/24/2025, 1:34:43 PM Description Based on the password policy analys…" at bounding box center [984, 455] width 656 height 513
copy pre "### **Security Risk Assessment Report: Weak Password Policy** **Assessment Date…"
click at [145, 515] on div "Completed" at bounding box center [319, 520] width 520 height 14
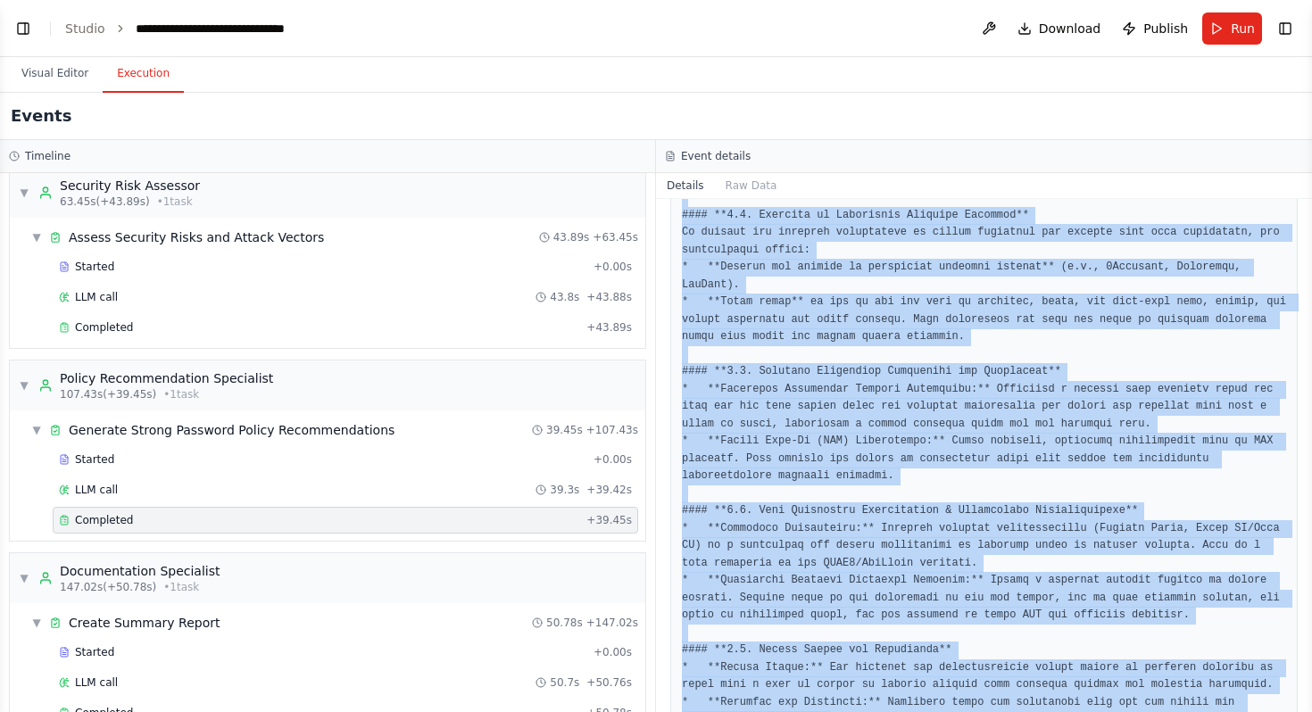
scroll to position [2436, 0]
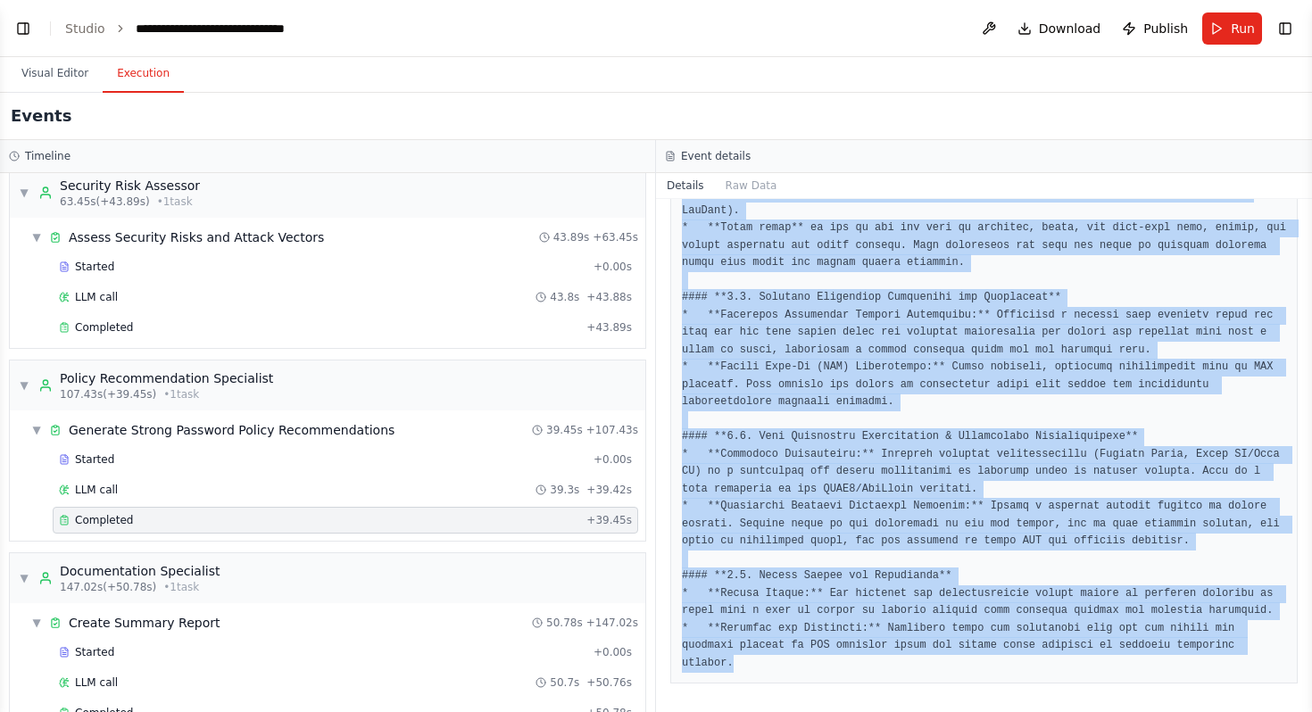
drag, startPoint x: 683, startPoint y: 595, endPoint x: 832, endPoint y: 711, distance: 188.8
click at [832, 711] on div "Completed 9/24/2025, 1:35:23 PM Description Based on the policy analysis and ri…" at bounding box center [984, 455] width 656 height 513
copy pre "### **Comprehensive Password Policy Recommendations** **To:** Organizational Le…"
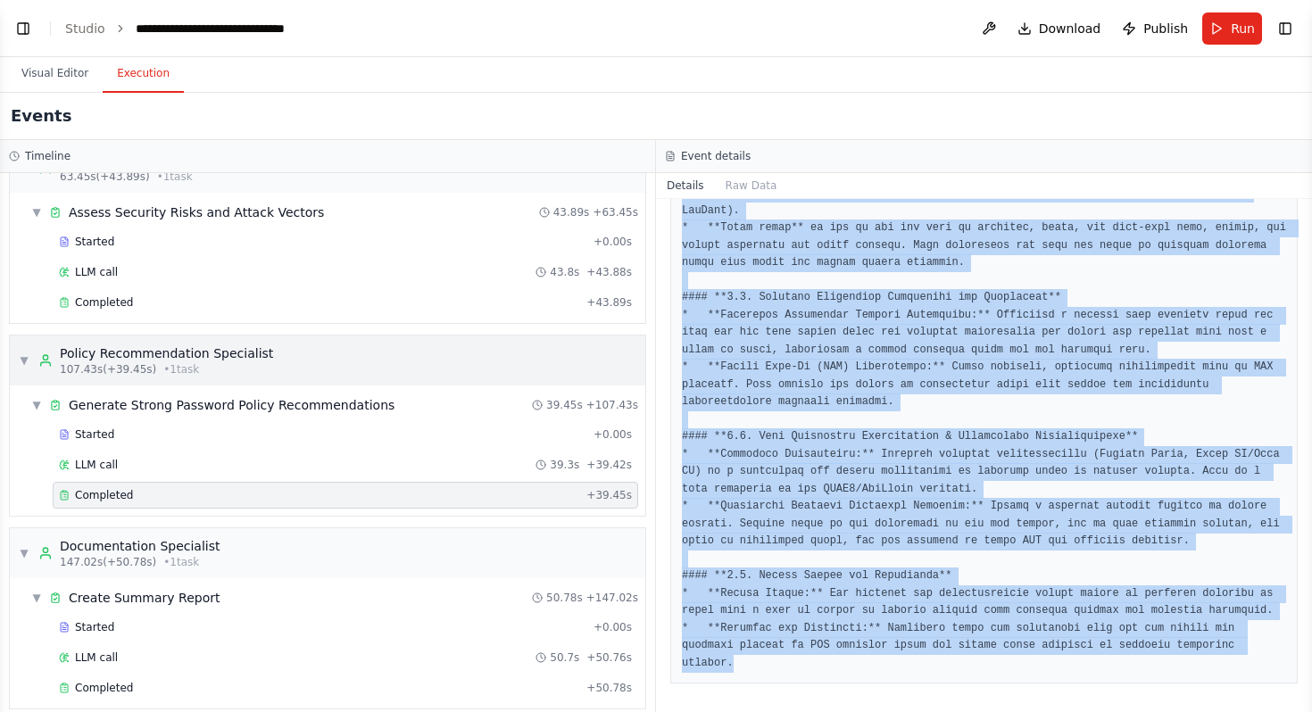
scroll to position [443, 0]
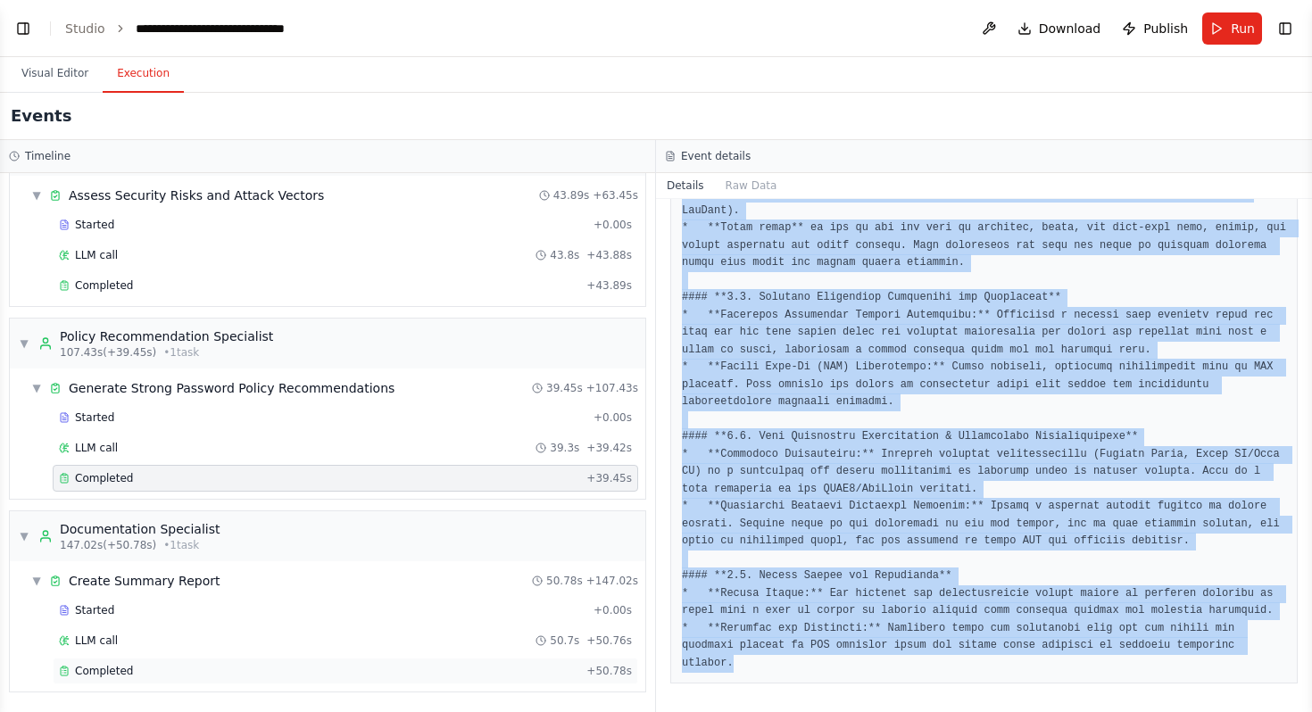
click at [149, 670] on div "Completed" at bounding box center [319, 671] width 520 height 14
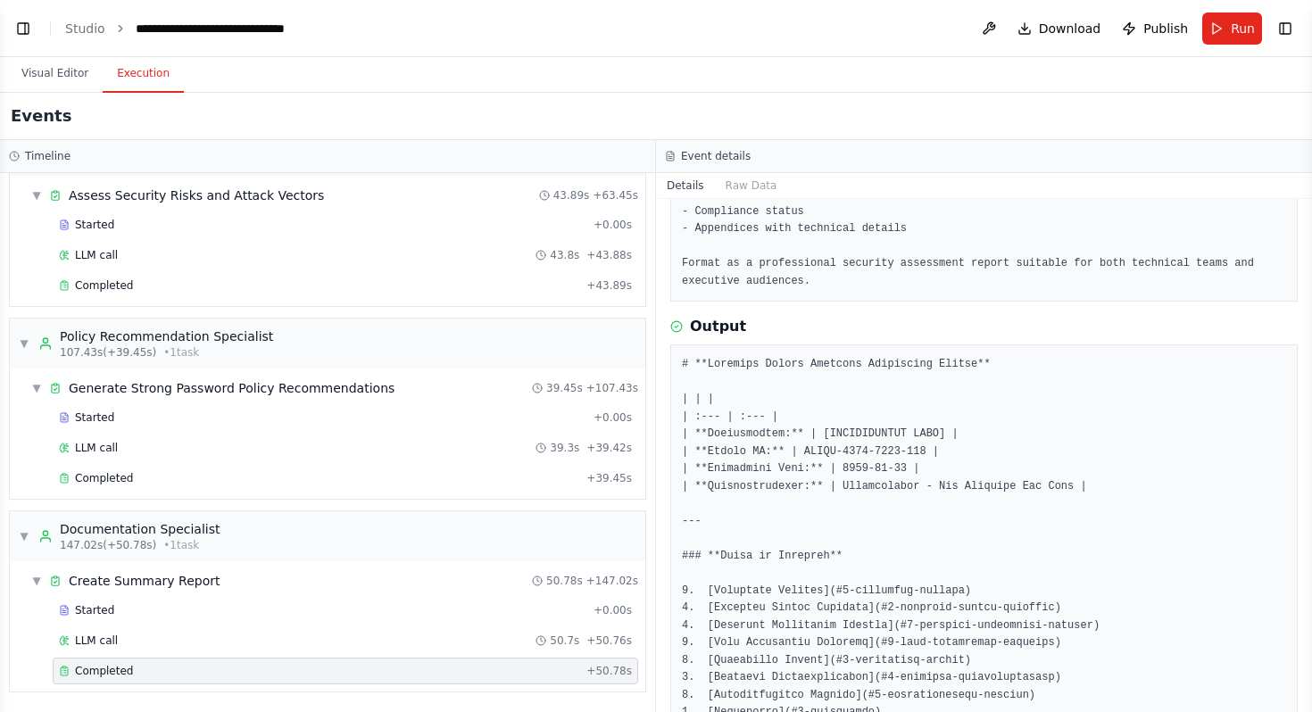
scroll to position [269, 0]
click at [286, 673] on div "Completed" at bounding box center [319, 671] width 520 height 14
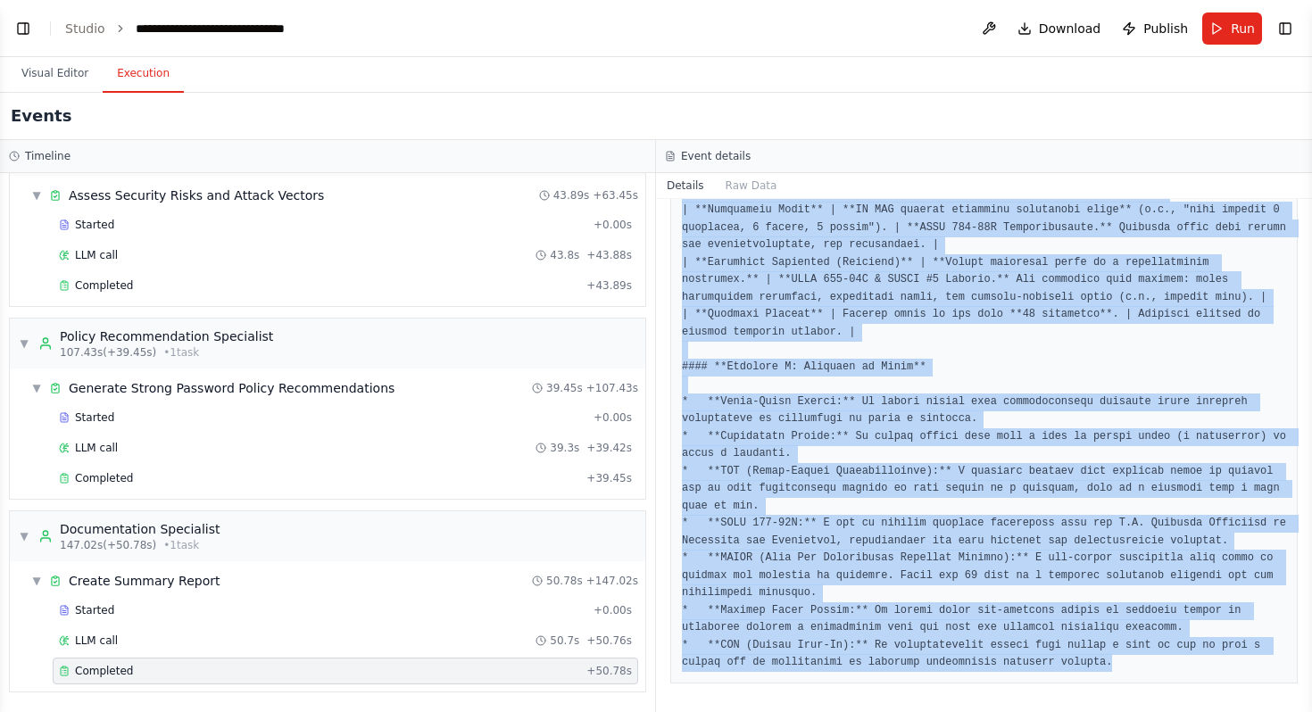
scroll to position [5428, 0]
drag, startPoint x: 683, startPoint y: 473, endPoint x: 1017, endPoint y: 711, distance: 410.7
click at [1017, 711] on div "Completed 9/24/2025, 1:36:14 PM Description Create a comprehensive summary docu…" at bounding box center [984, 455] width 656 height 513
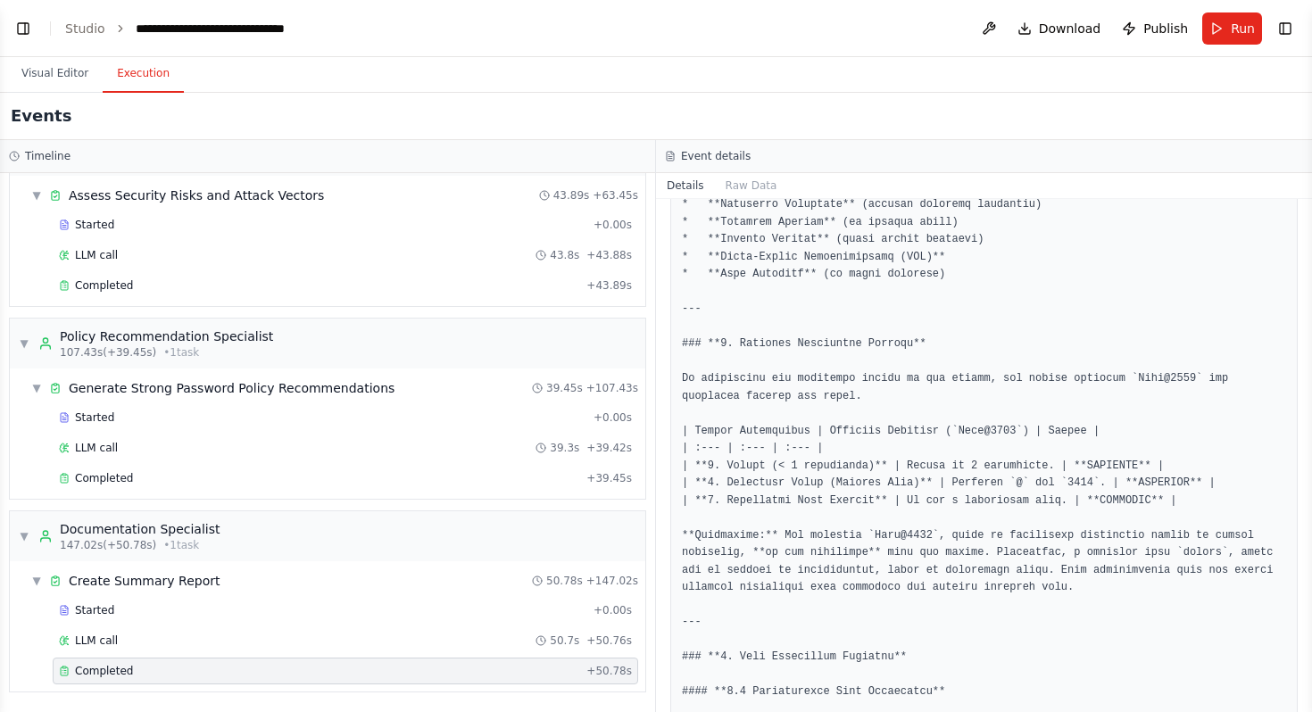
scroll to position [2511, 0]
click at [234, 670] on div "Completed" at bounding box center [319, 671] width 520 height 14
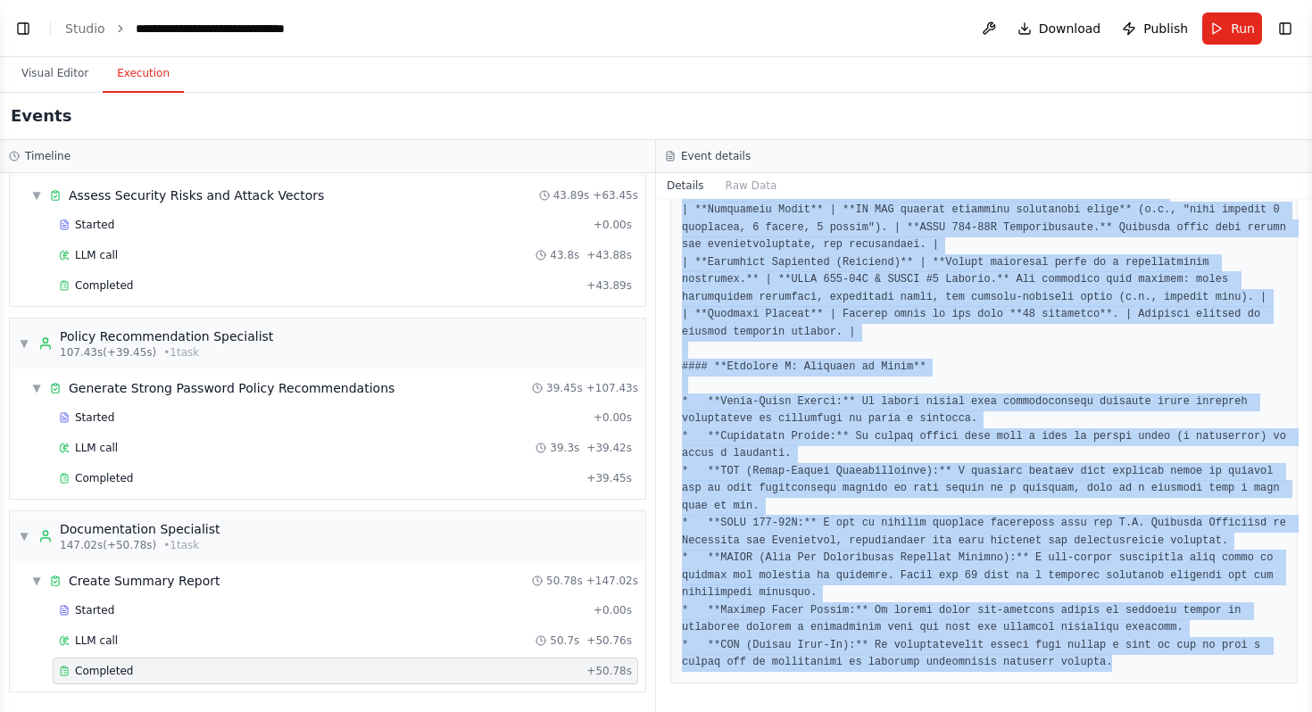
scroll to position [5428, 0]
drag, startPoint x: 683, startPoint y: 630, endPoint x: 815, endPoint y: 711, distance: 155.0
click at [815, 711] on div "Completed 9/24/2025, 1:36:14 PM Description Create a comprehensive summary docu…" at bounding box center [984, 455] width 656 height 513
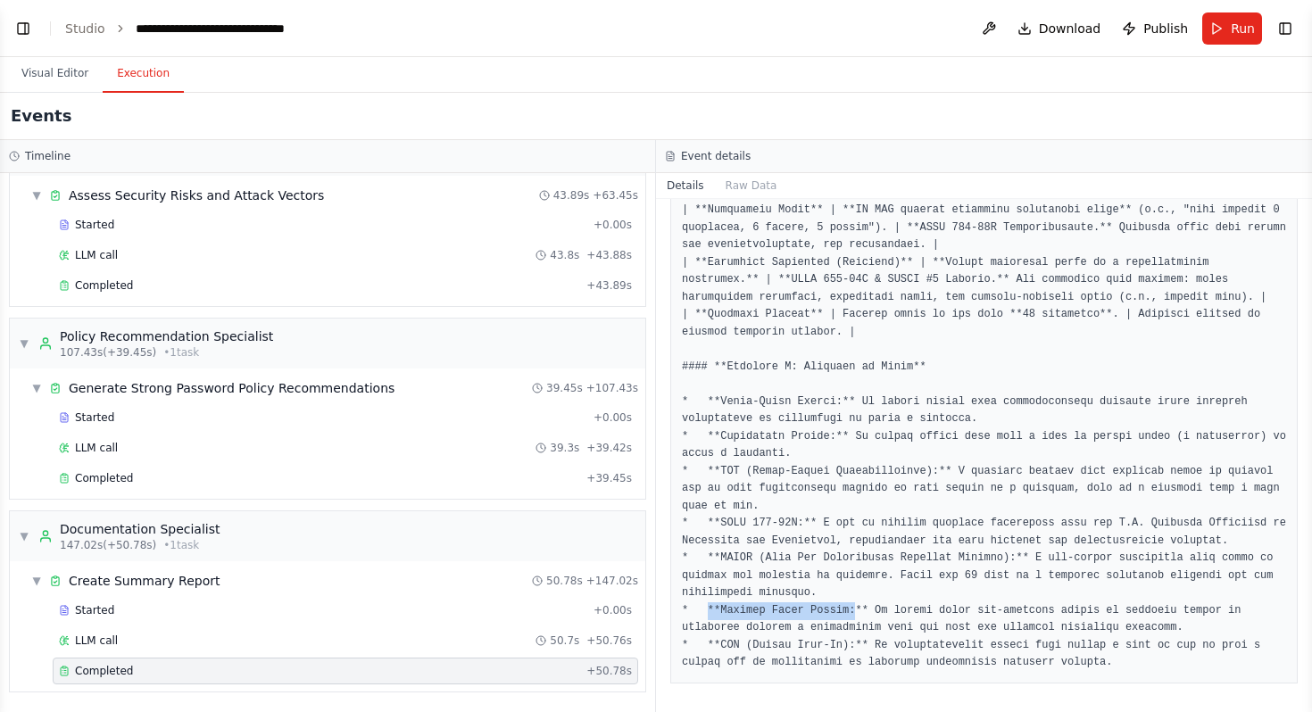
drag, startPoint x: 707, startPoint y: 612, endPoint x: 852, endPoint y: 615, distance: 145.5
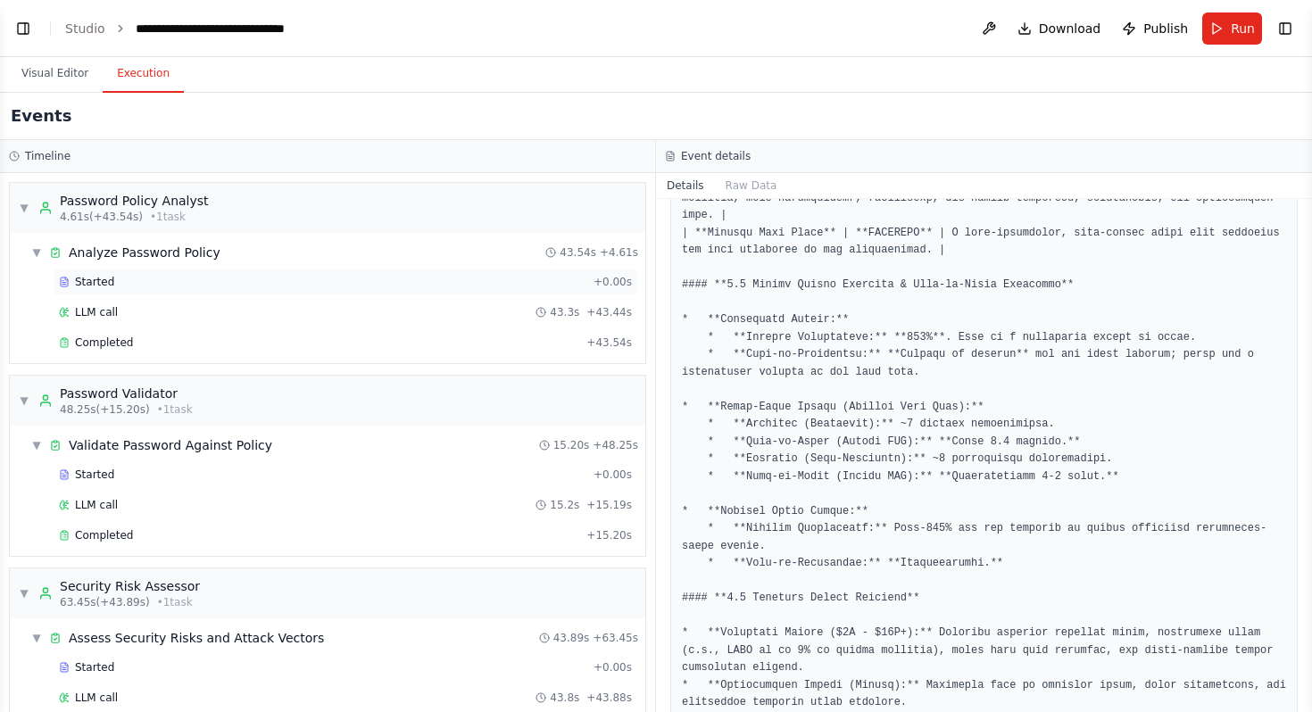
scroll to position [3200, 0]
click at [49, 70] on button "Visual Editor" at bounding box center [54, 73] width 95 height 37
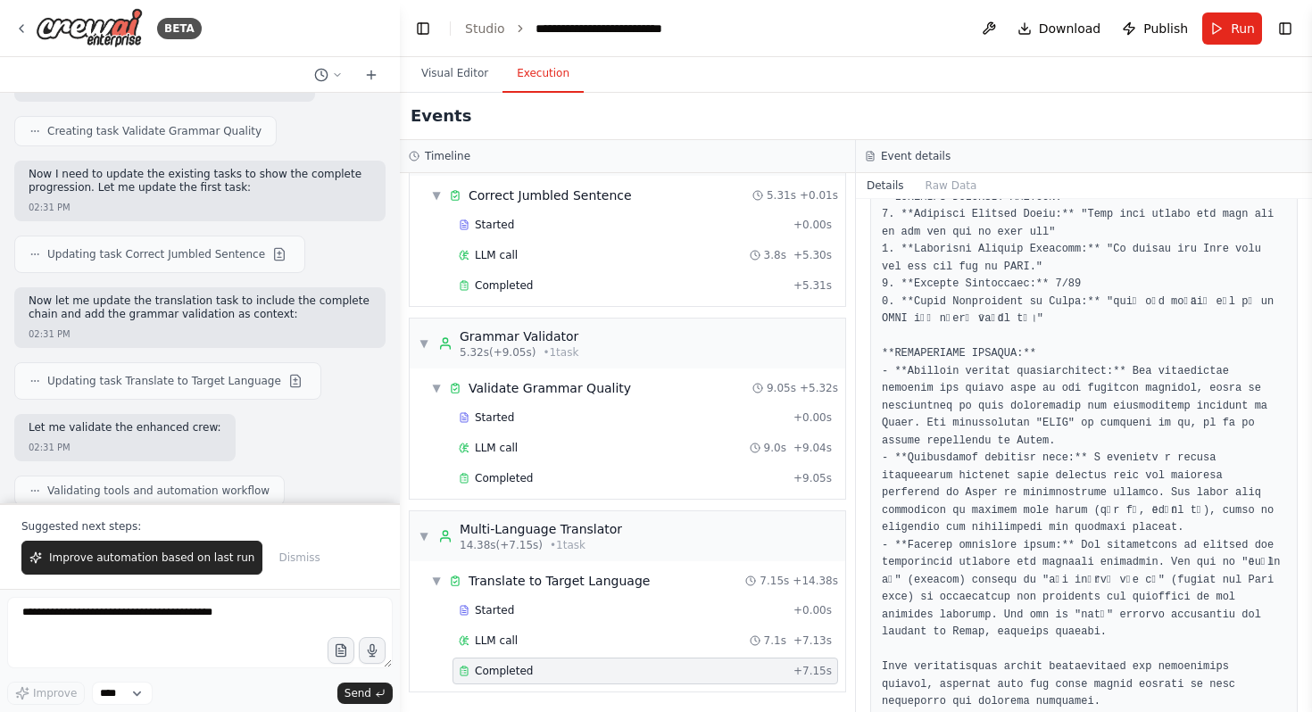
scroll to position [313, 0]
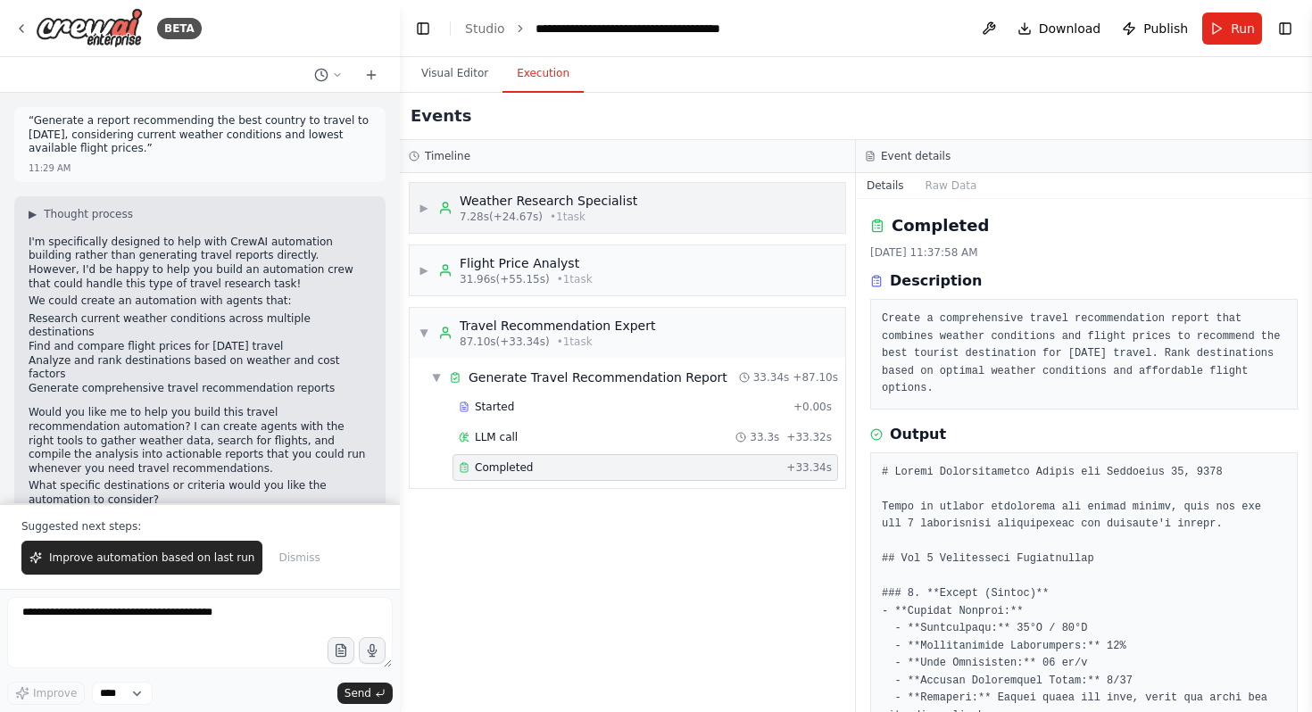
click at [421, 209] on span "▶" at bounding box center [423, 208] width 11 height 14
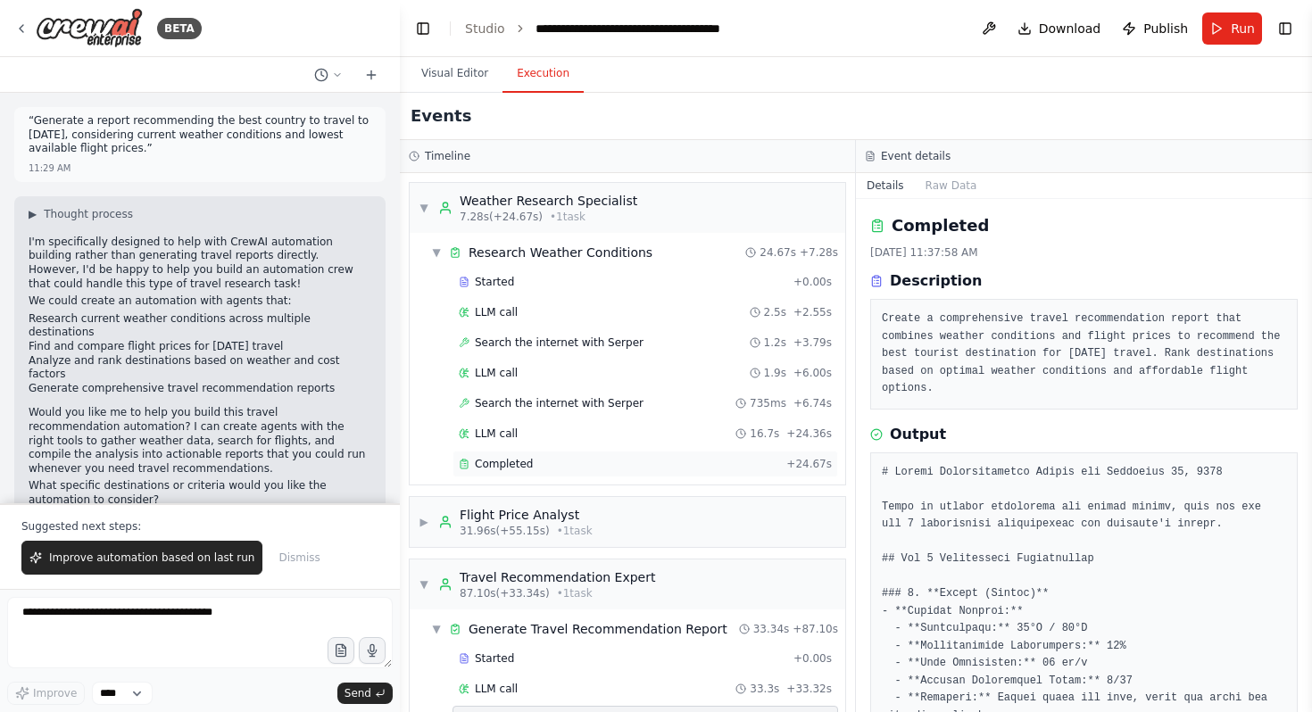
click at [501, 468] on span "Completed" at bounding box center [504, 464] width 58 height 14
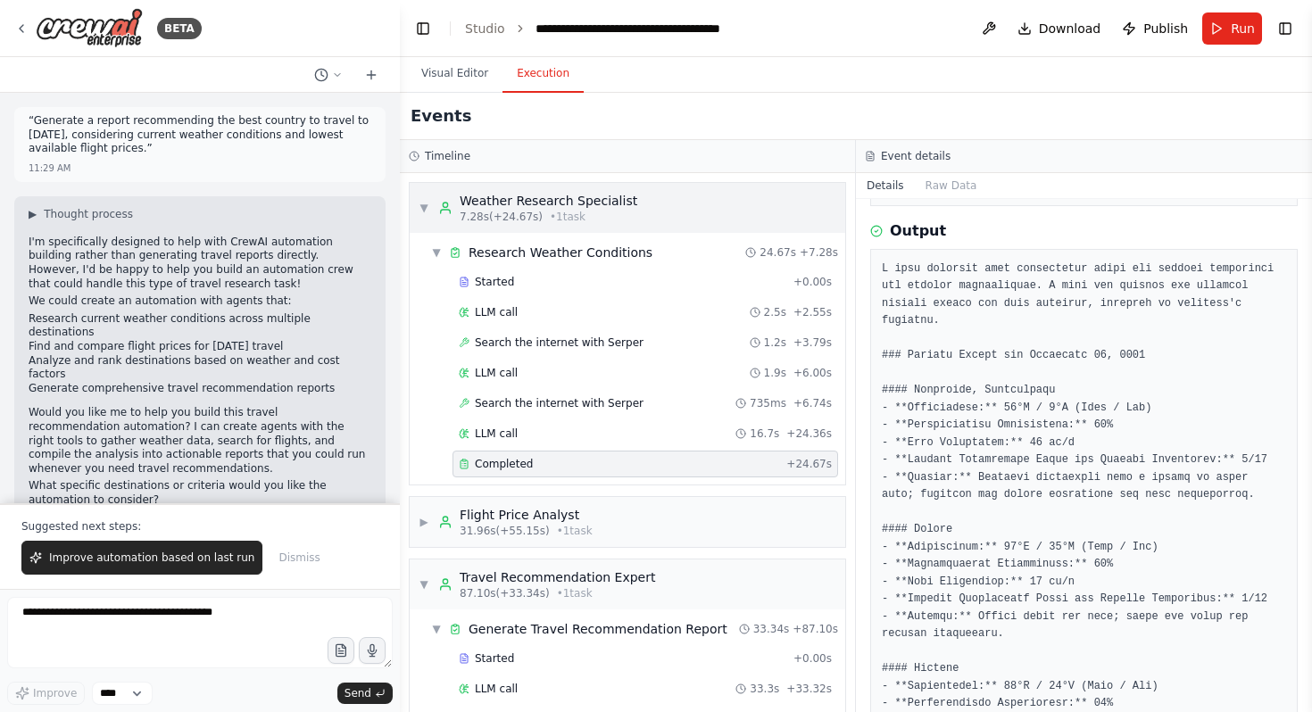
scroll to position [166, 0]
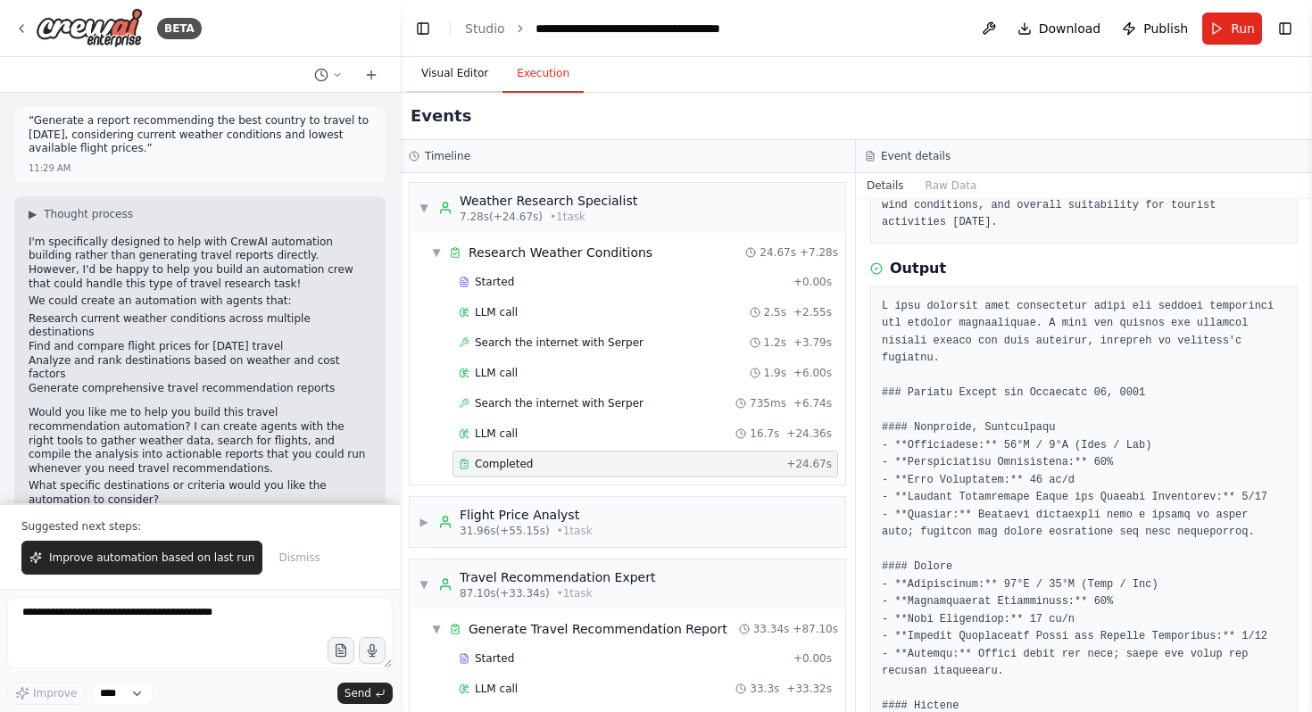
click at [454, 82] on button "Visual Editor" at bounding box center [454, 73] width 95 height 37
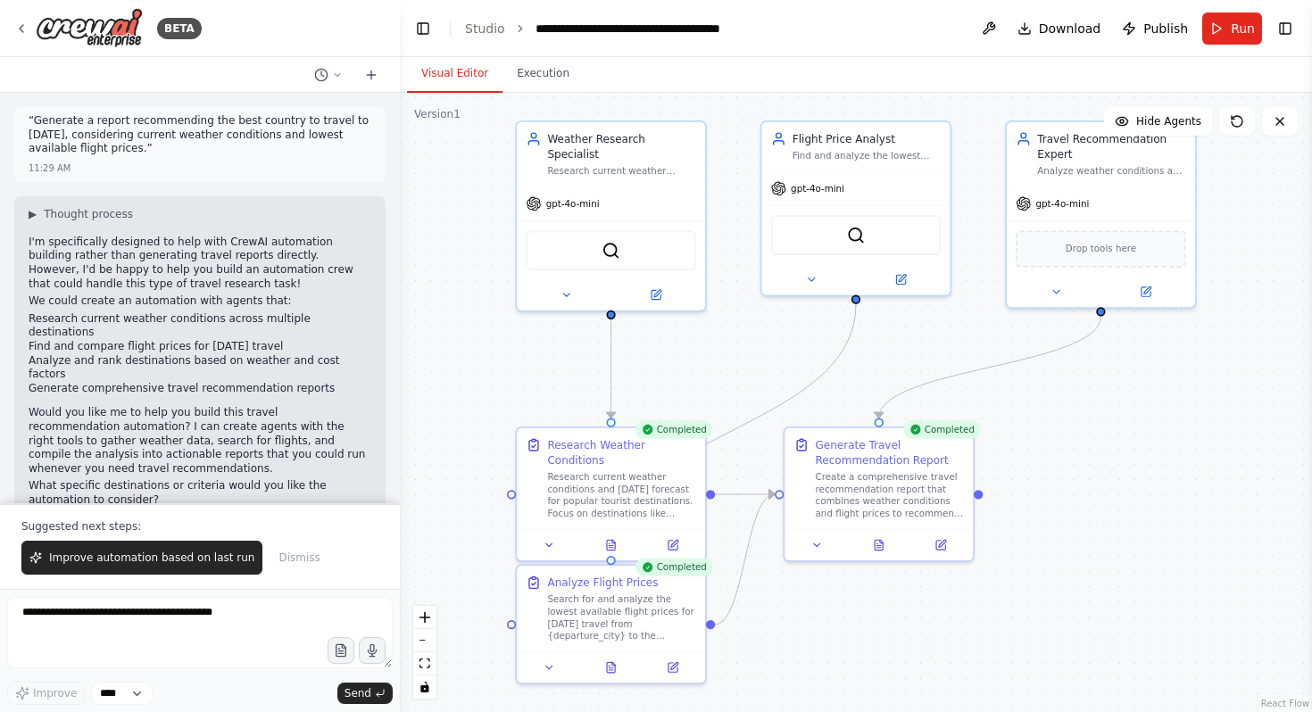
drag, startPoint x: 28, startPoint y: 120, endPoint x: 149, endPoint y: 154, distance: 126.0
click at [149, 154] on p "“Generate a report recommending the best country to travel to [DATE], consideri…" at bounding box center [200, 135] width 343 height 42
copy p "“Generate a report recommending the best country to travel to [DATE], consideri…"
click at [426, 34] on button "Toggle Left Sidebar" at bounding box center [422, 28] width 25 height 25
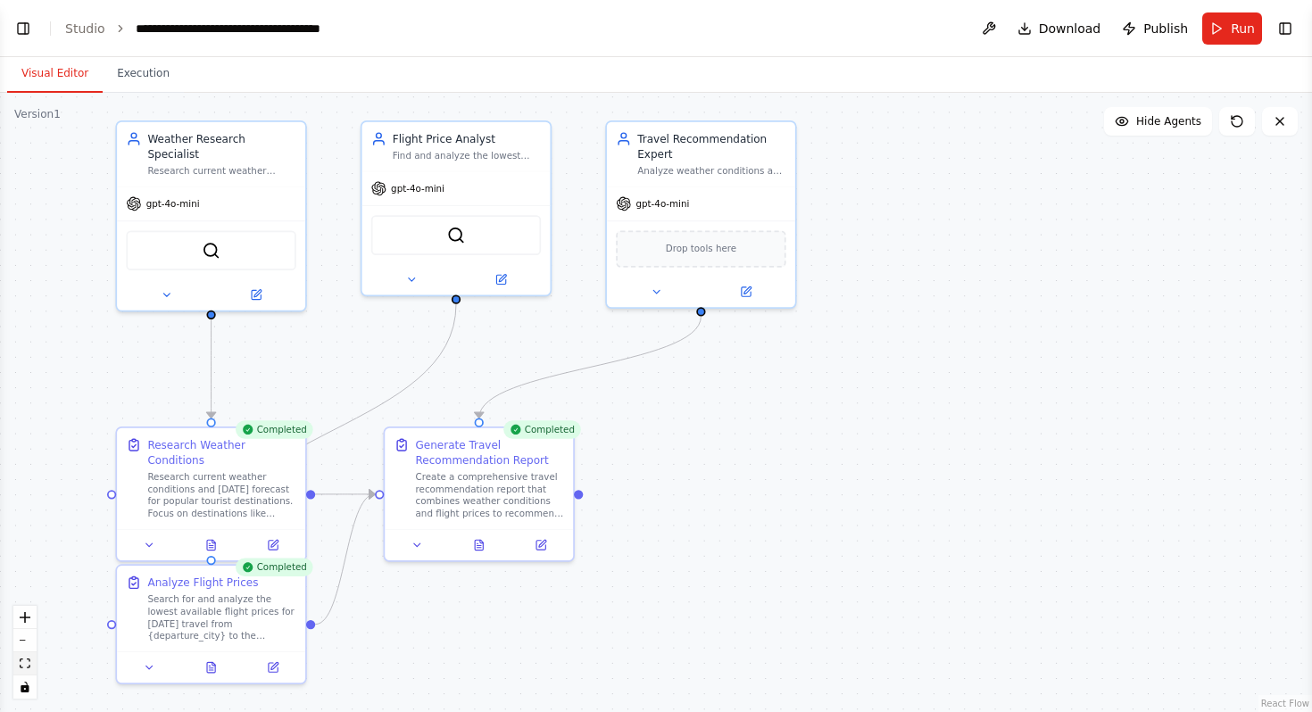
click at [29, 658] on icon "fit view" at bounding box center [25, 663] width 11 height 10
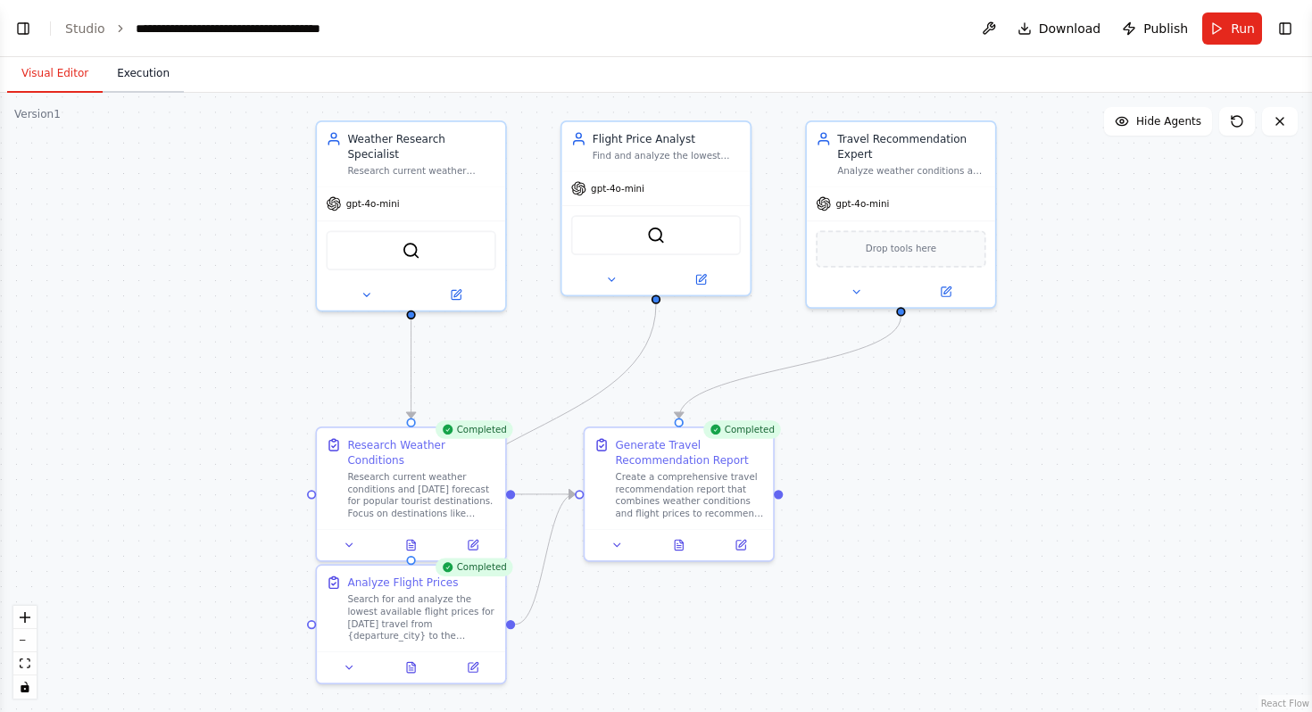
click at [143, 79] on button "Execution" at bounding box center [143, 73] width 81 height 37
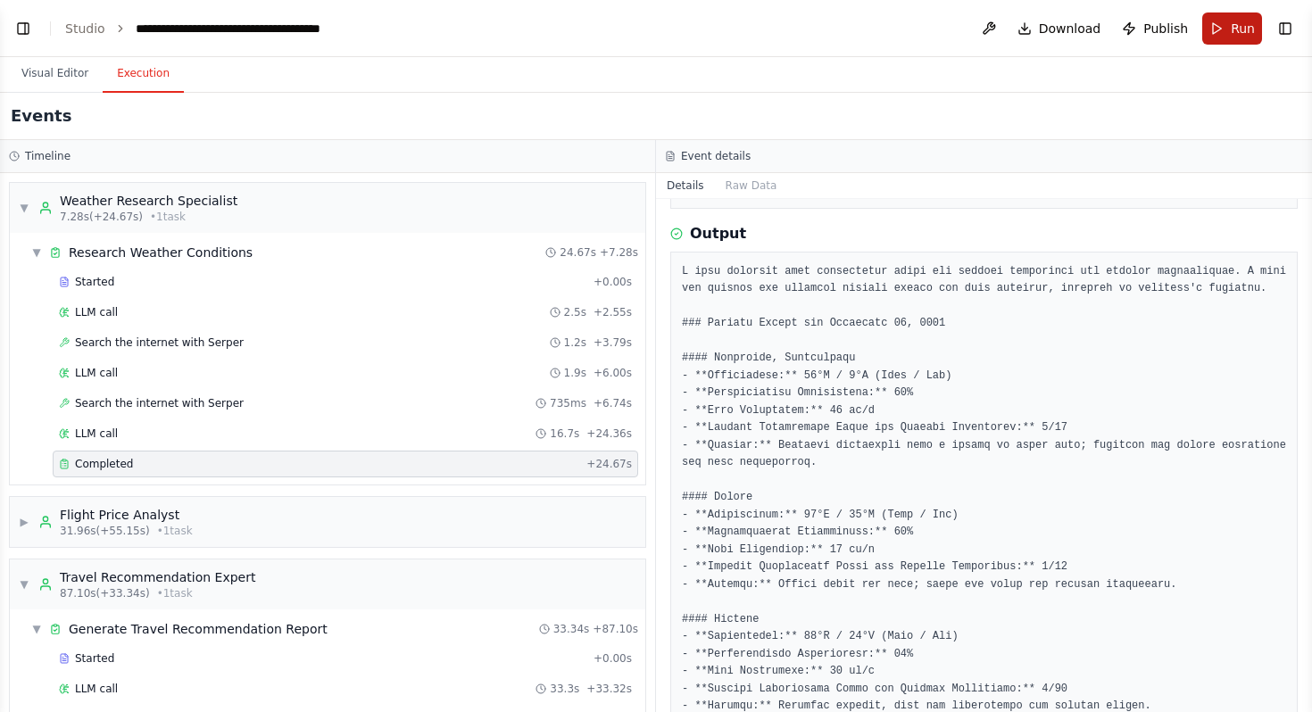
click at [1230, 21] on button "Run" at bounding box center [1232, 28] width 60 height 32
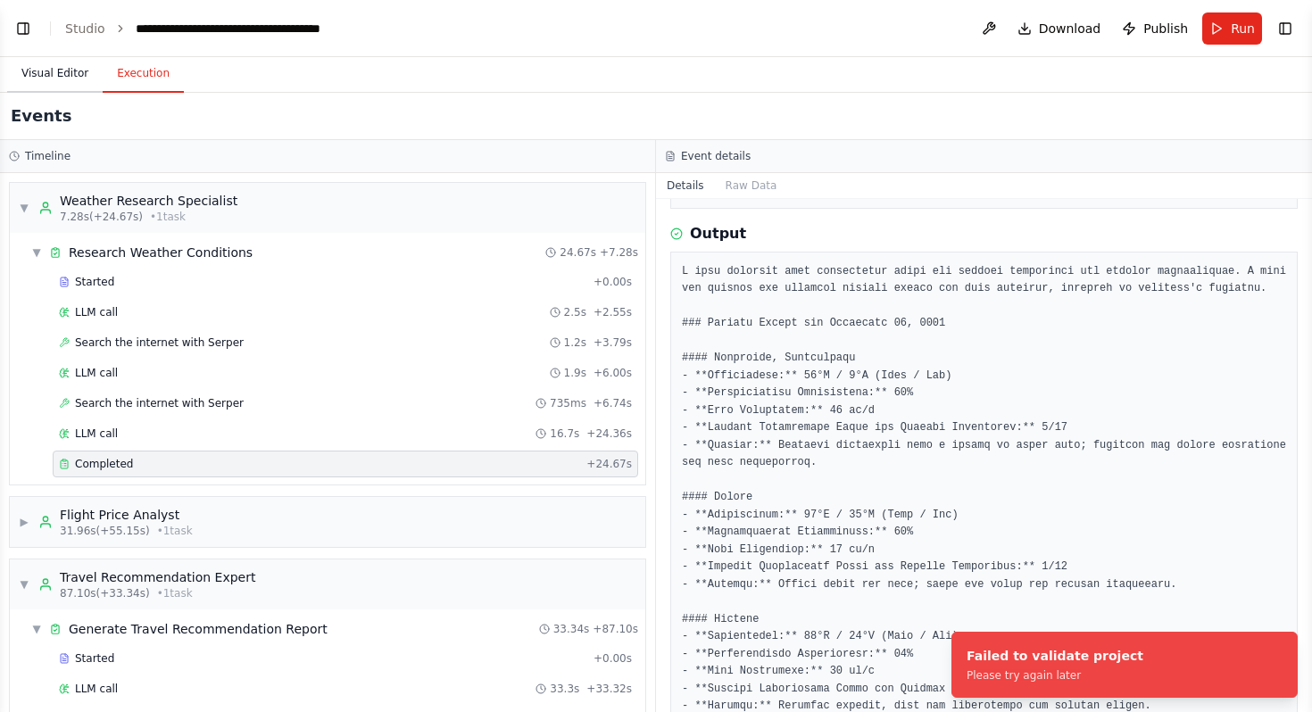
click at [74, 72] on button "Visual Editor" at bounding box center [54, 73] width 95 height 37
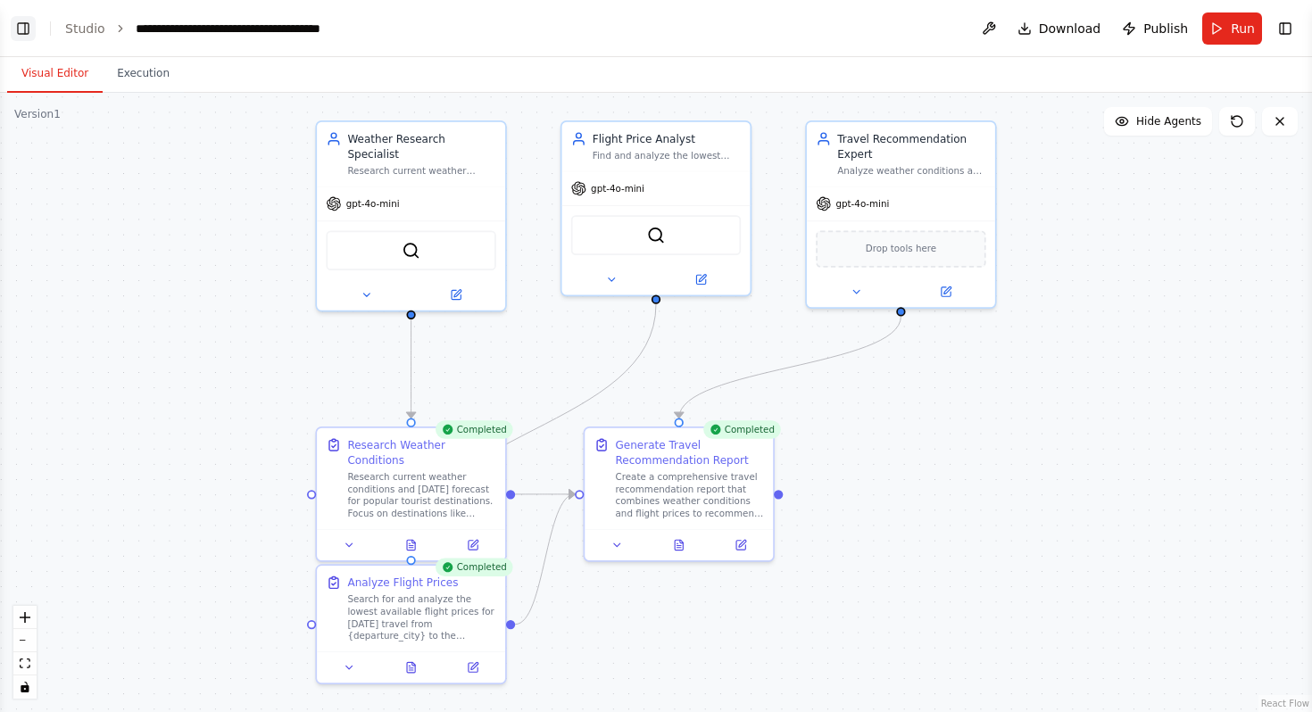
click at [21, 23] on button "Toggle Left Sidebar" at bounding box center [23, 28] width 25 height 25
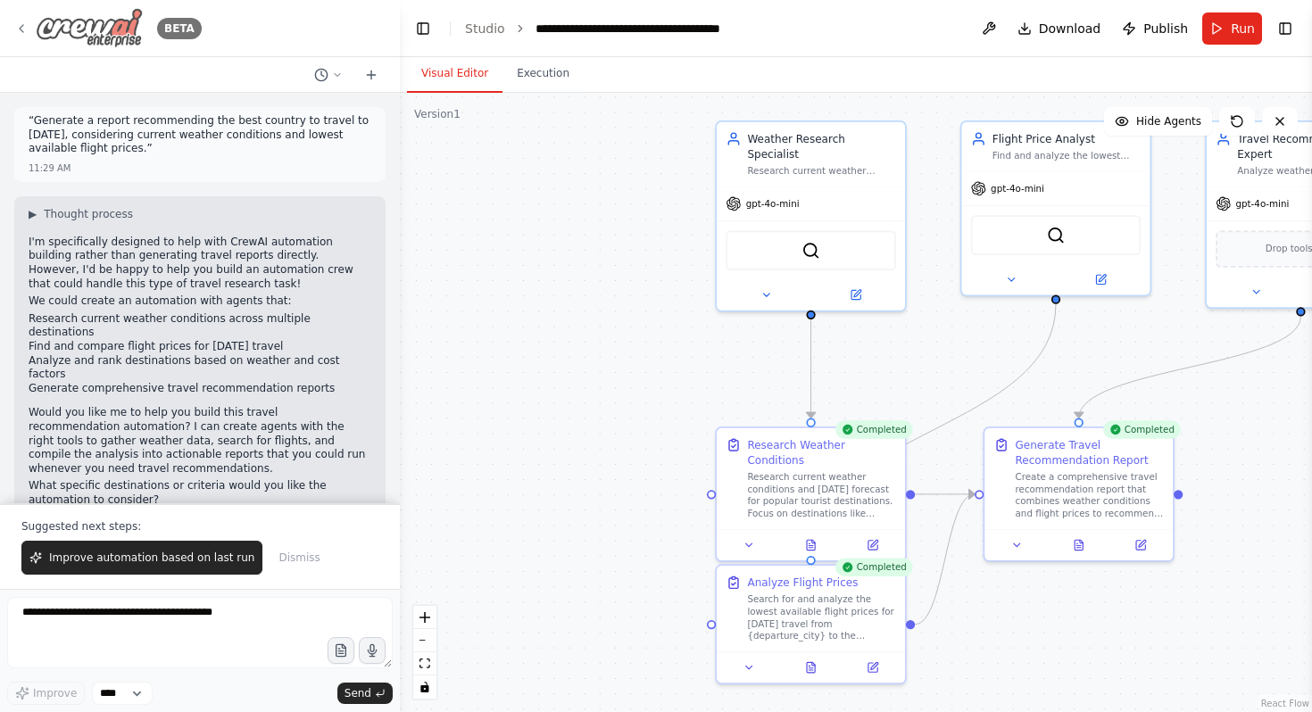
click at [17, 29] on icon at bounding box center [21, 28] width 14 height 14
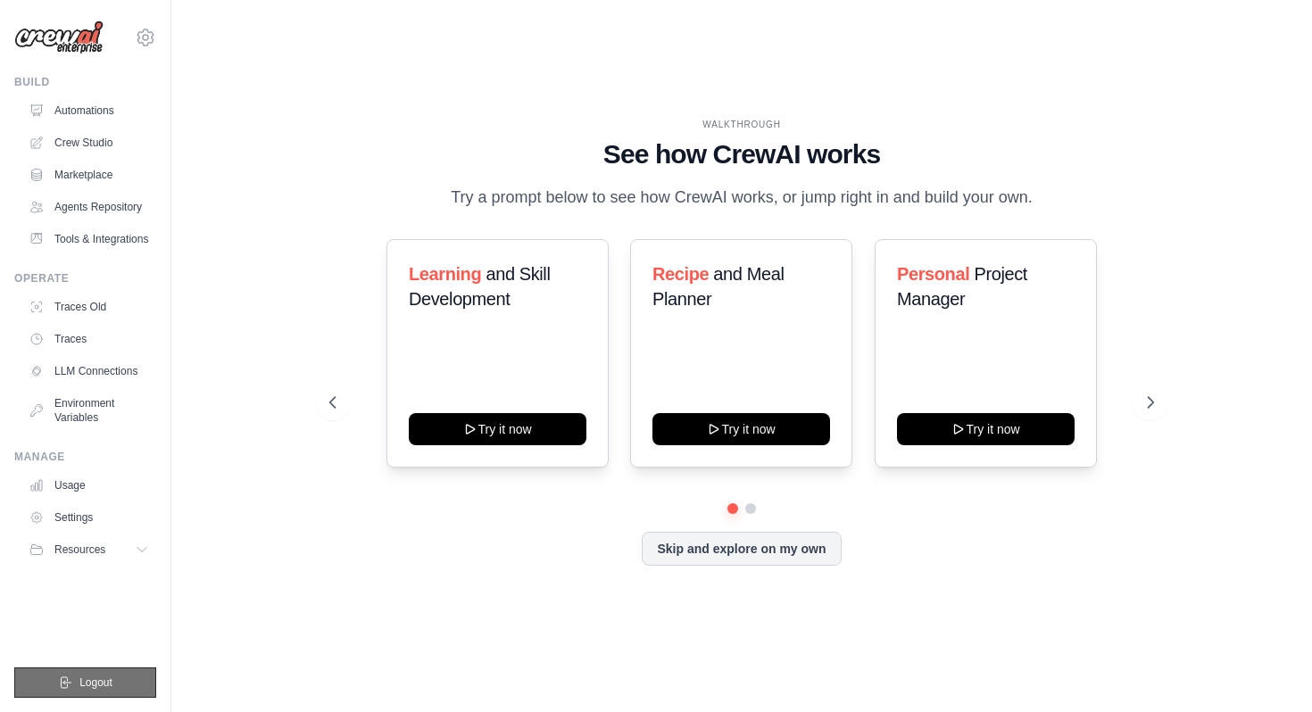
click at [89, 693] on button "Logout" at bounding box center [85, 682] width 142 height 30
